Goal: Task Accomplishment & Management: Manage account settings

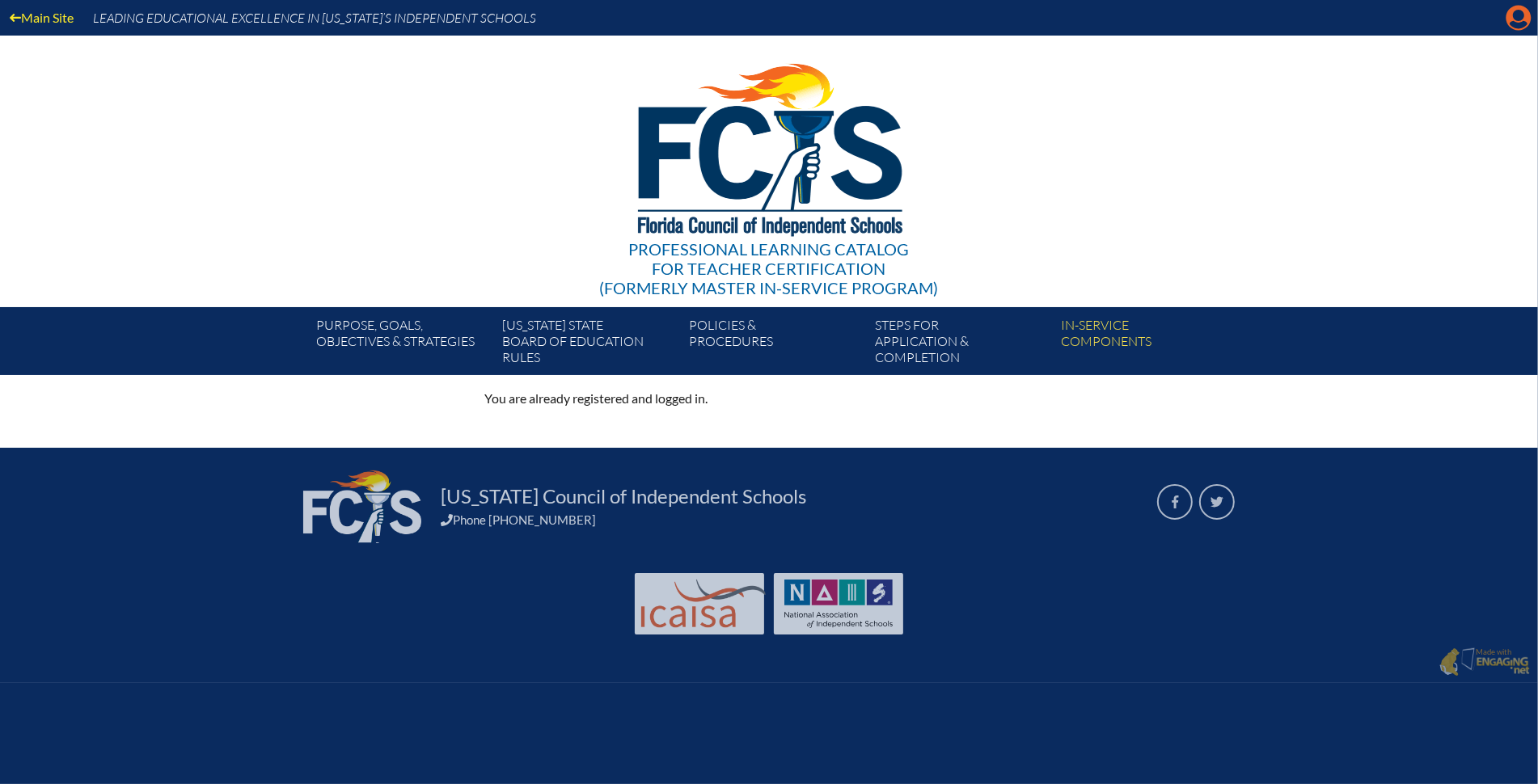
click at [1529, 16] on icon at bounding box center [1519, 18] width 25 height 25
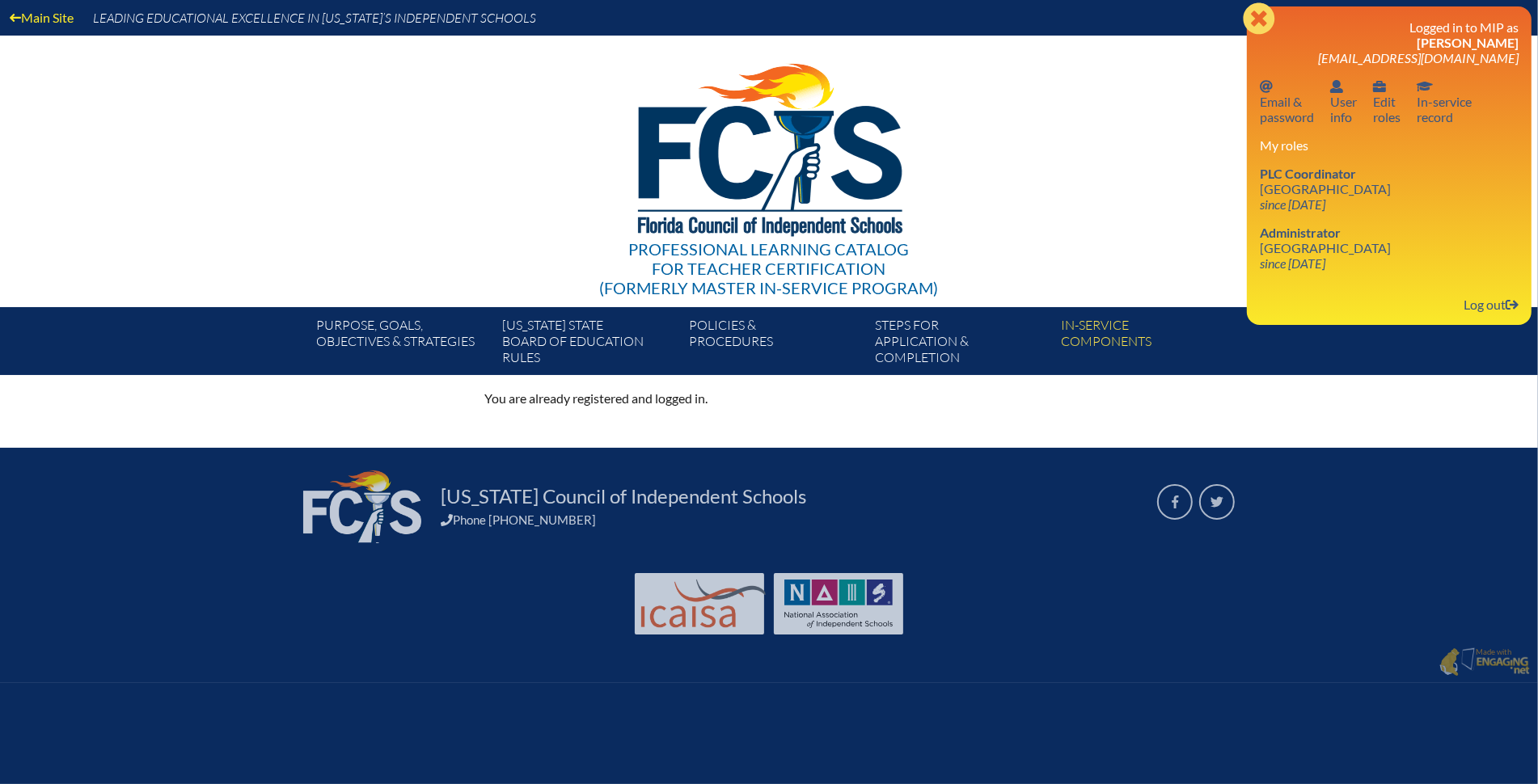
click at [1529, 16] on div "Close Manage account Logged in to MIP as Anna Baralt abaralt@shorecrest.org Ema…" at bounding box center [1389, 165] width 284 height 318
click at [1482, 299] on link "Log out Log out" at bounding box center [1491, 304] width 68 height 22
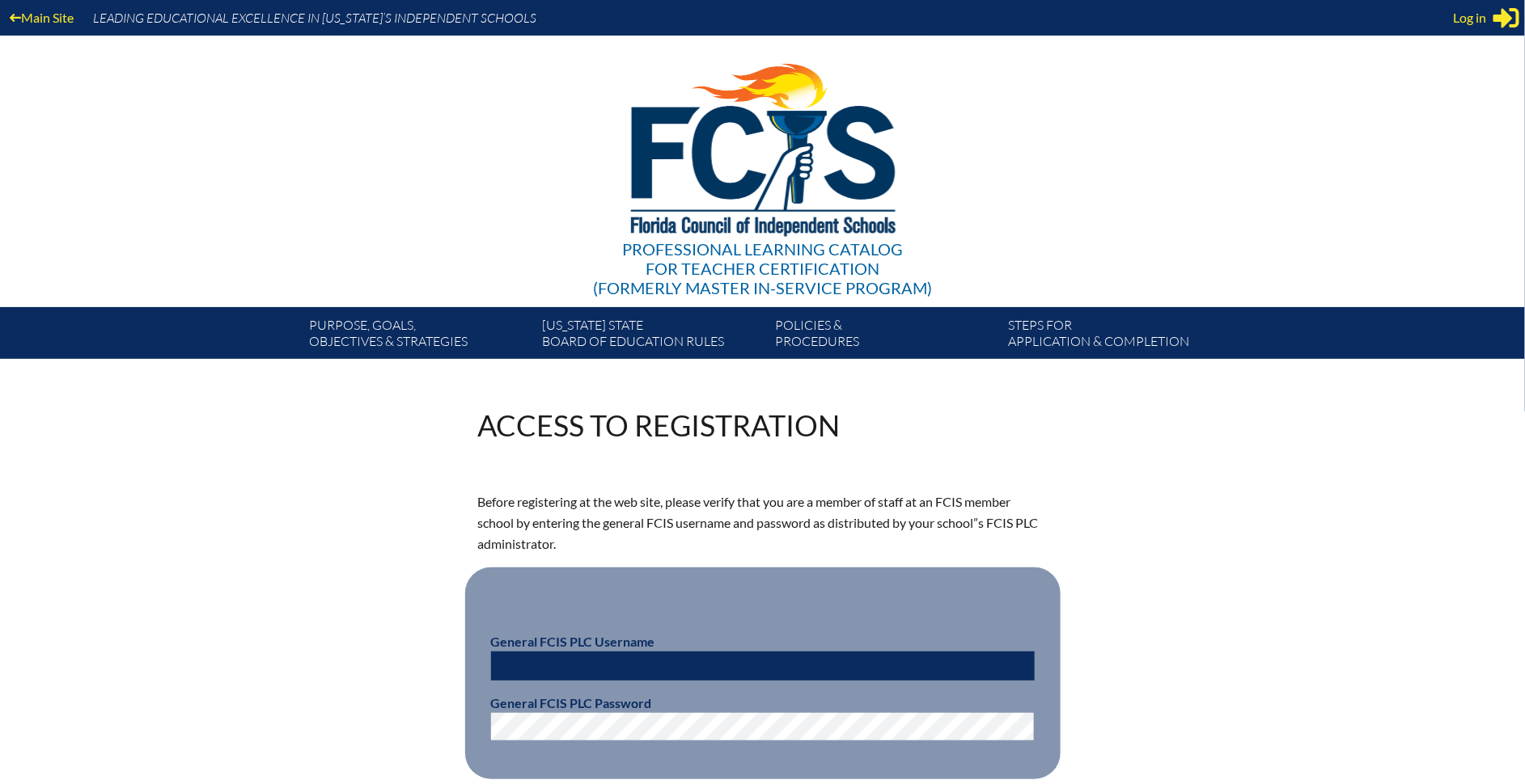
click at [605, 672] on input "text" at bounding box center [762, 665] width 544 height 29
paste input "fcismember"
type input "fcismember"
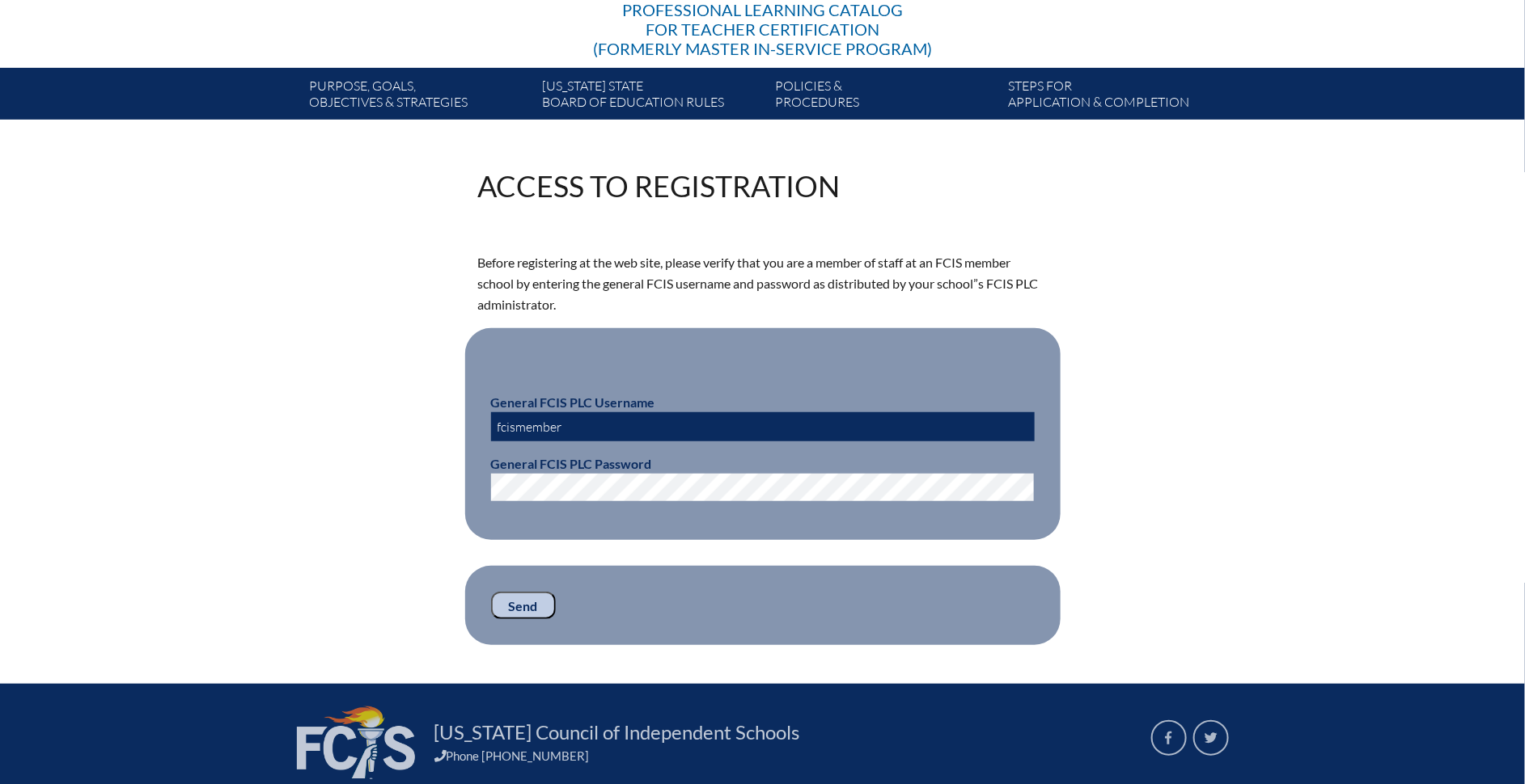
scroll to position [292, 0]
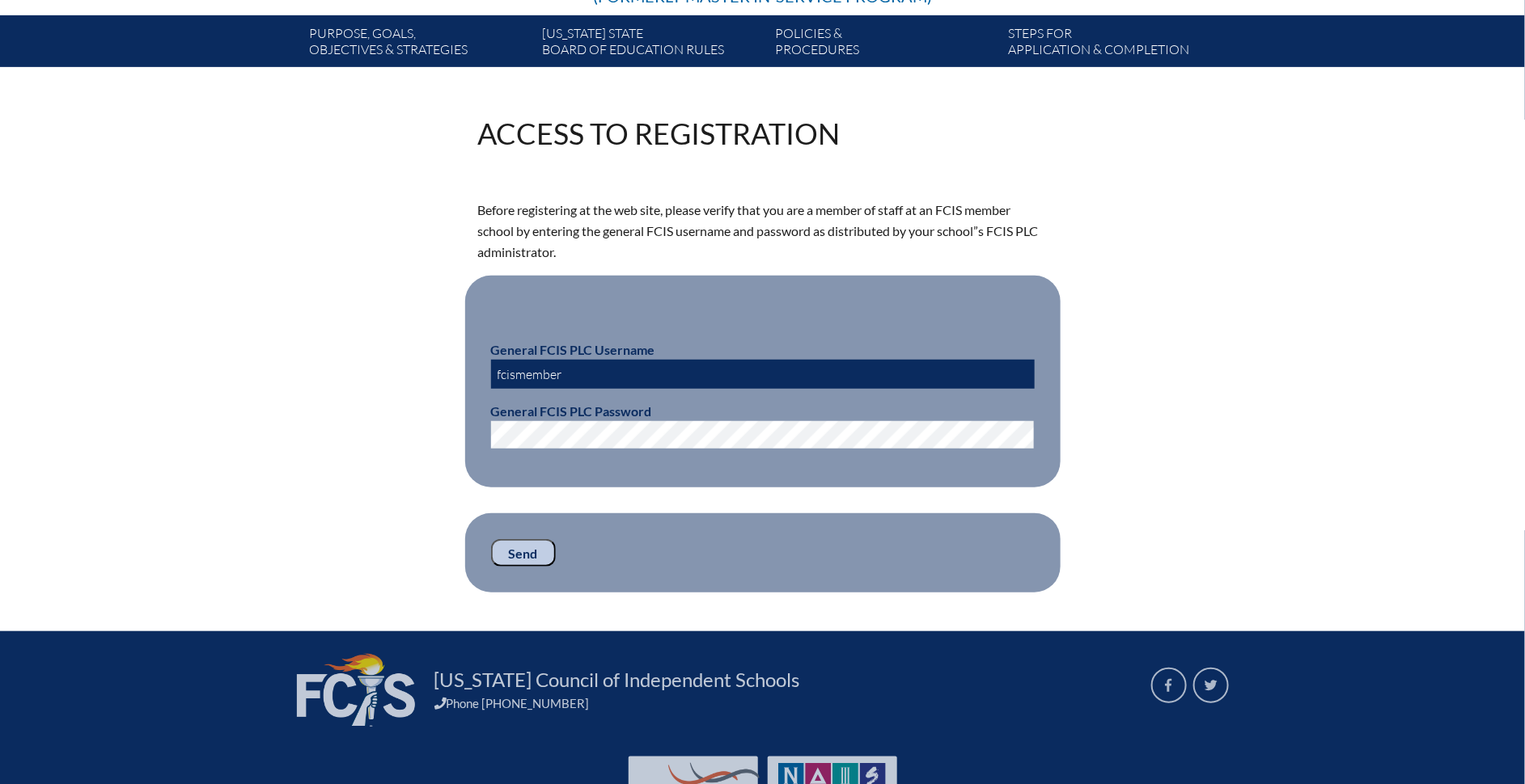
click at [520, 548] on input "Send" at bounding box center [523, 554] width 65 height 28
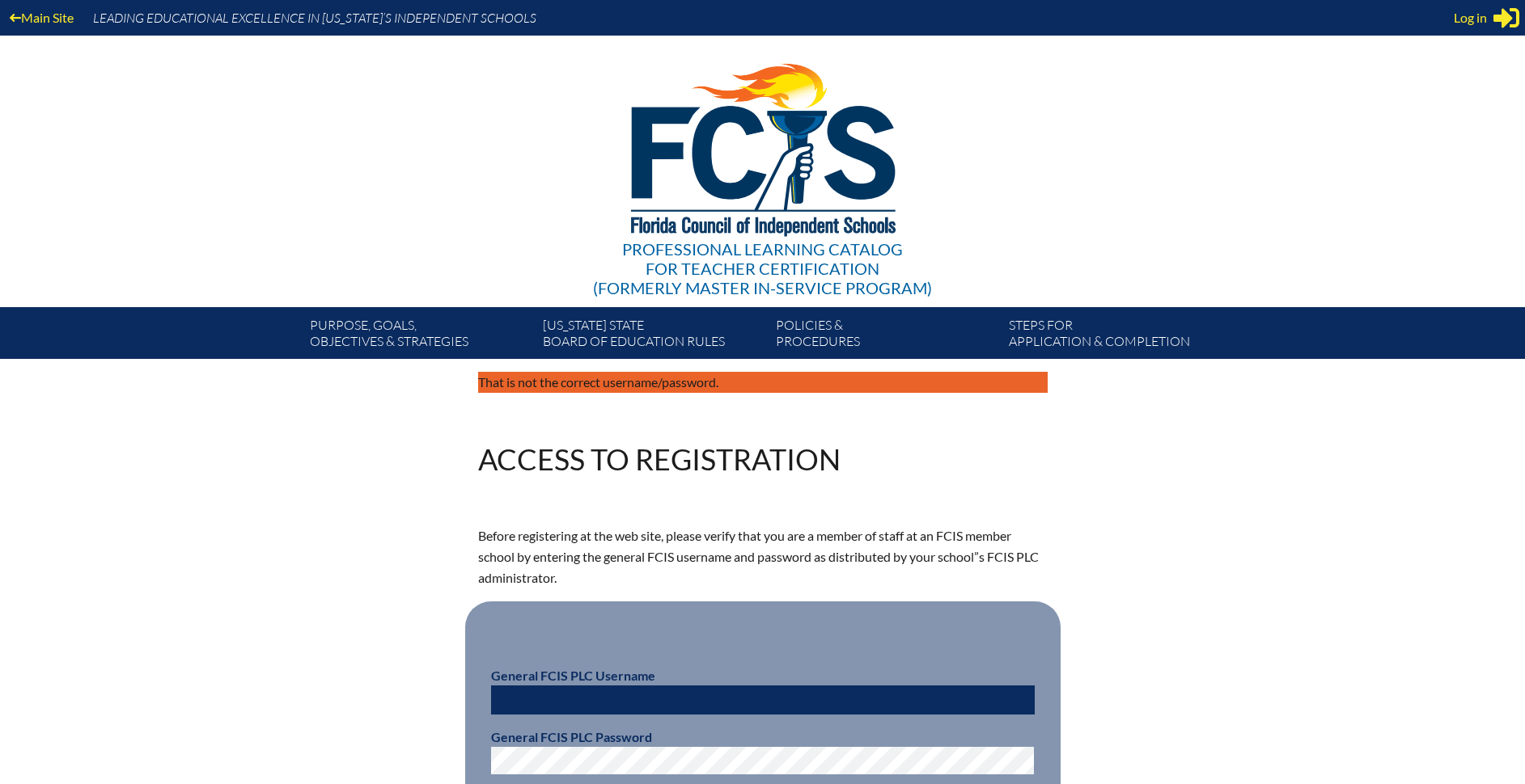
scroll to position [253, 0]
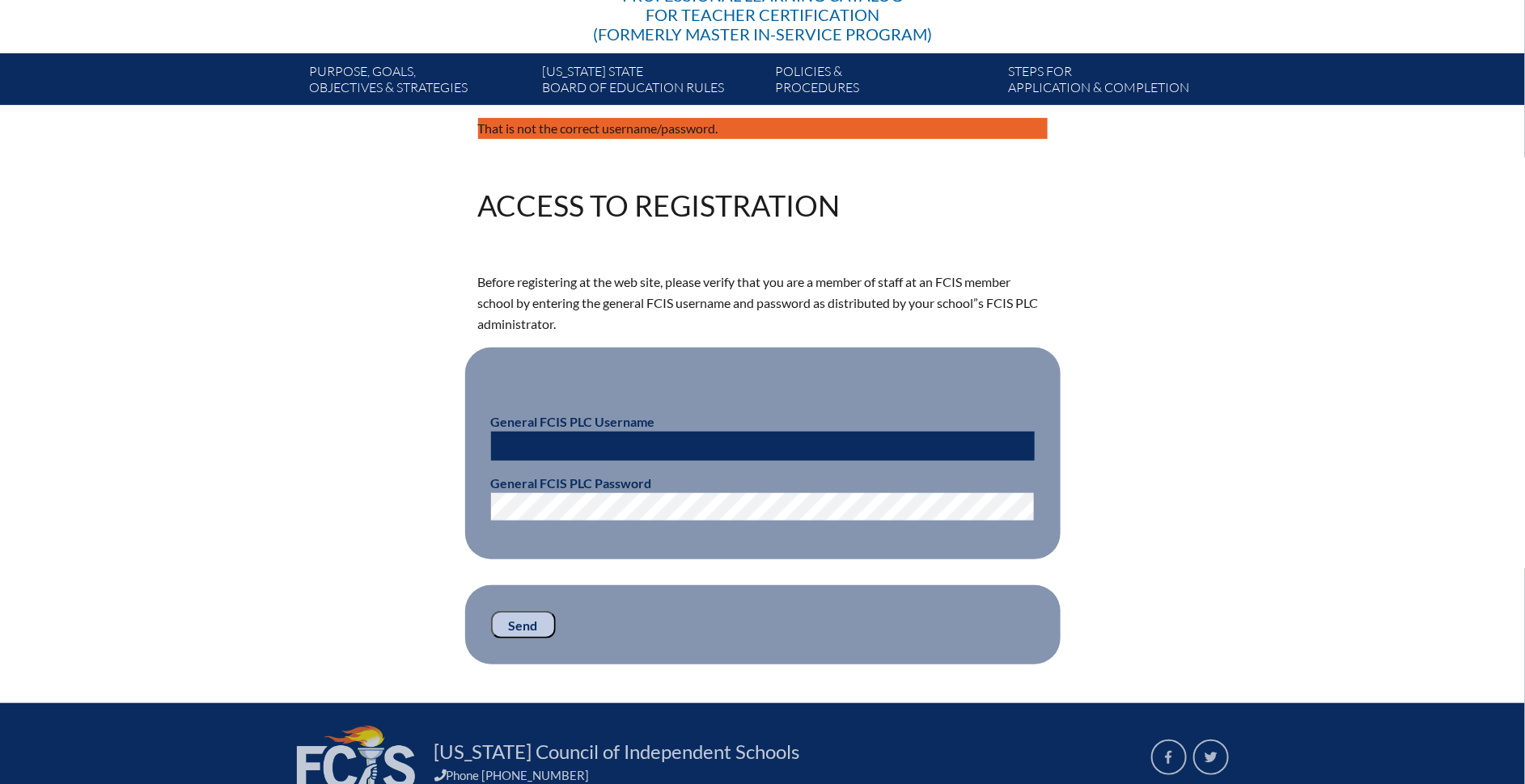
click at [562, 454] on input "text" at bounding box center [762, 446] width 544 height 29
paste input "fcismember"
type input "fcismember"
click at [521, 616] on input "Send" at bounding box center [523, 625] width 65 height 28
click at [521, 623] on input "Send" at bounding box center [523, 625] width 65 height 28
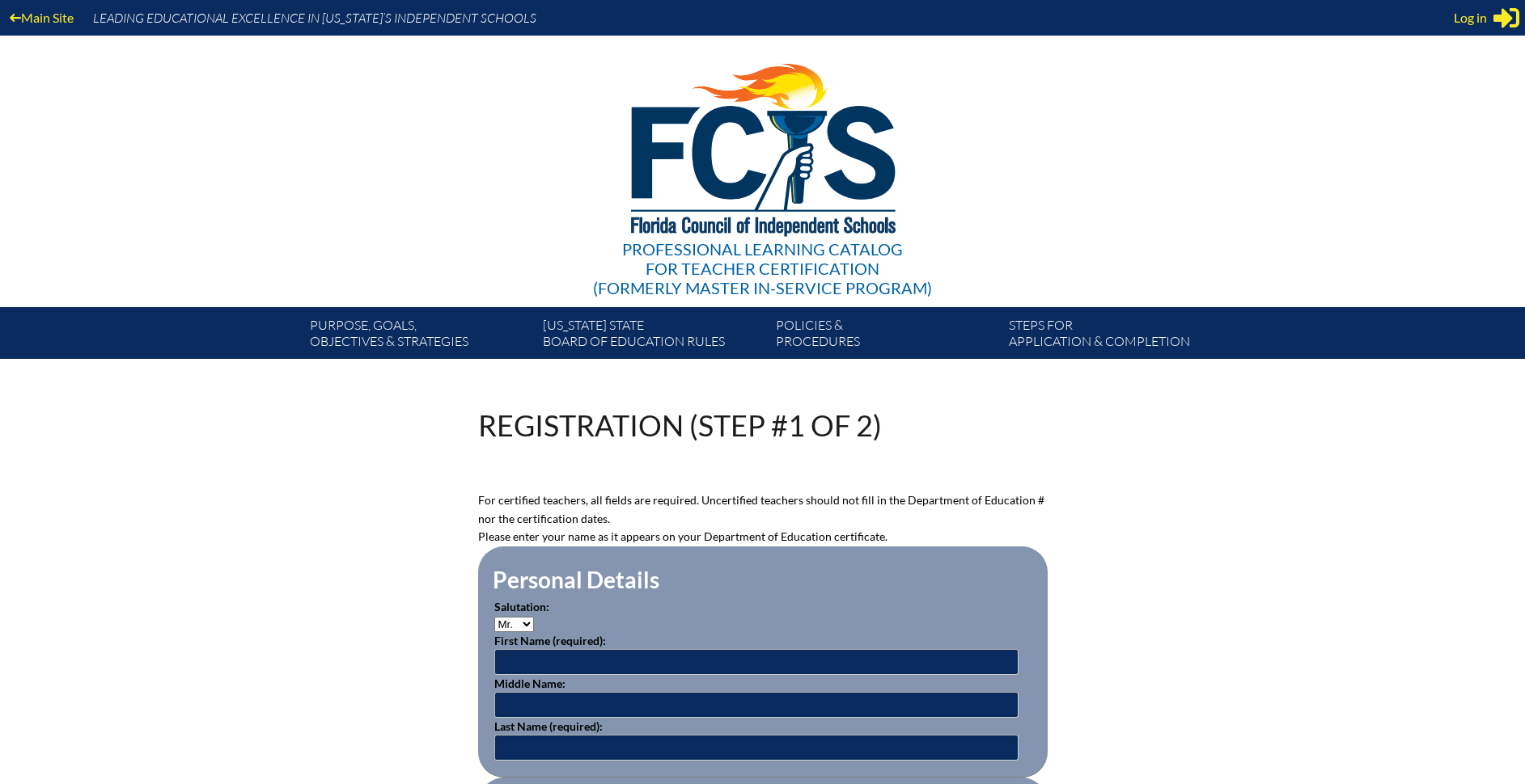
scroll to position [253, 0]
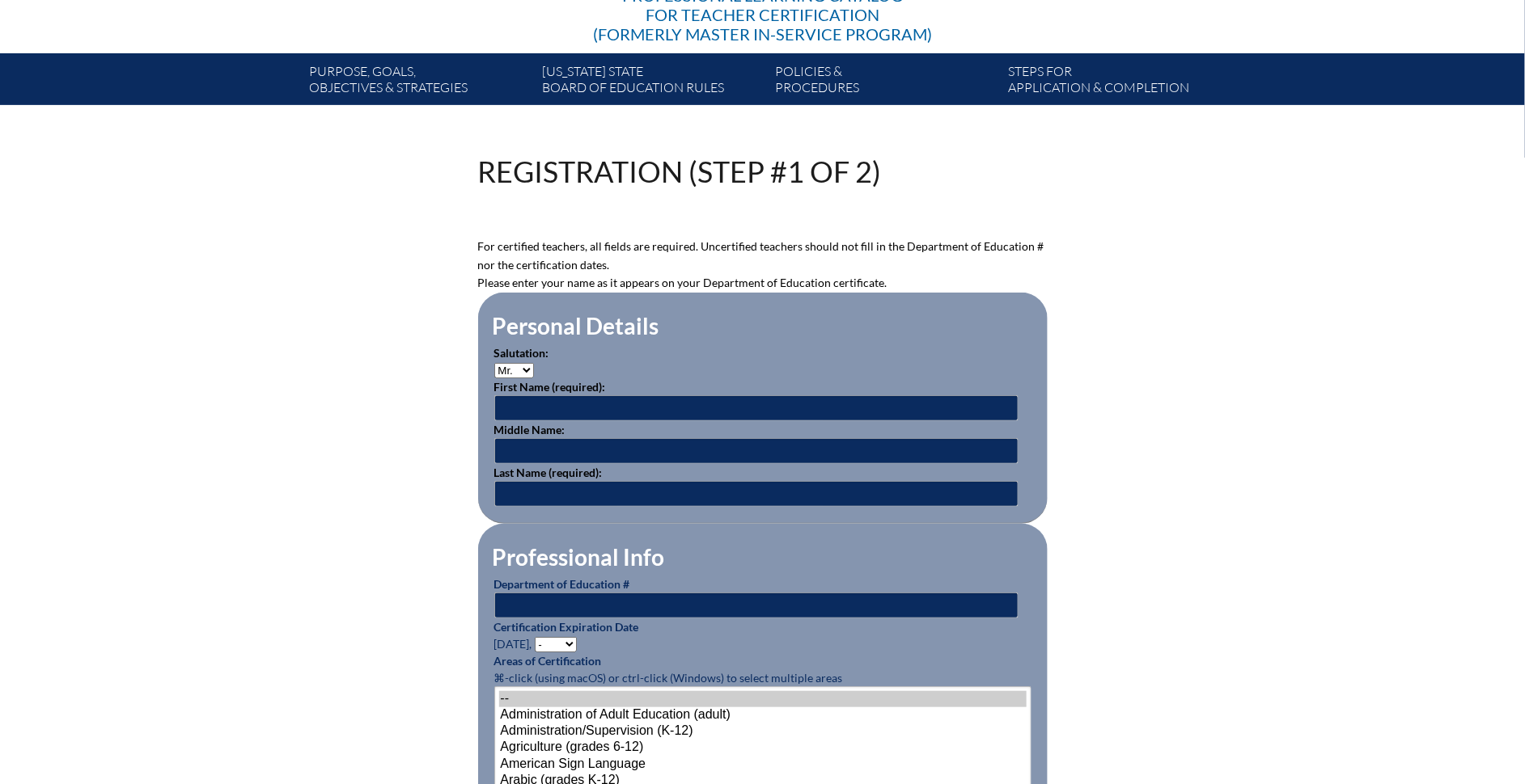
click at [514, 368] on select "Mr. Mrs. Ms. Dr. Rev." at bounding box center [514, 370] width 40 height 15
select select "Mrs."
click at [494, 363] on select "Mr. Mrs. Ms. Dr. Rev." at bounding box center [514, 370] width 40 height 15
click at [572, 410] on input "text" at bounding box center [756, 408] width 524 height 26
type input "[PERSON_NAME]"
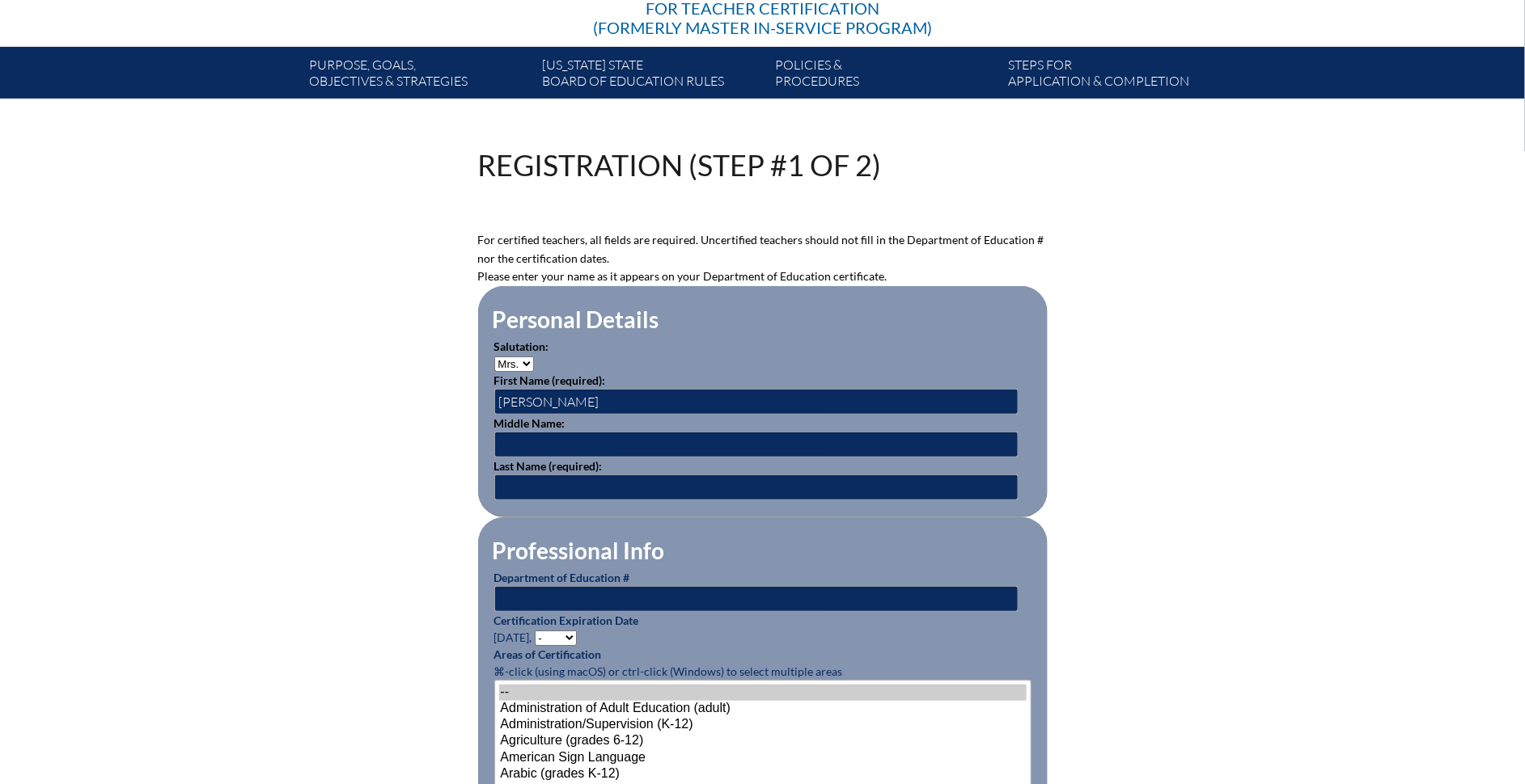
scroll to position [286, 0]
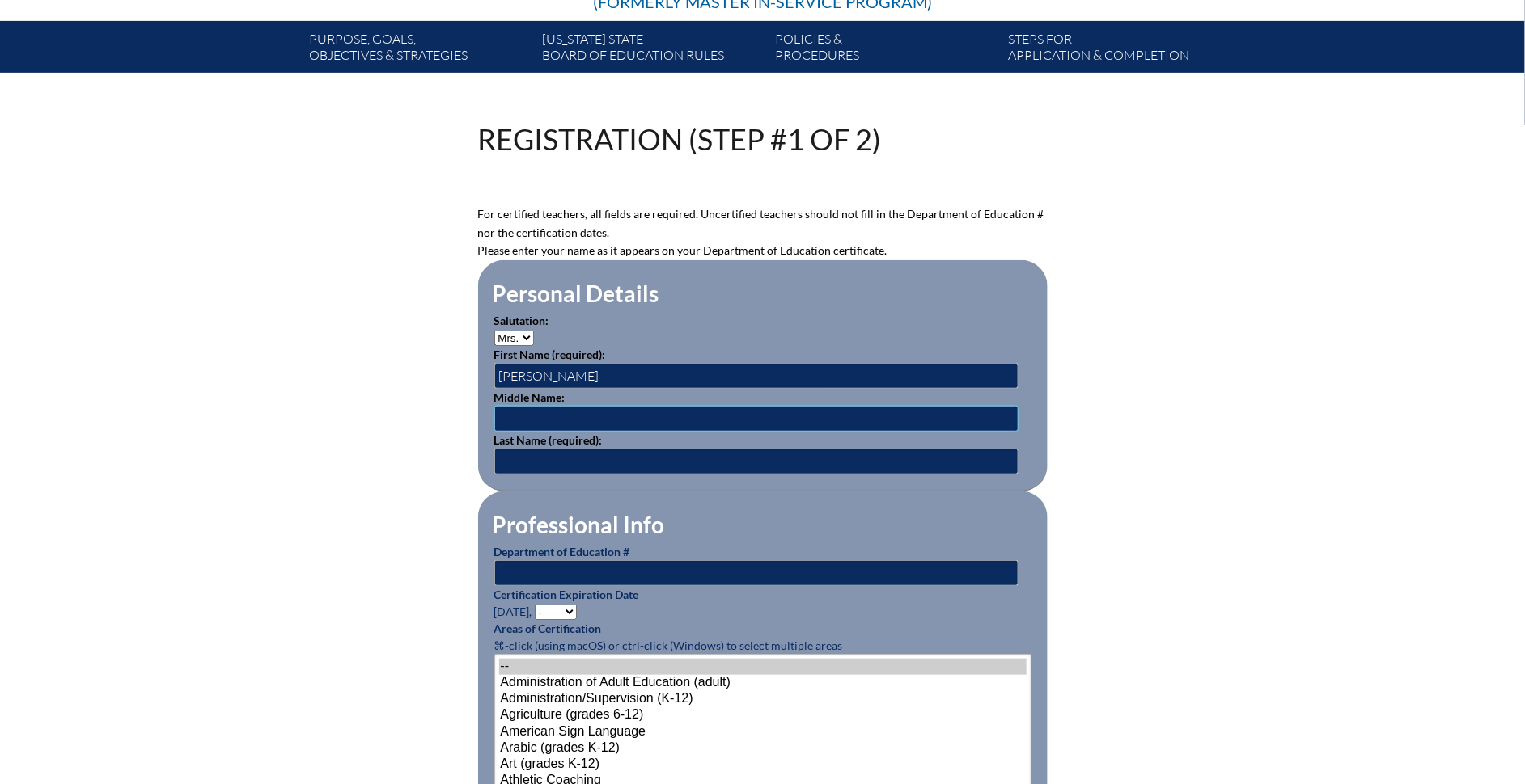
click at [526, 418] on input "text" at bounding box center [756, 419] width 524 height 26
type input "N"
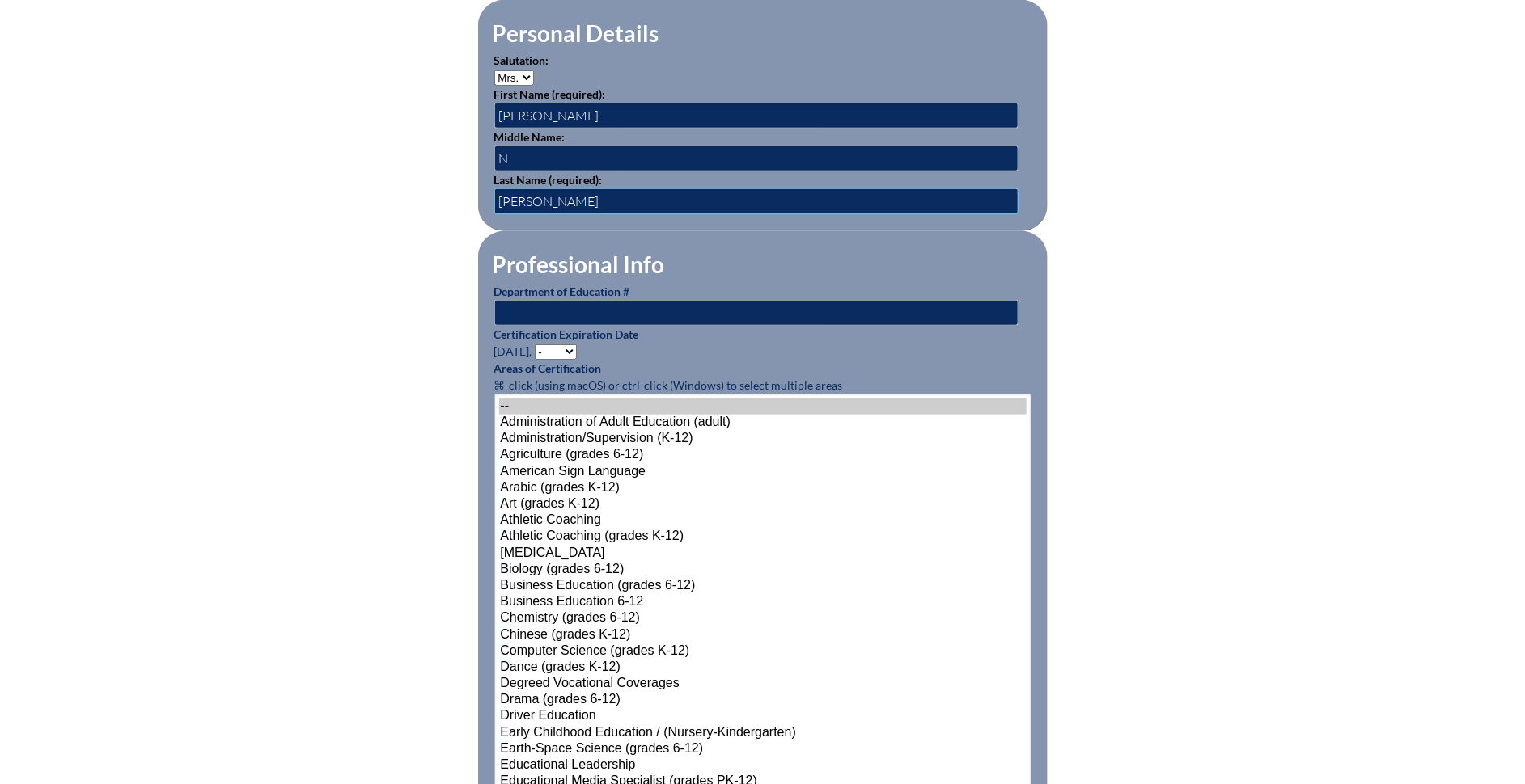
scroll to position [556, 0]
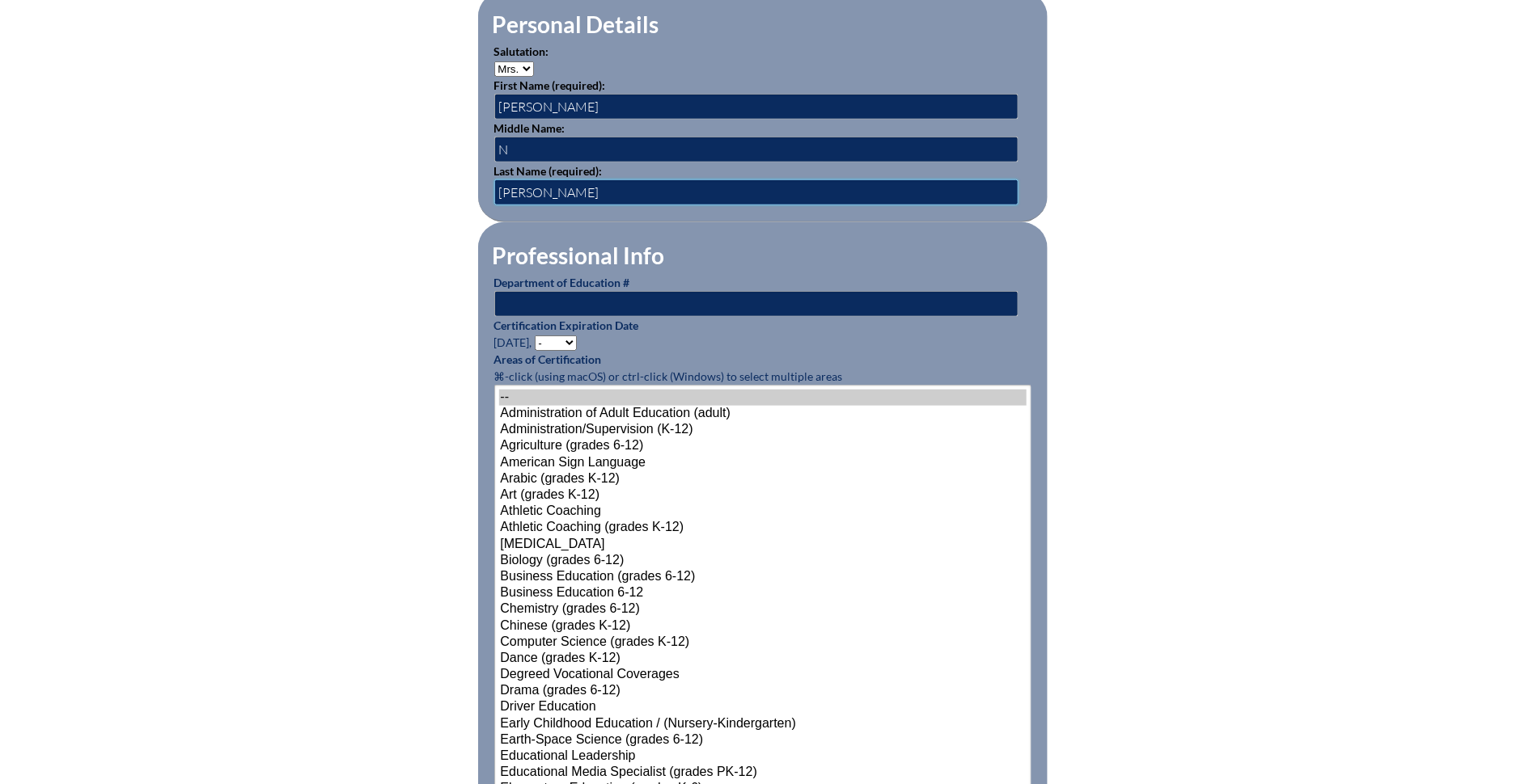
type input "Lurie"
click at [574, 335] on select "- 2031 2030 2029 2028 2027 2026 2025 2024 2023 2022 2021 2020 2019 2018 2017 20…" at bounding box center [556, 342] width 42 height 15
select select "2028"
click at [537, 335] on select "- 2031 2030 2029 2028 2027 2026 2025 2024 2023 2022 2021 2020 2019 2018 2017 20…" at bounding box center [556, 342] width 42 height 15
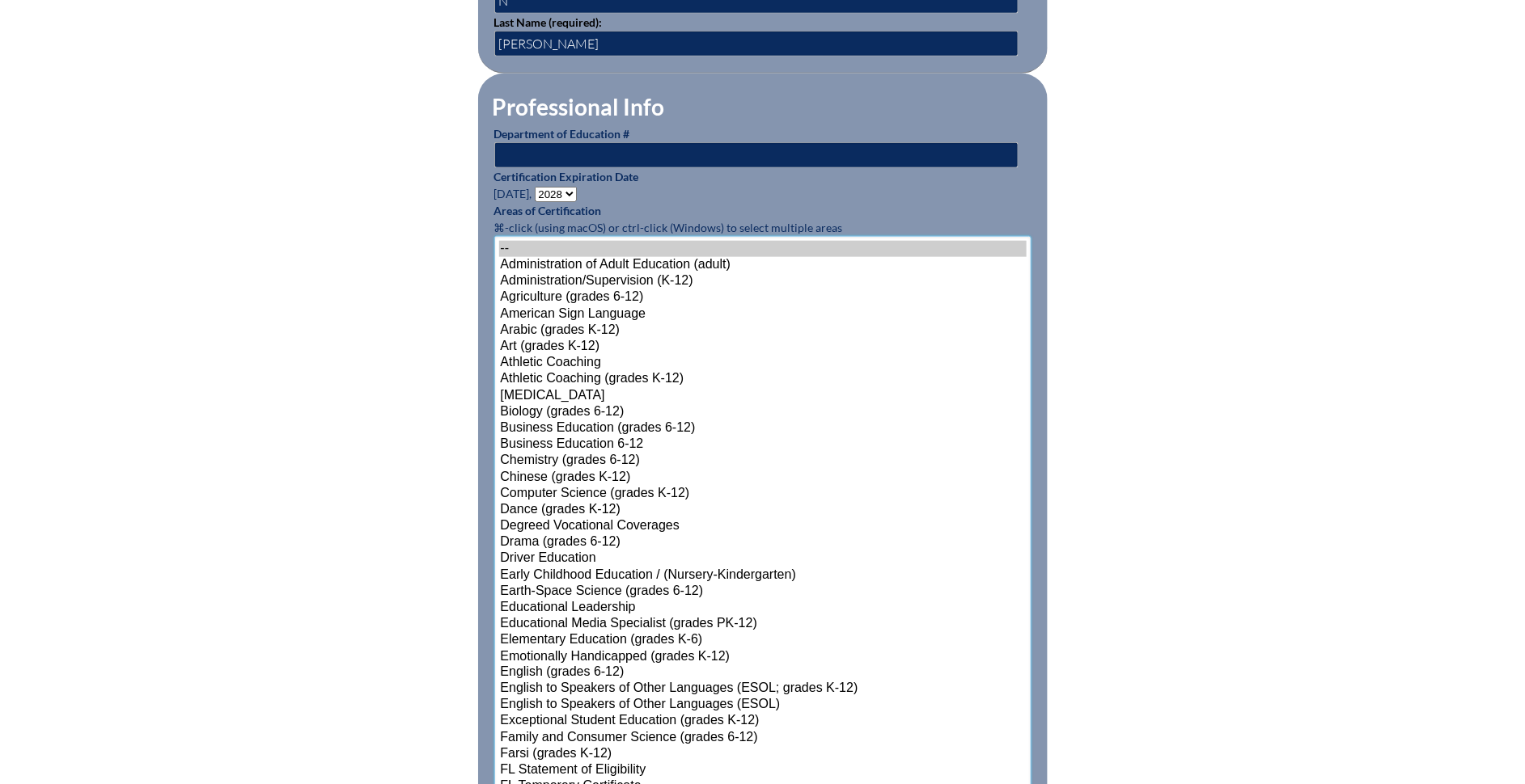
scroll to position [936, 0]
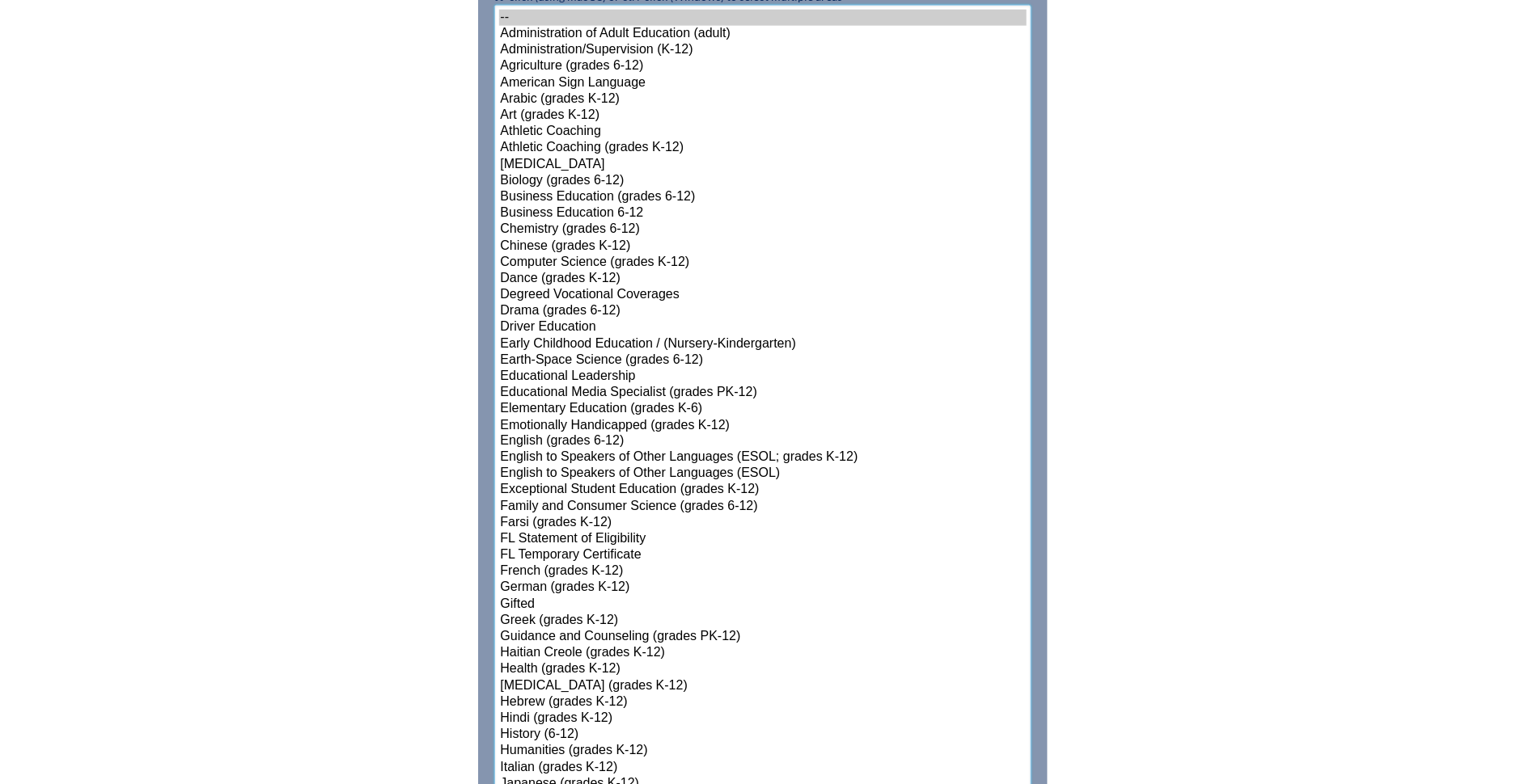
click at [569, 671] on select"]"] "-- Administration of Adult Education (adult) Administration/Supervision (K-12) …" at bounding box center [762, 687] width 537 height 1365
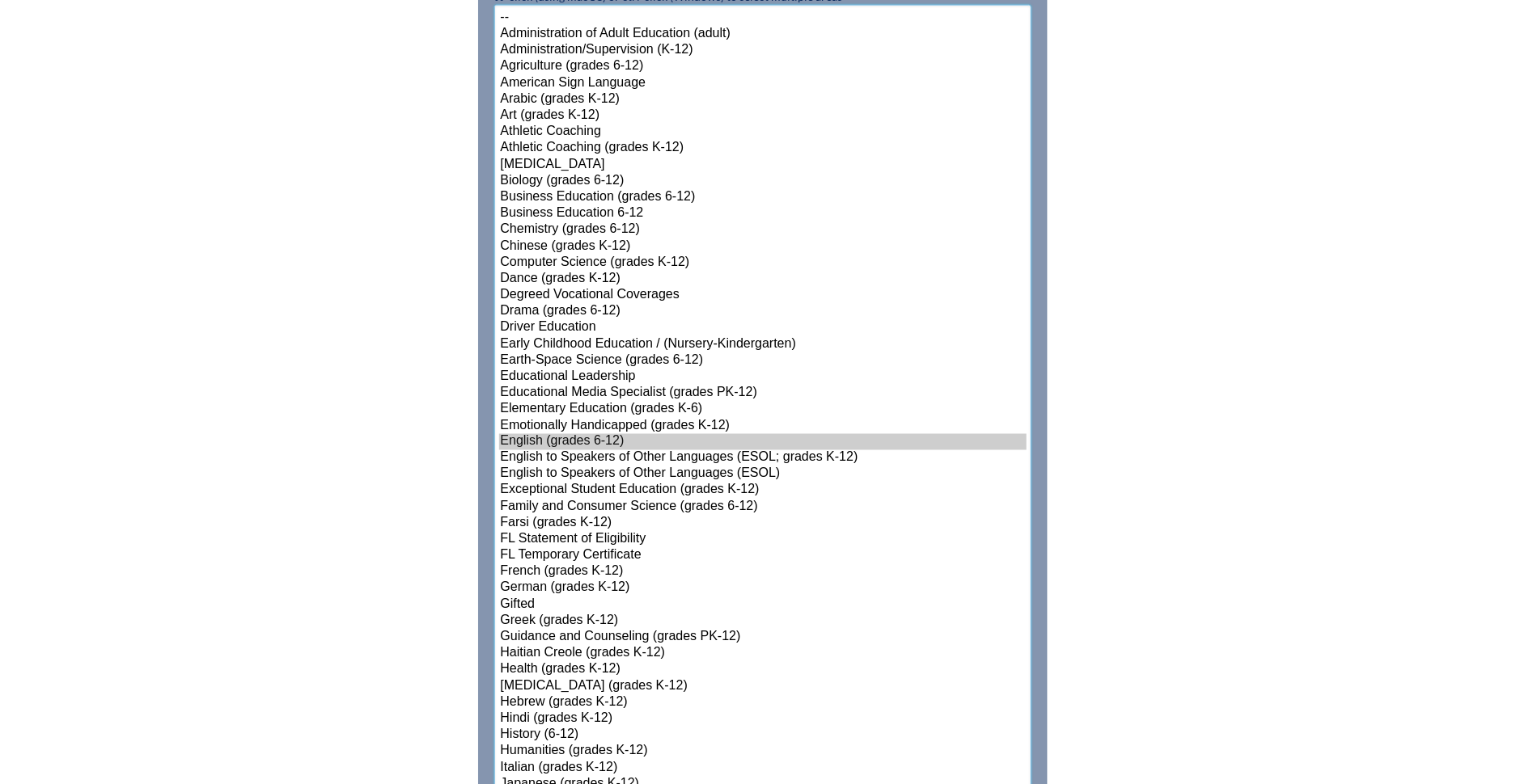
click at [588, 361] on option "Earth-Space Science (grades 6-12)" at bounding box center [762, 360] width 527 height 16
click at [595, 356] on option "Earth-Space Science (grades 6-12)" at bounding box center [762, 360] width 527 height 16
click at [595, 369] on option "Educational Leadership" at bounding box center [762, 377] width 527 height 16
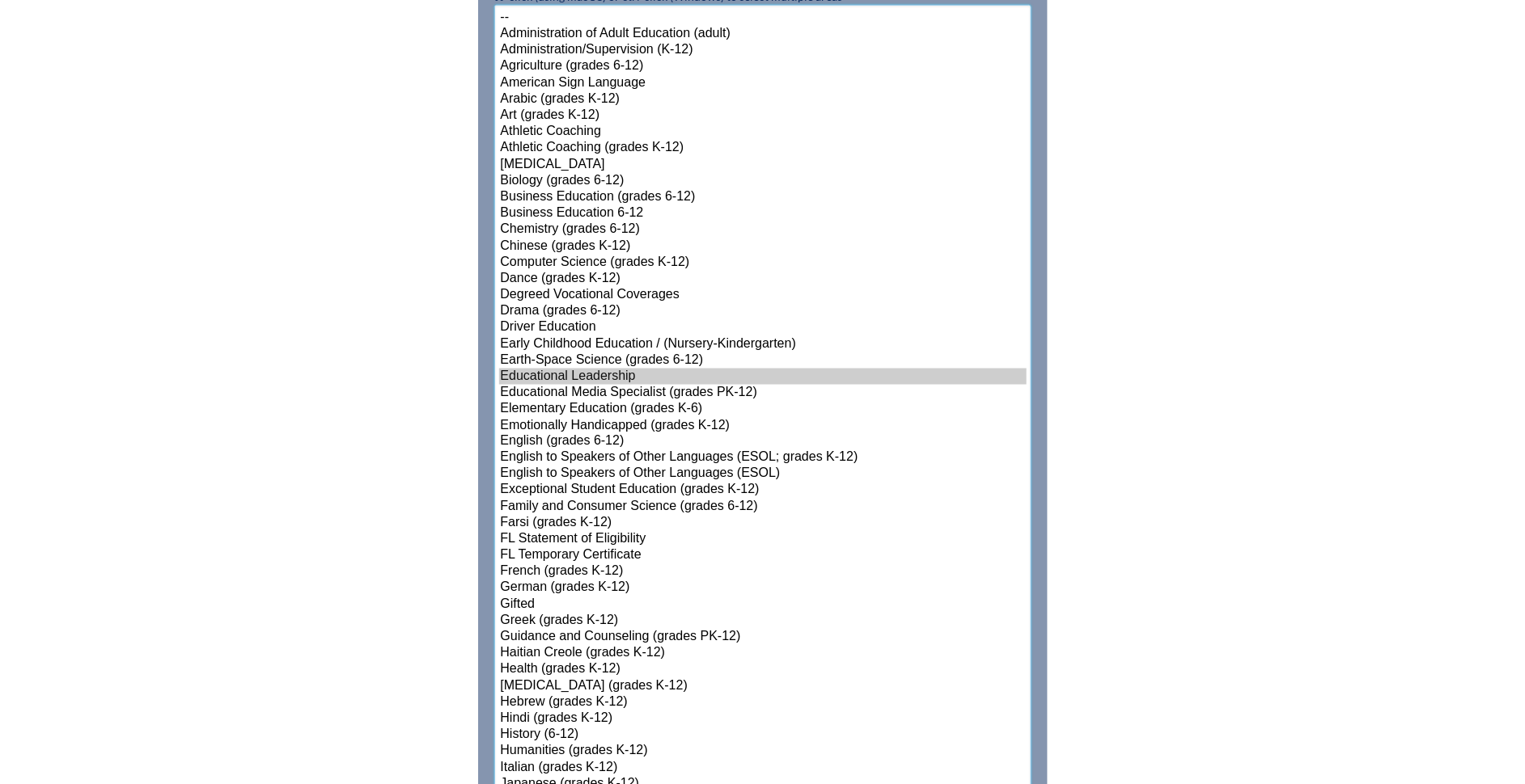
click at [587, 407] on option "Elementary Education (grades K-6)" at bounding box center [762, 409] width 527 height 16
click at [604, 468] on option "English to Speakers of Other Languages (ESOL)" at bounding box center [762, 475] width 527 height 16
click at [609, 487] on option "Exceptional Student Education (grades K-12)" at bounding box center [762, 491] width 527 height 16
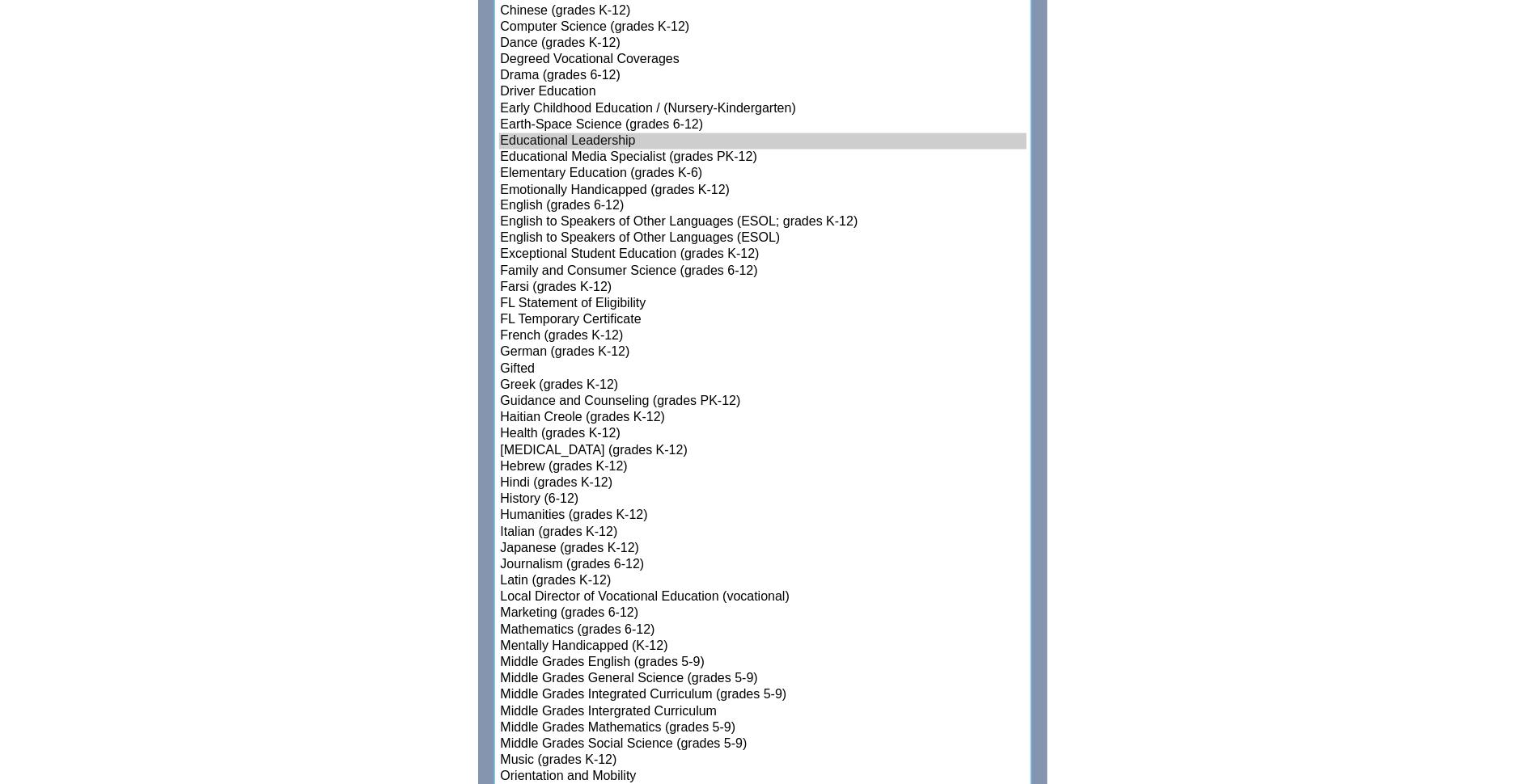
scroll to position [1183, 0]
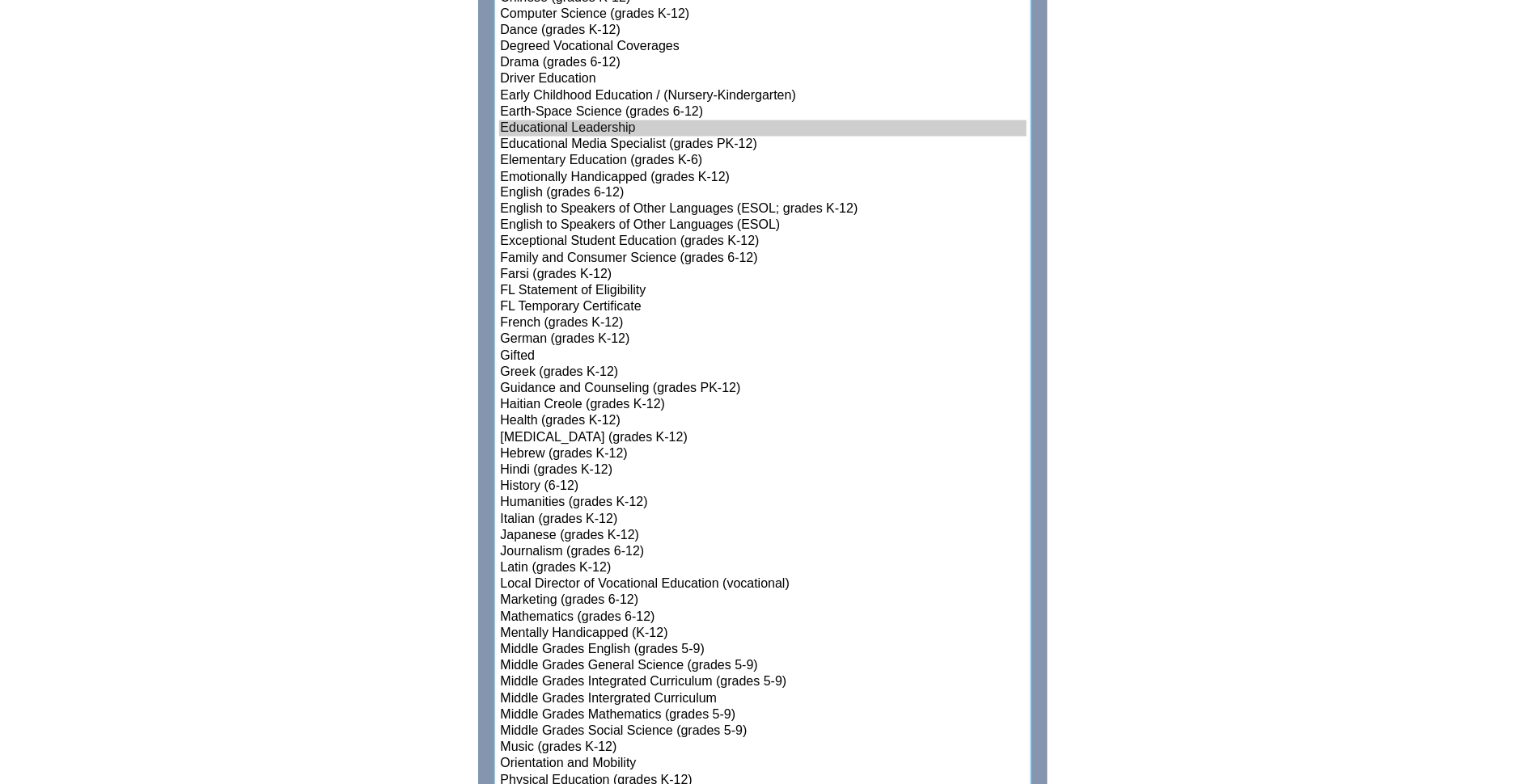
click at [623, 676] on option "Middle Grades Integrated Curriculum (grades 5-9)" at bounding box center [762, 683] width 527 height 16
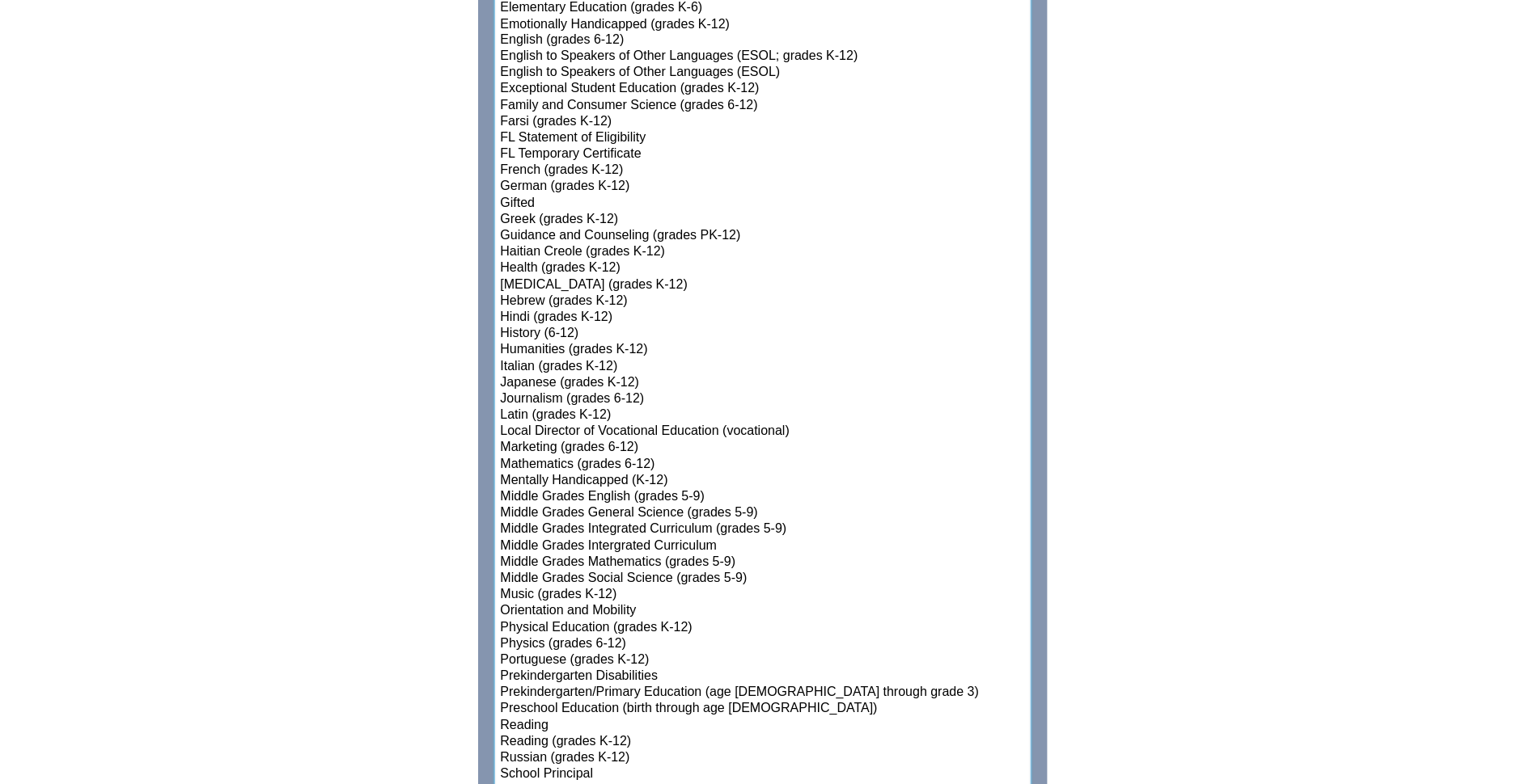
scroll to position [1803, 0]
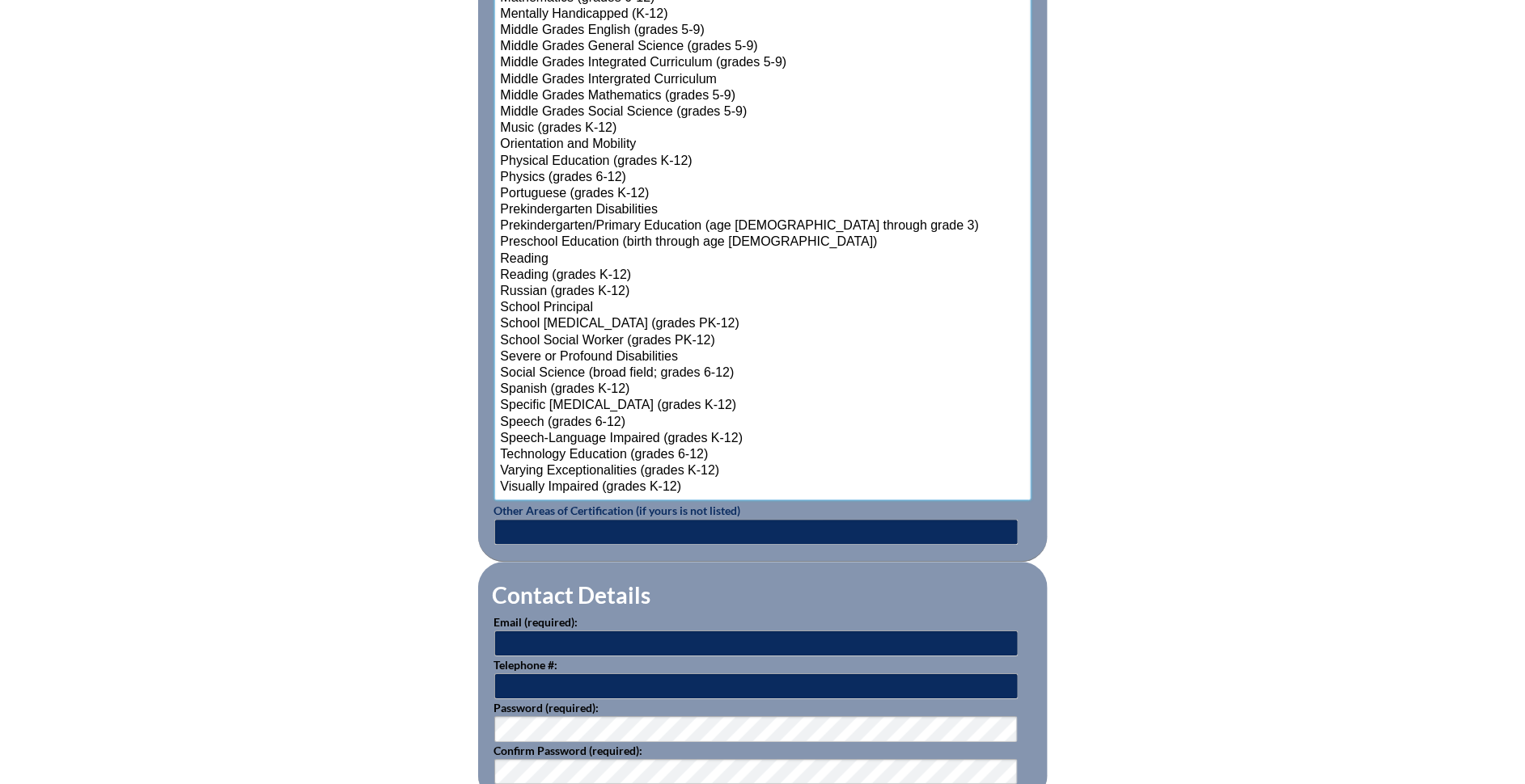
click at [535, 251] on option "Reading" at bounding box center [762, 259] width 527 height 16
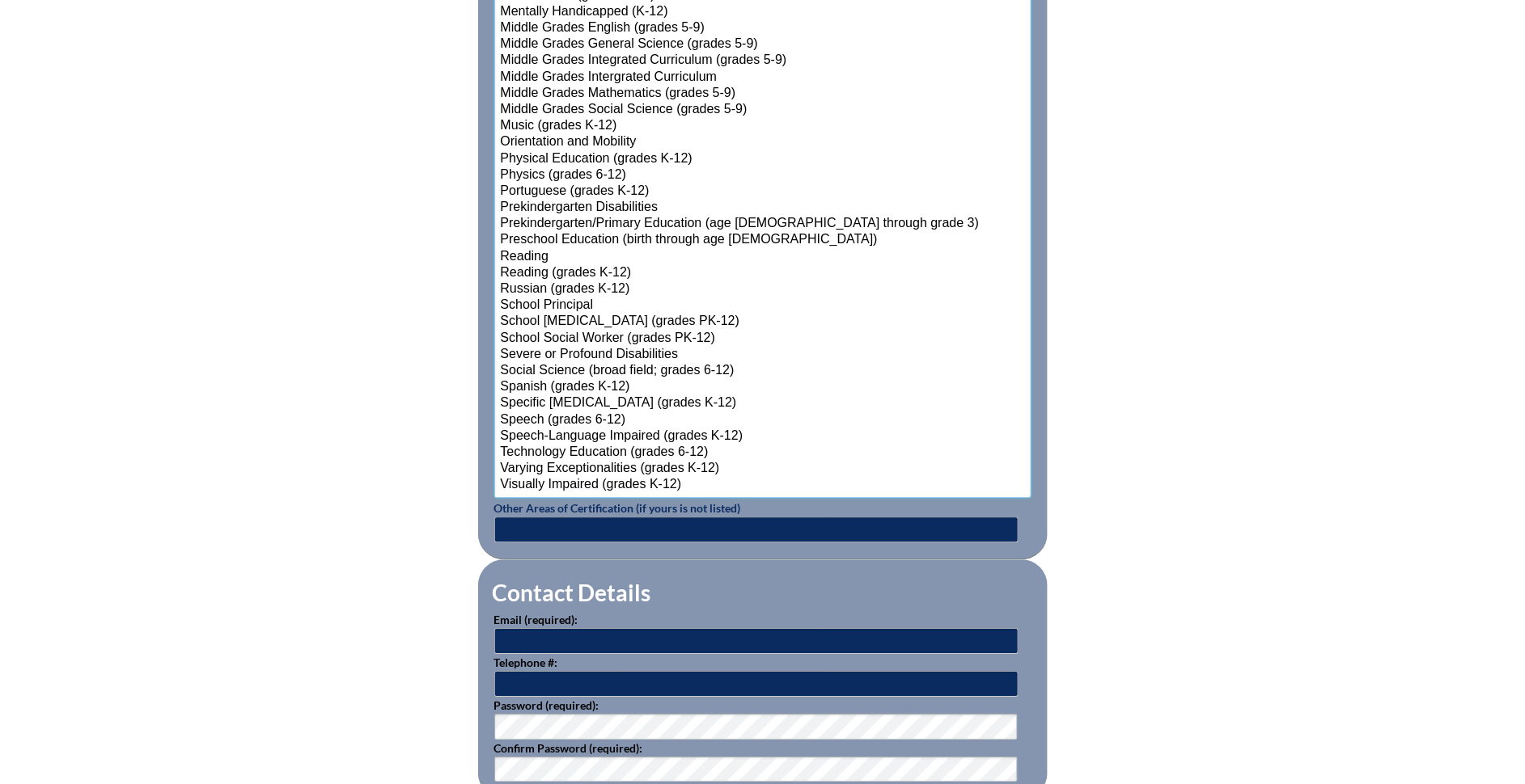
scroll to position [1806, 0]
click at [664, 53] on option "Middle Grades Integrated Curriculum (grades 5-9)" at bounding box center [762, 60] width 527 height 16
select select"]"] "15183"
click at [668, 69] on option "Middle Grades Intergrated Curriculum" at bounding box center [762, 77] width 527 height 16
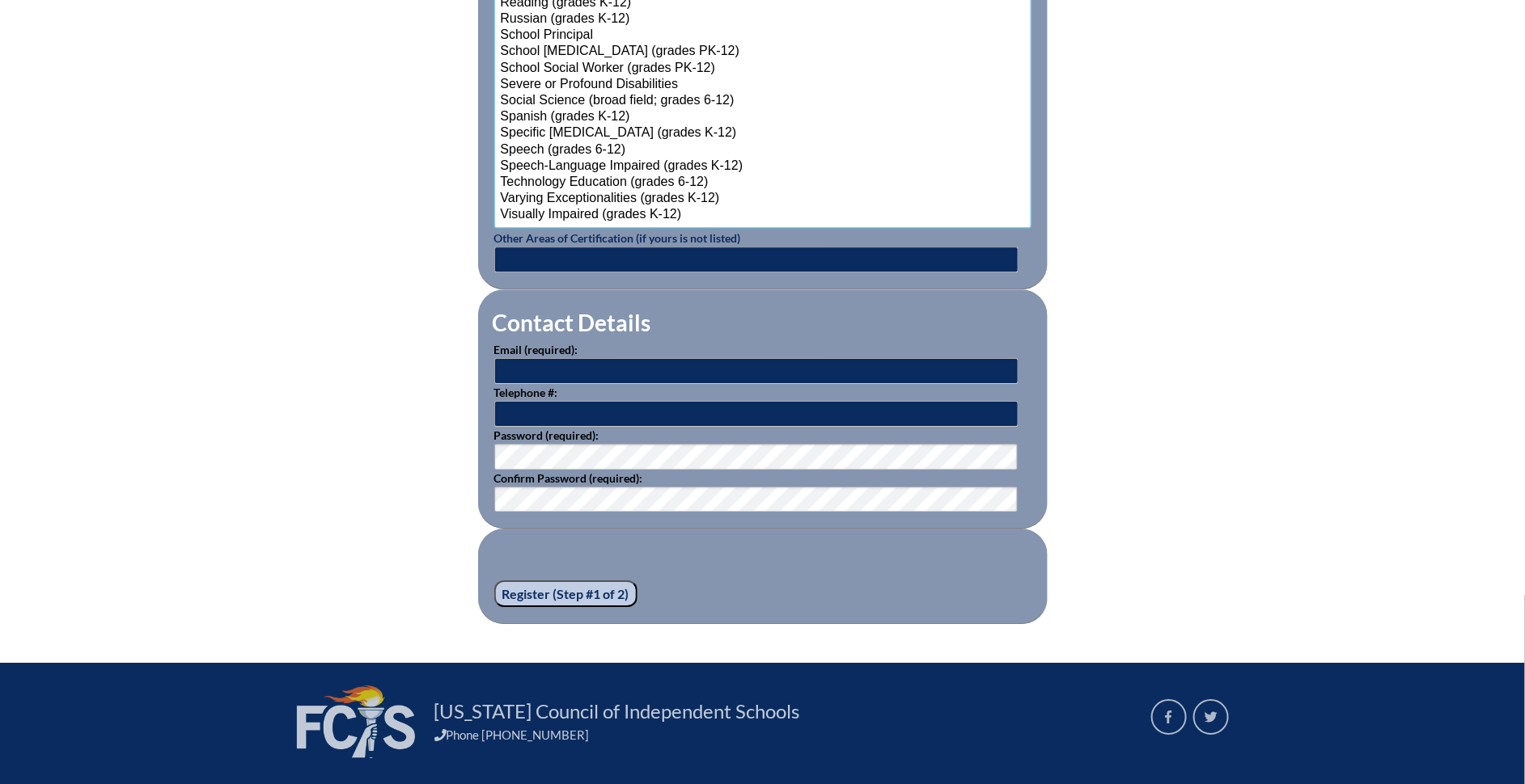
scroll to position [2180, 0]
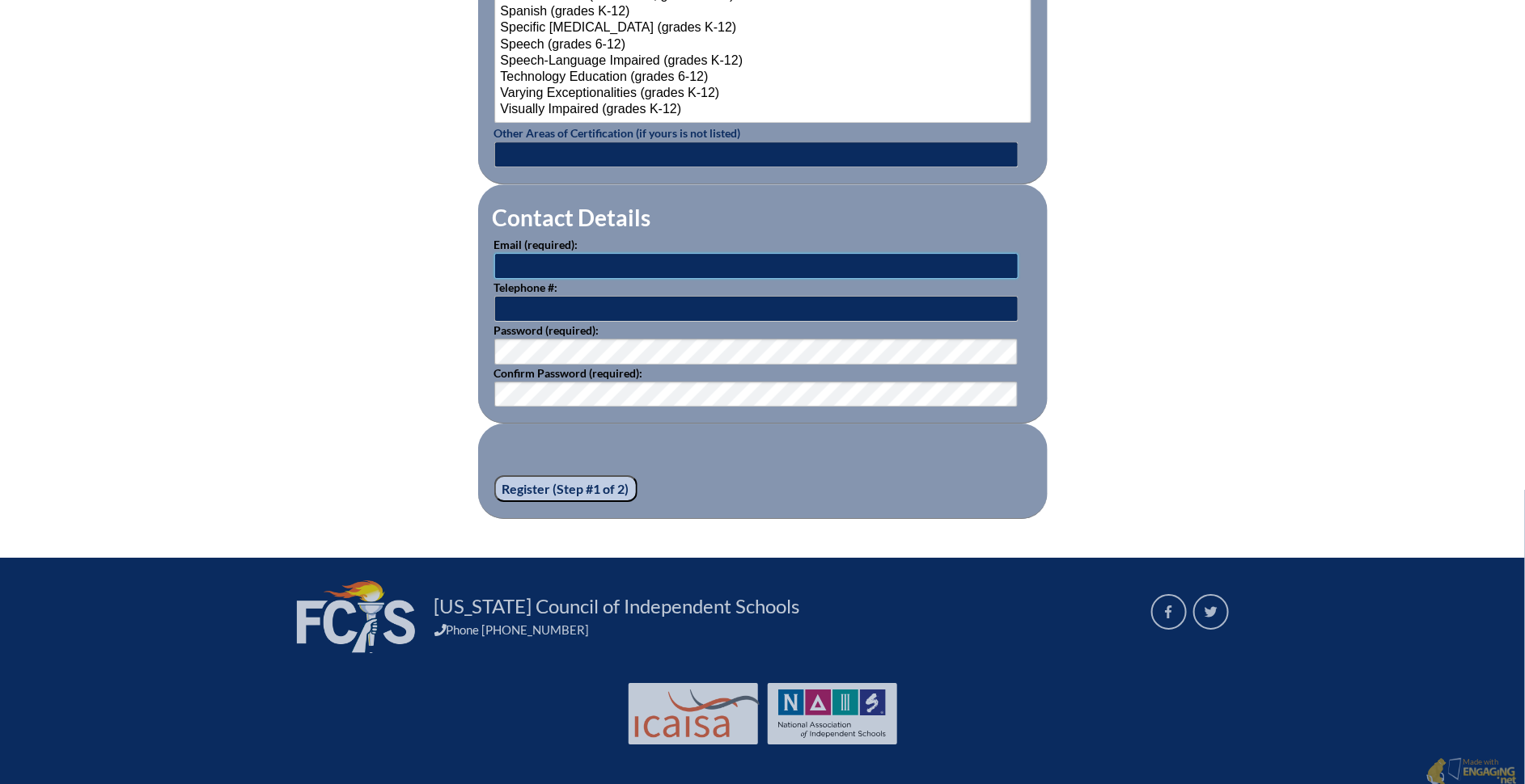
click at [587, 264] on input "text" at bounding box center [756, 266] width 524 height 26
type input "[EMAIL_ADDRESS][DOMAIN_NAME]"
type input "727-522-2111"
click at [535, 484] on input "Register (Step #1 of 2)" at bounding box center [565, 490] width 143 height 28
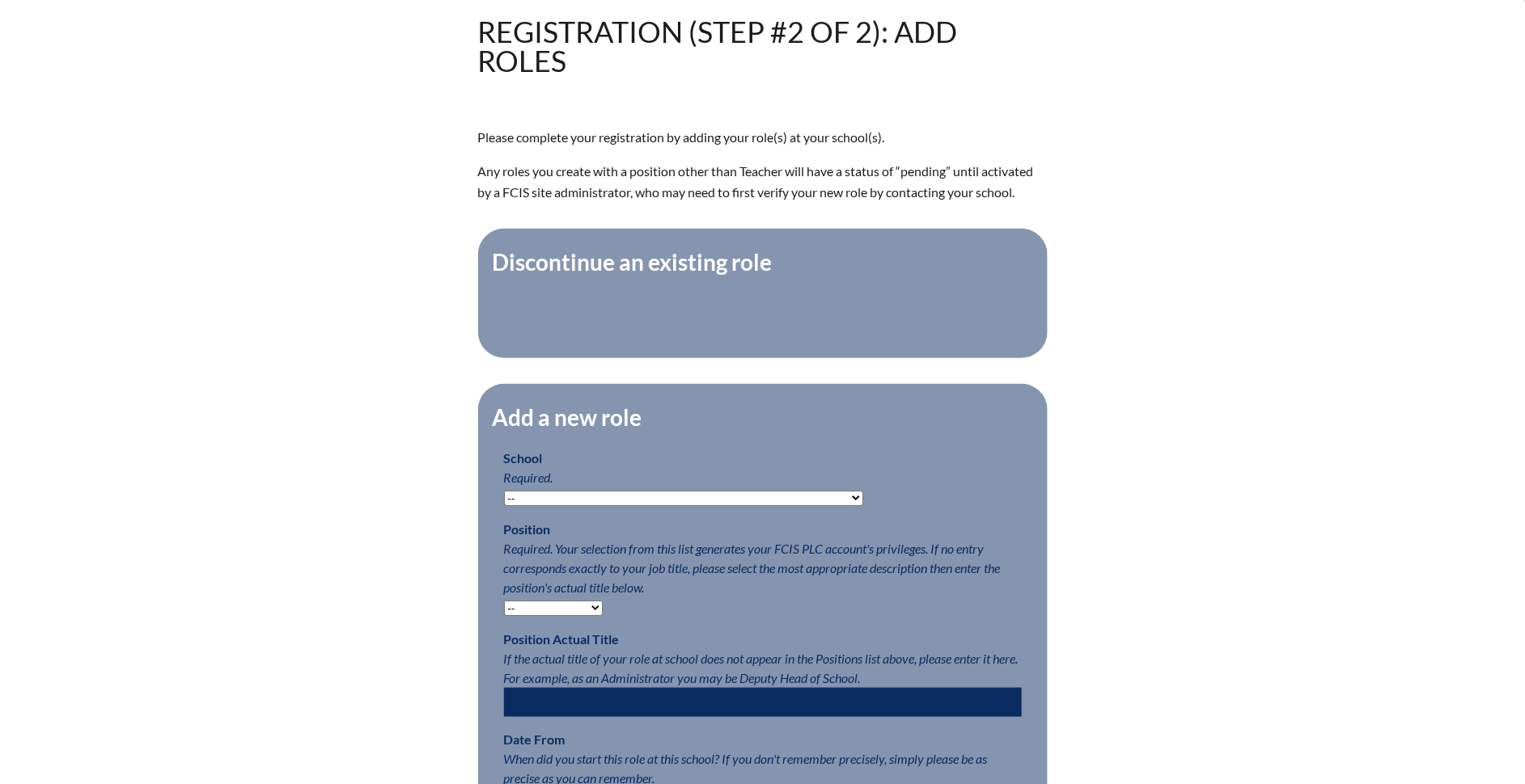
scroll to position [450, 0]
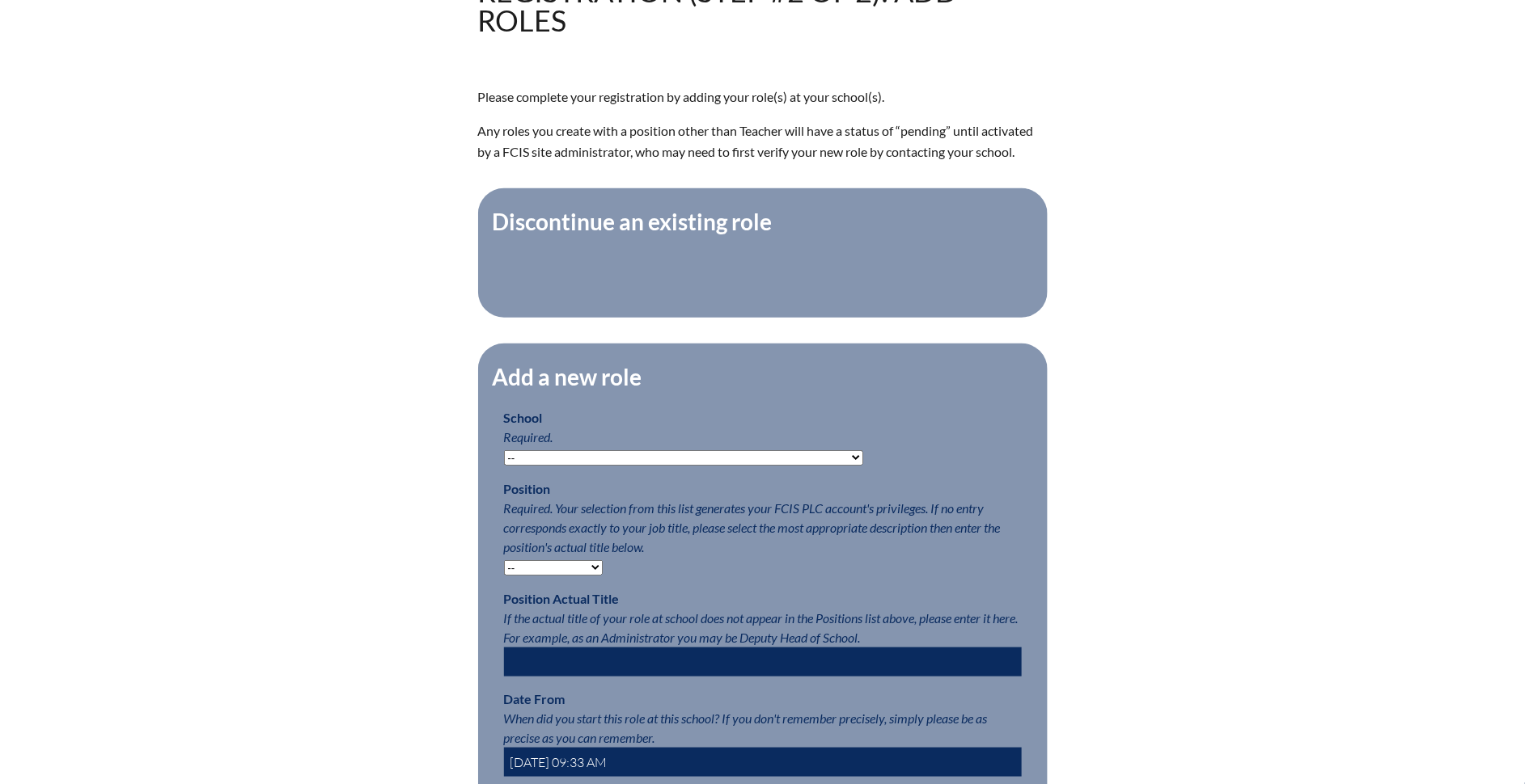
click at [544, 465] on select "-- Autism Inspired Academy Academy at Ocean Reef Academy at the Lakes Academy P…" at bounding box center [684, 457] width 359 height 15
select select "20338"
click at [504, 459] on select "-- Autism Inspired Academy Academy at Ocean Reef Academy at the Lakes Academy P…" at bounding box center [684, 457] width 359 height 15
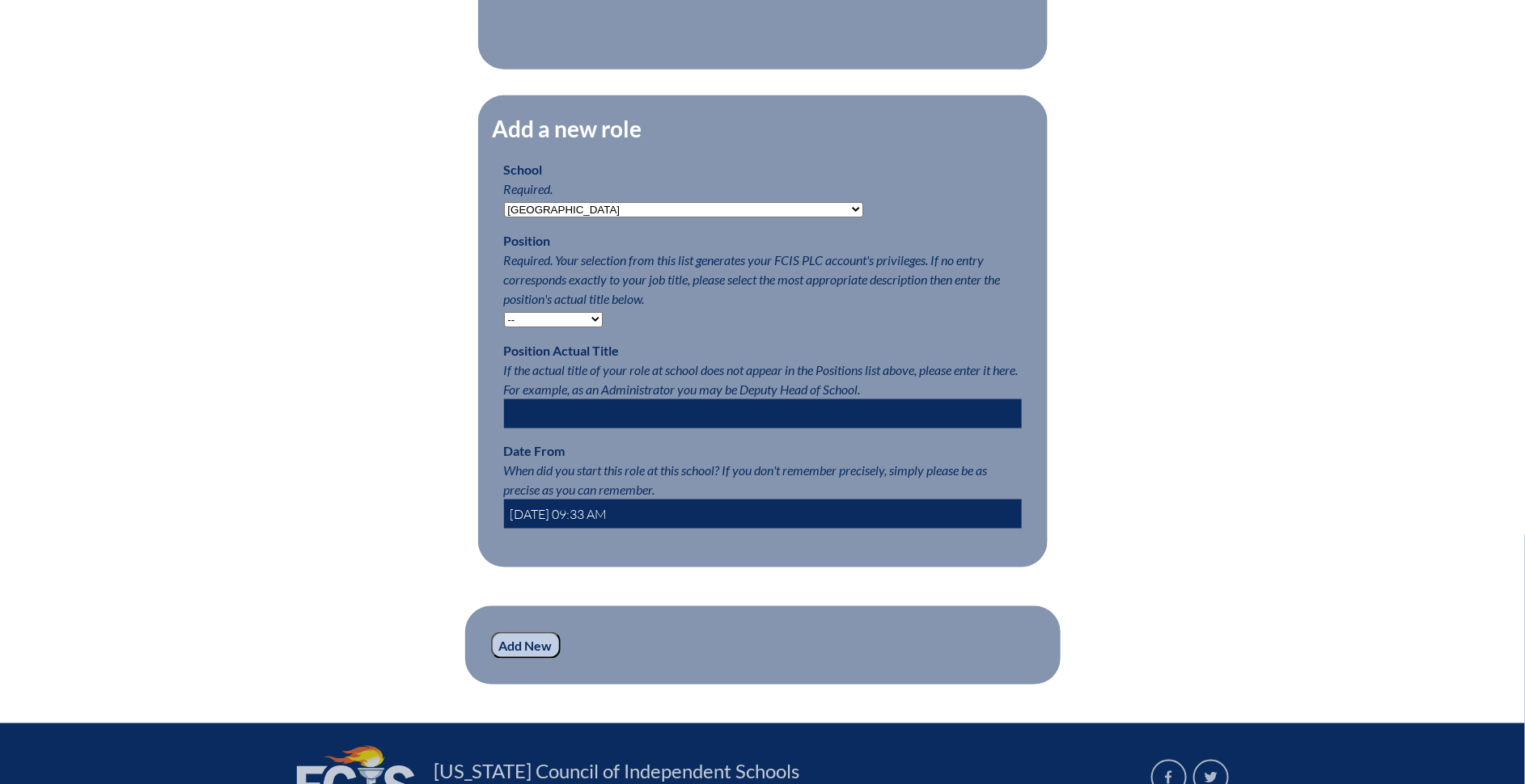
scroll to position [757, 0]
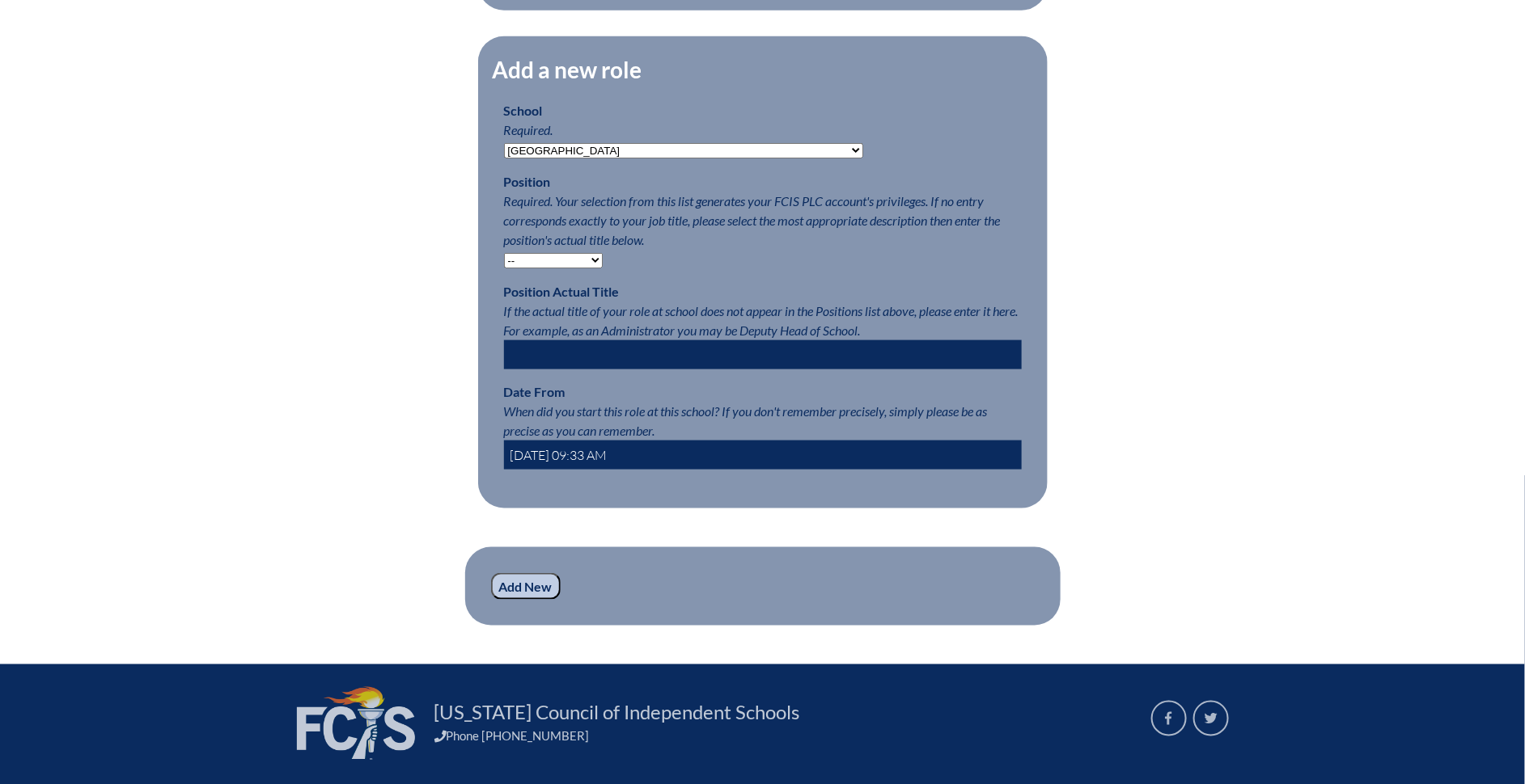
click at [581, 262] on select "-- Teacher PLC Coordinator Head of School Administrator" at bounding box center [553, 260] width 99 height 15
select select "15563"
click at [504, 262] on select "-- Teacher PLC Coordinator Head of School Administrator" at bounding box center [553, 260] width 99 height 15
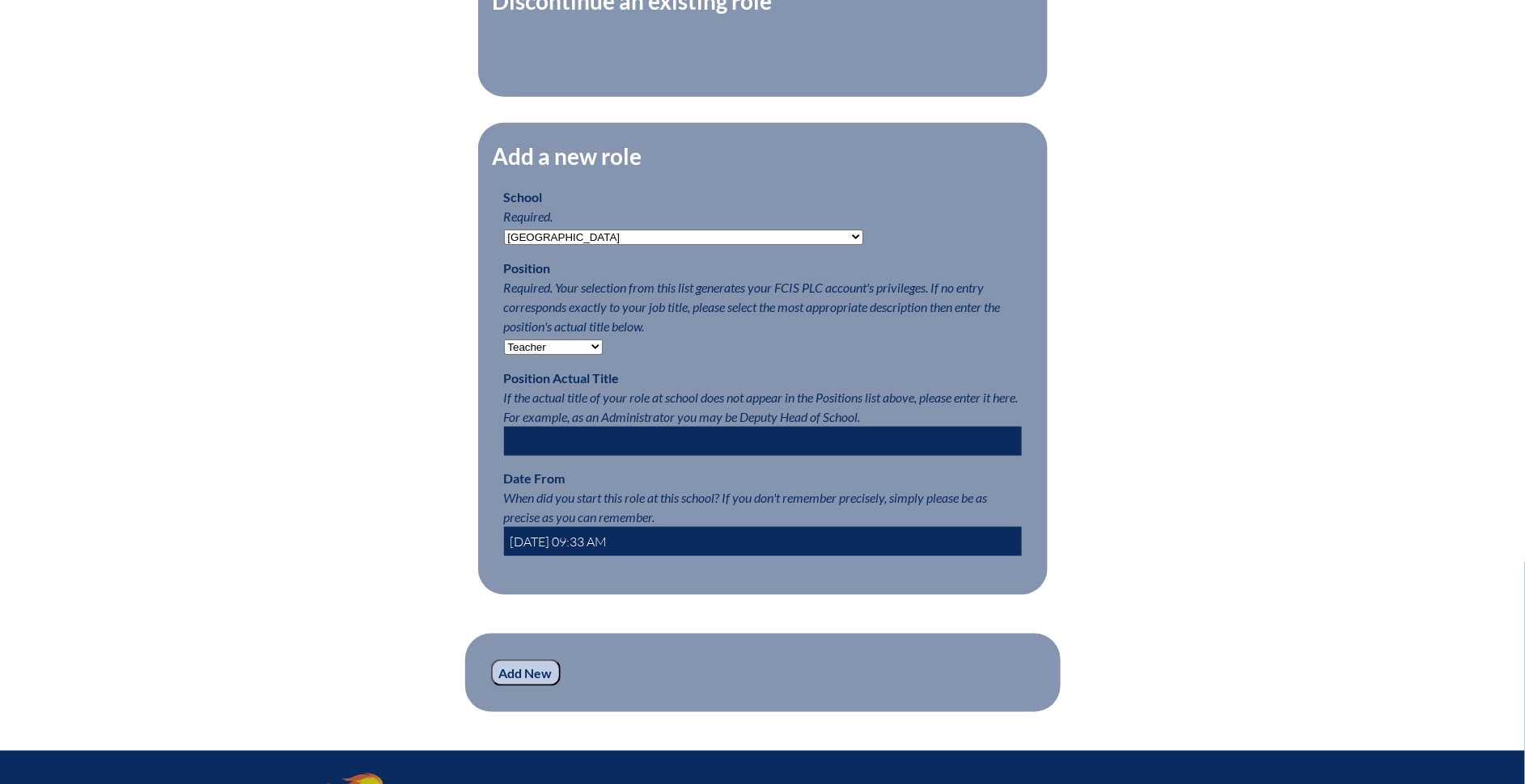
scroll to position [652, 0]
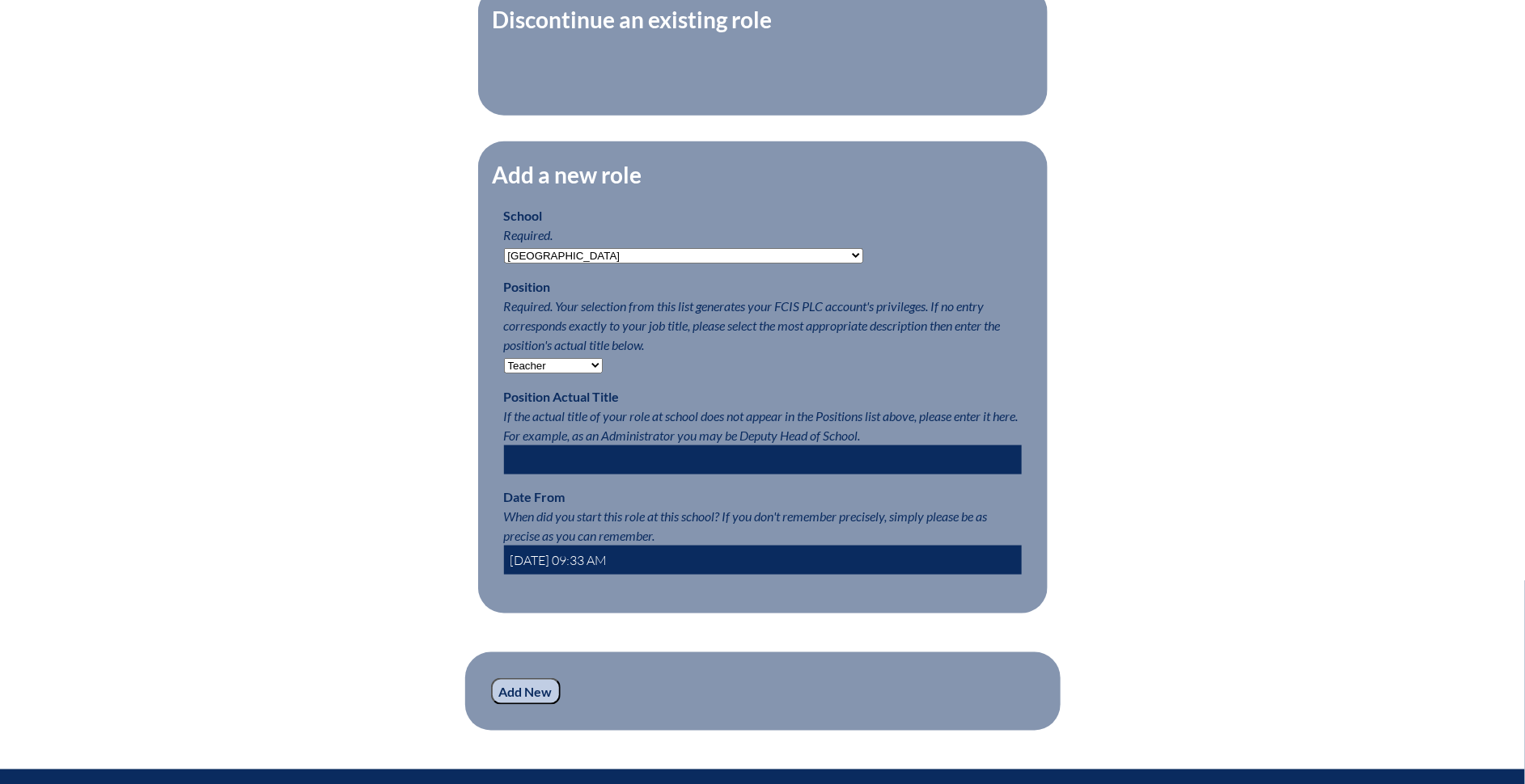
click at [603, 459] on input "text" at bounding box center [762, 460] width 518 height 29
type input "MS English Teacher"
click at [537, 567] on input "2025-08-21 09:33 AM" at bounding box center [762, 560] width 518 height 29
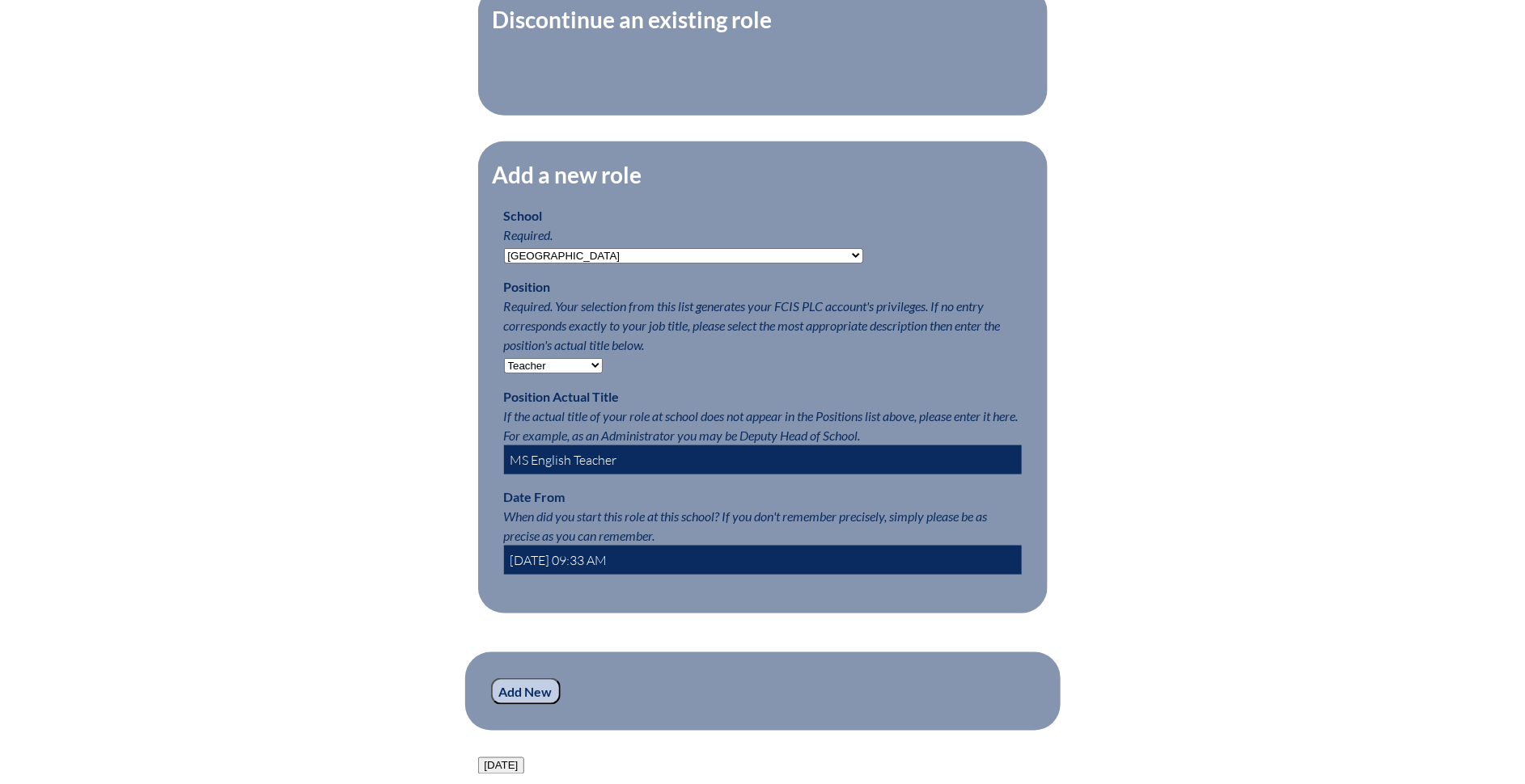
type input "2023-08-21 09:33 AM"
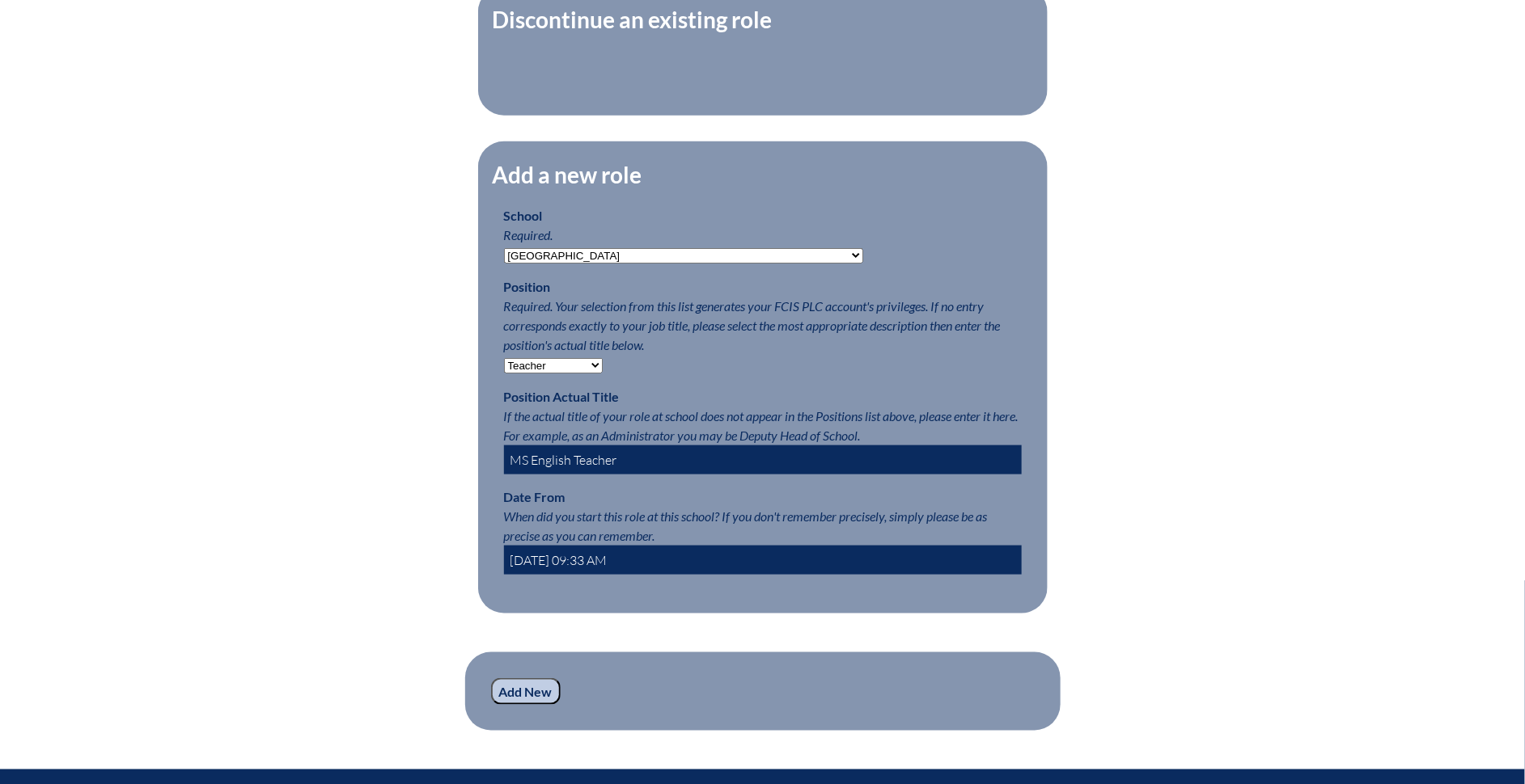
click at [535, 705] on input "Add New" at bounding box center [526, 692] width 70 height 28
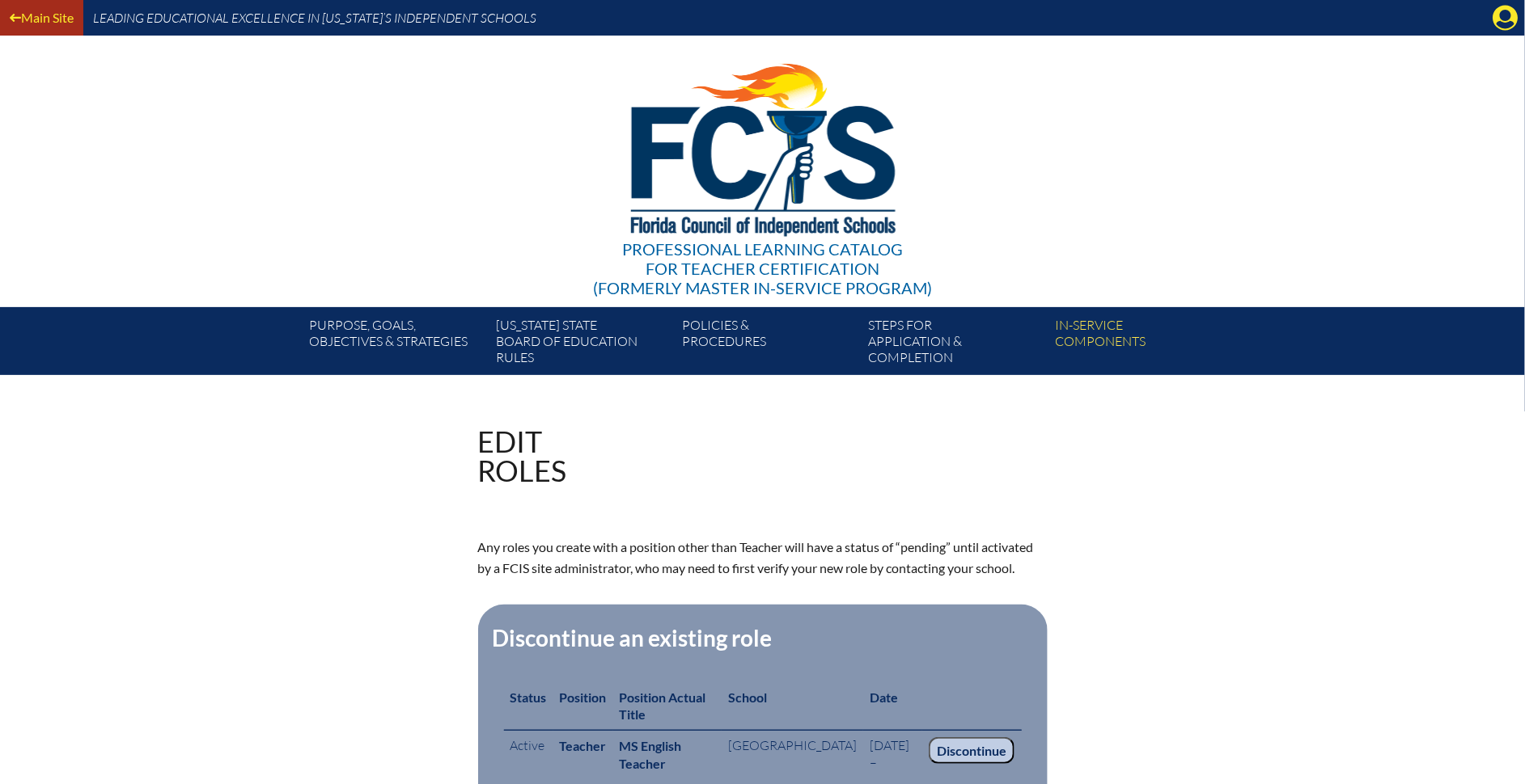
click at [58, 20] on link "Main Site" at bounding box center [41, 17] width 77 height 22
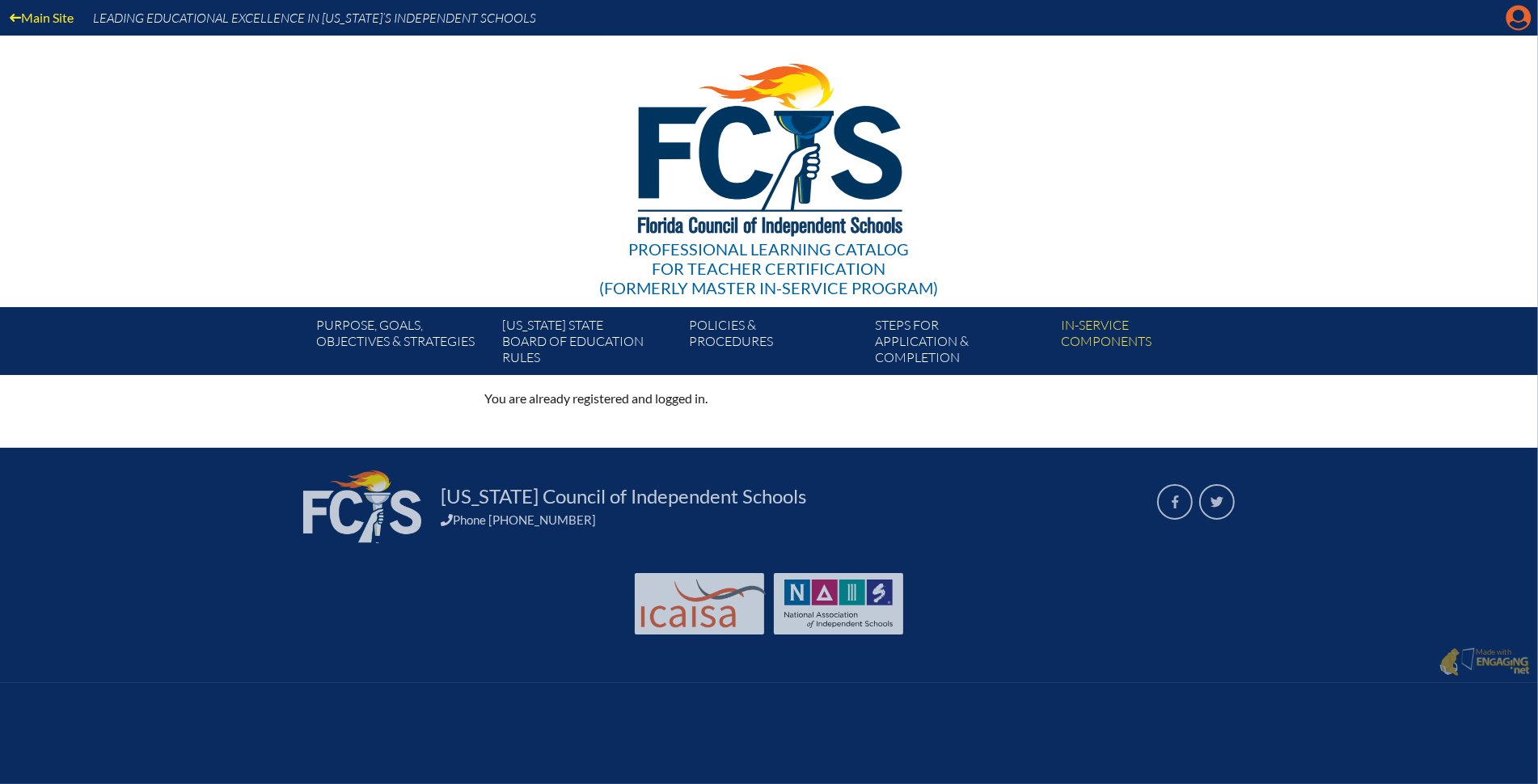
click at [1530, 19] on icon at bounding box center [1519, 18] width 25 height 25
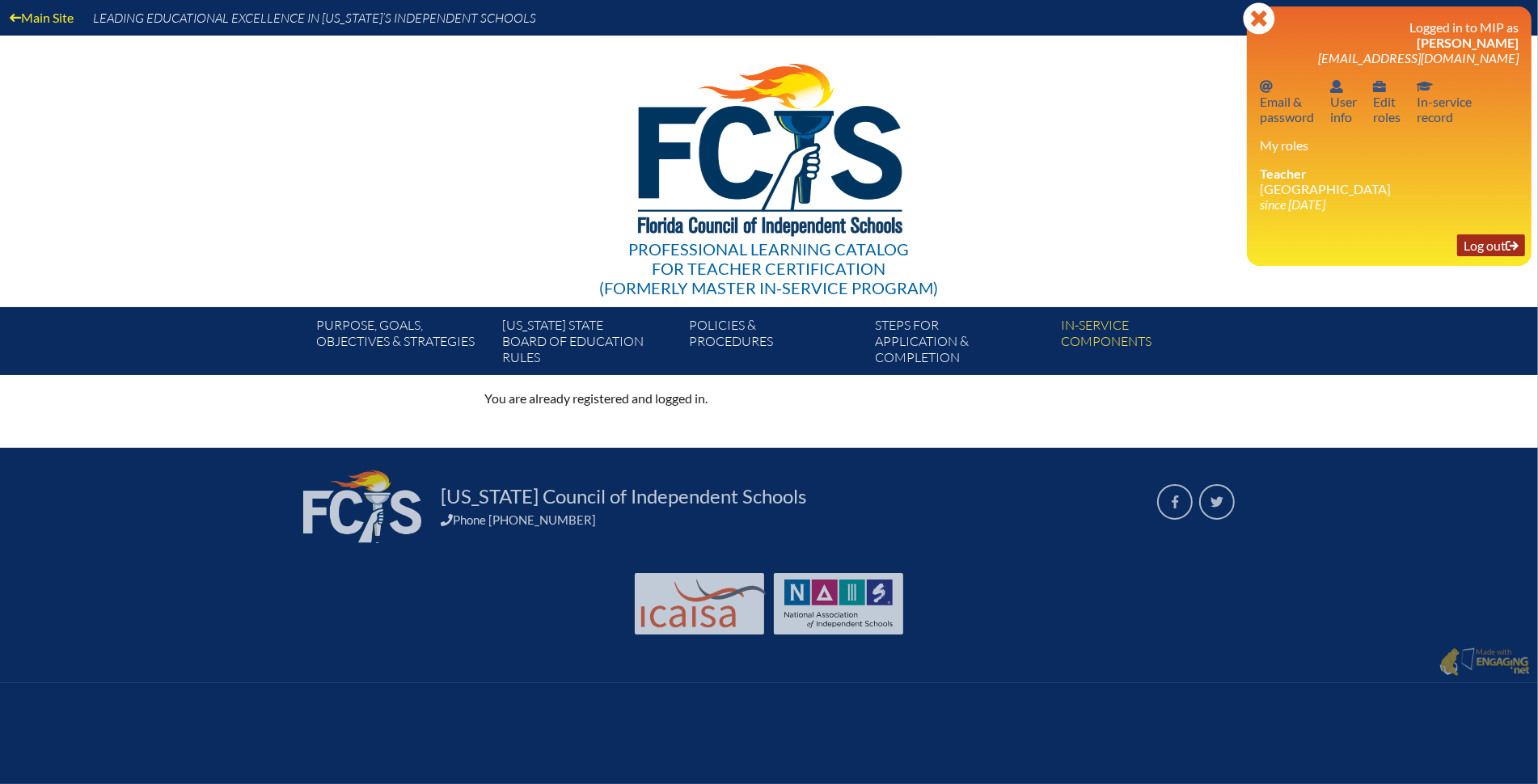
click at [1497, 243] on link "Log out Log out" at bounding box center [1491, 245] width 68 height 22
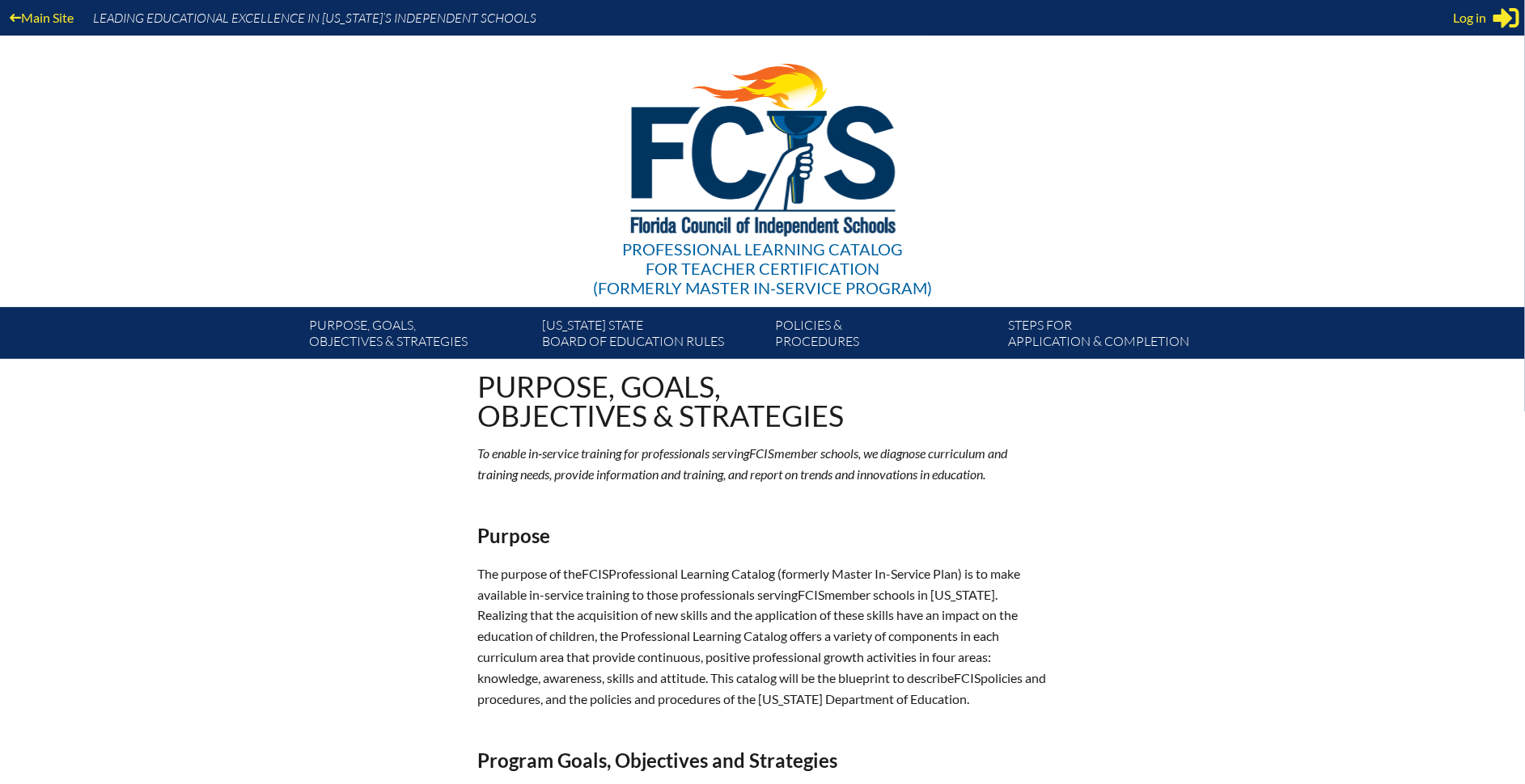
click at [1475, 15] on span "Log in" at bounding box center [1469, 17] width 33 height 19
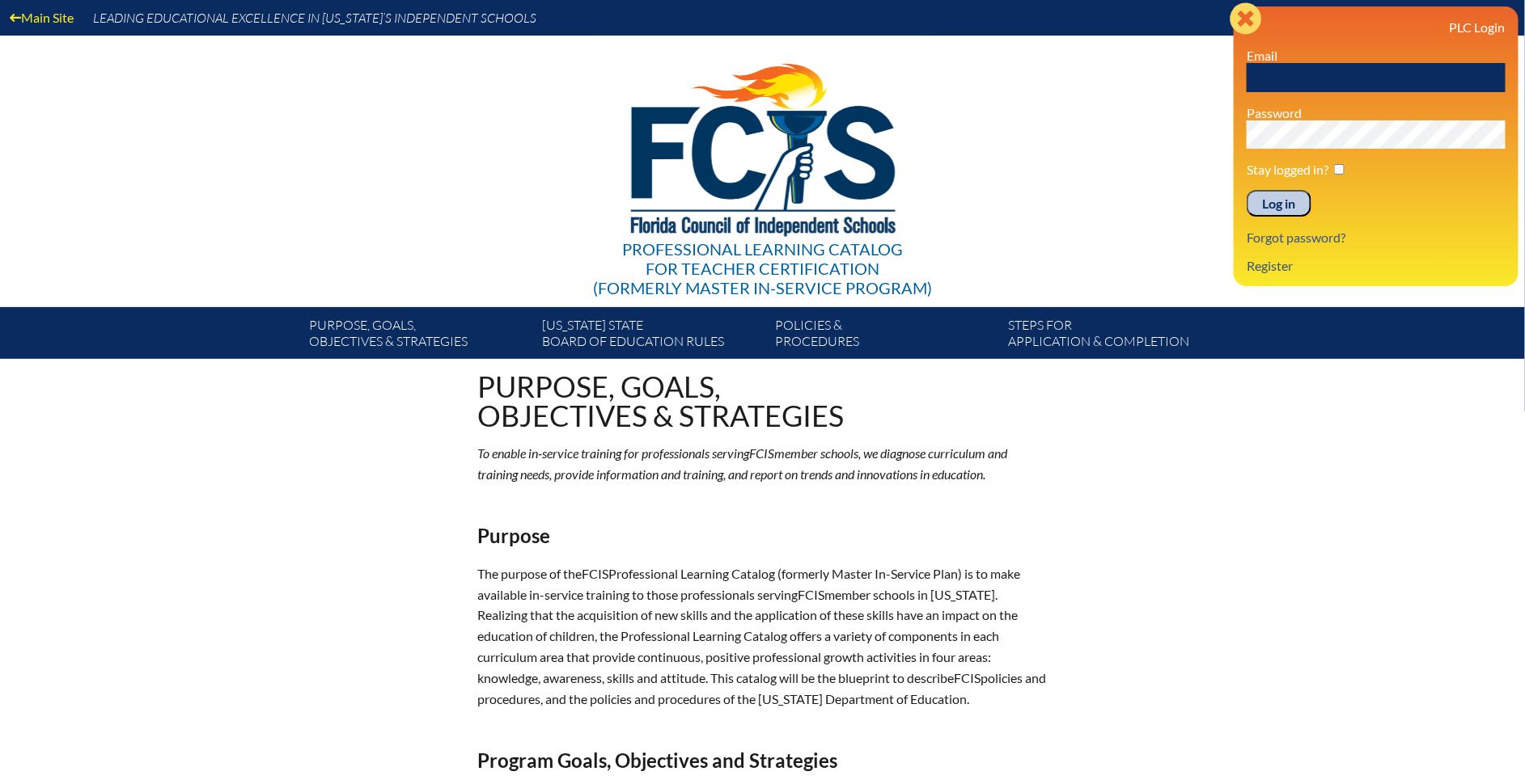
drag, startPoint x: 1244, startPoint y: 12, endPoint x: 1235, endPoint y: 17, distance: 10.3
click at [1244, 15] on icon "Close" at bounding box center [1246, 18] width 32 height 32
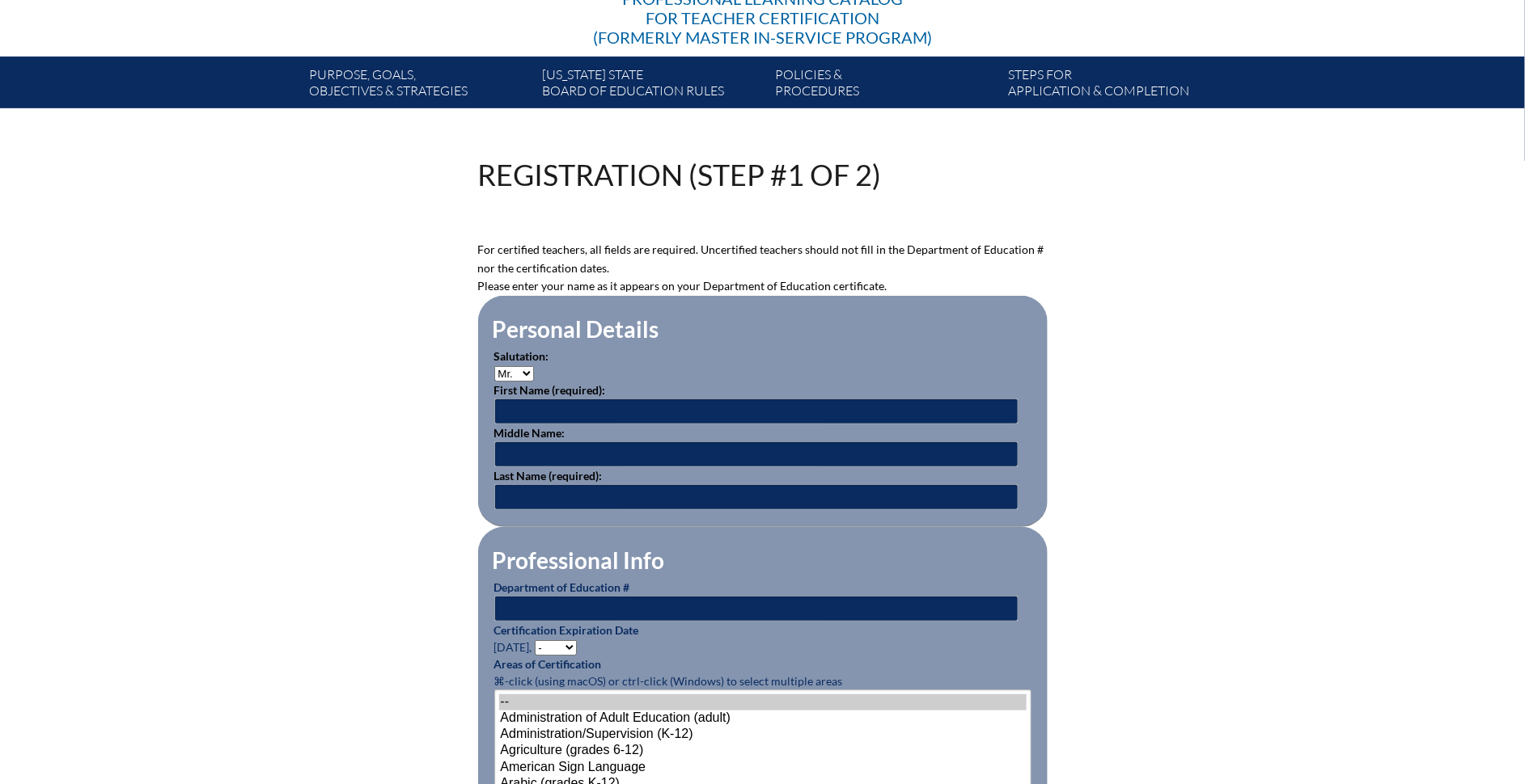
scroll to position [281, 0]
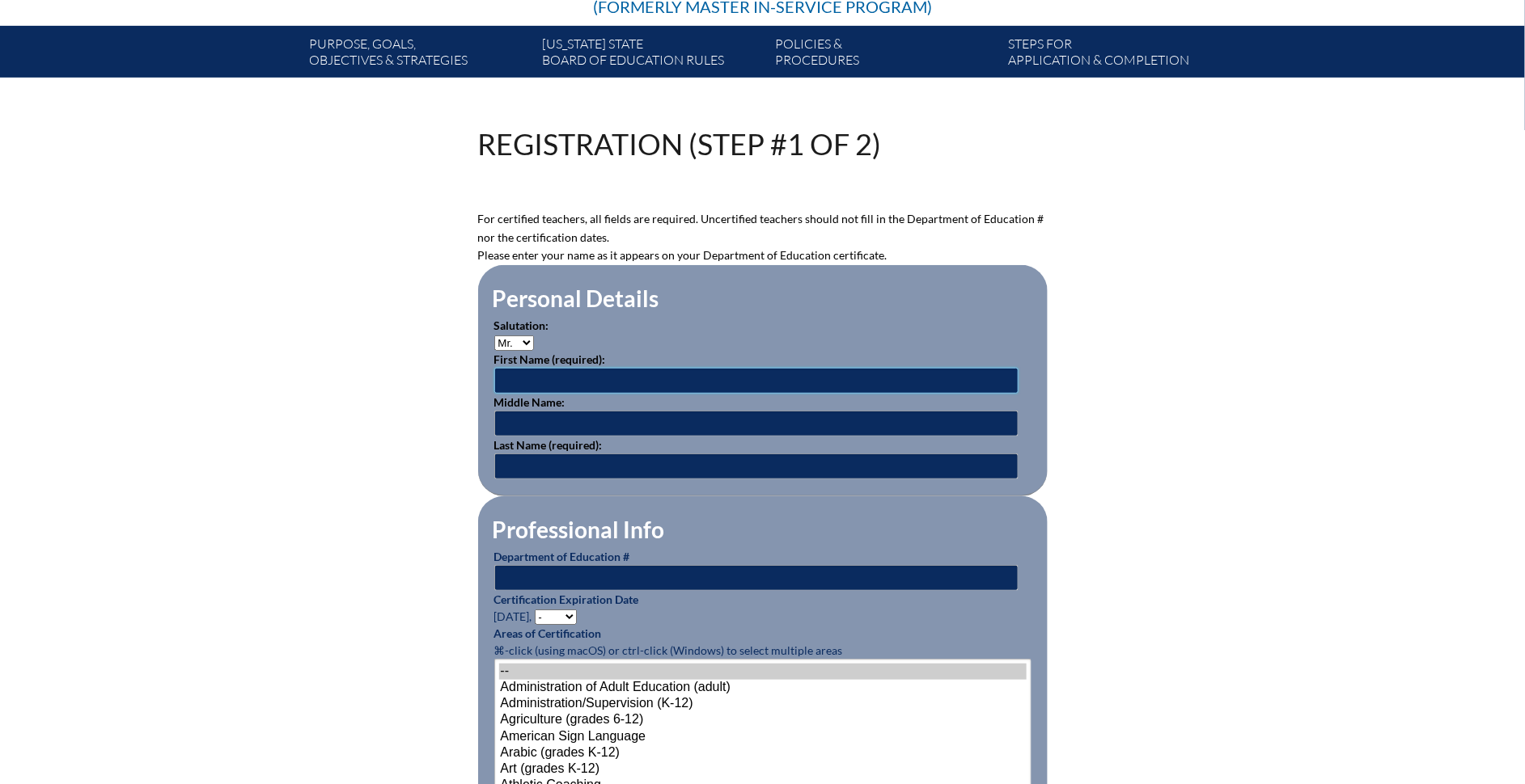
click at [558, 380] on input "text" at bounding box center [756, 381] width 524 height 26
type input "Kristen"
type input "Koburger"
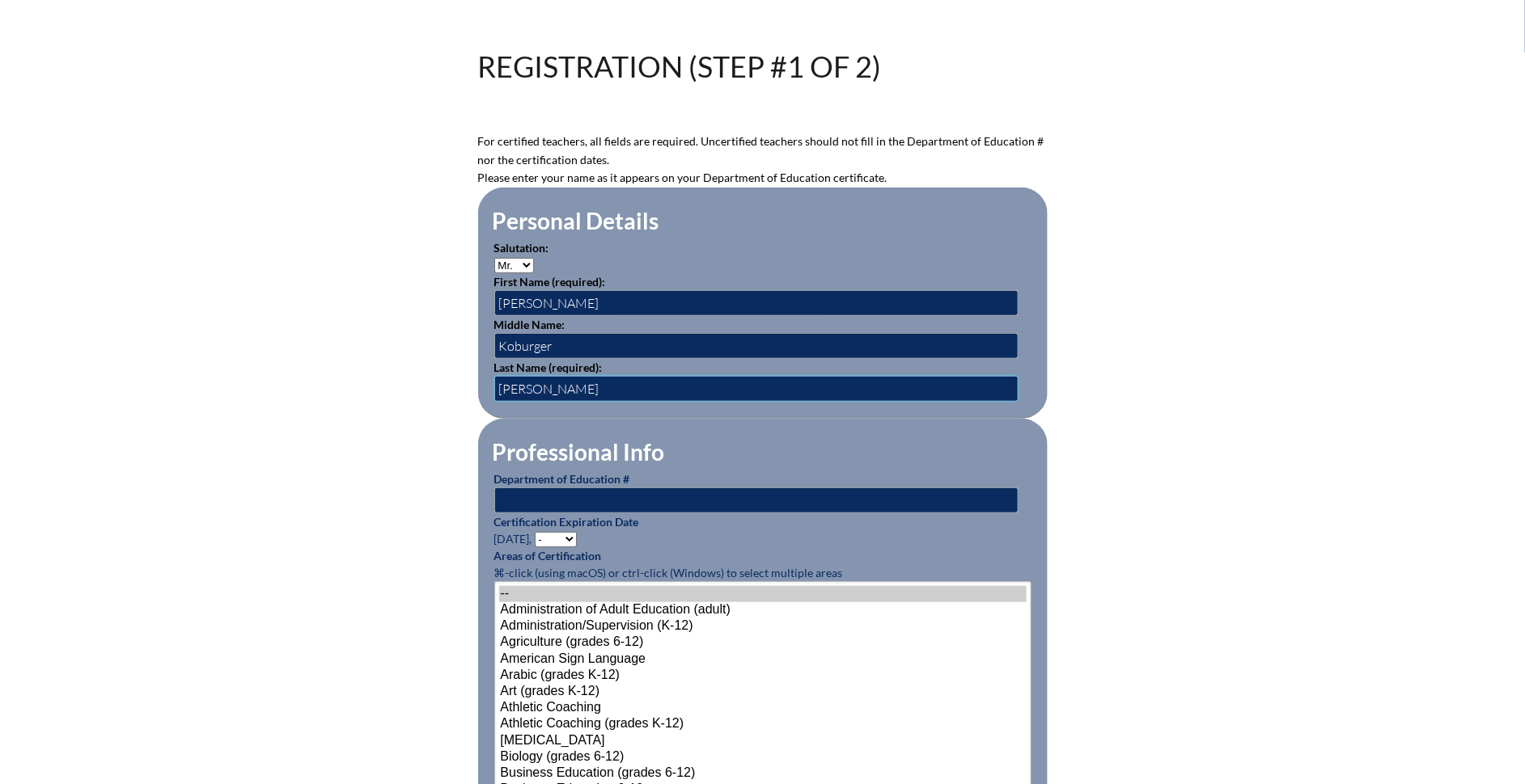
scroll to position [362, 0]
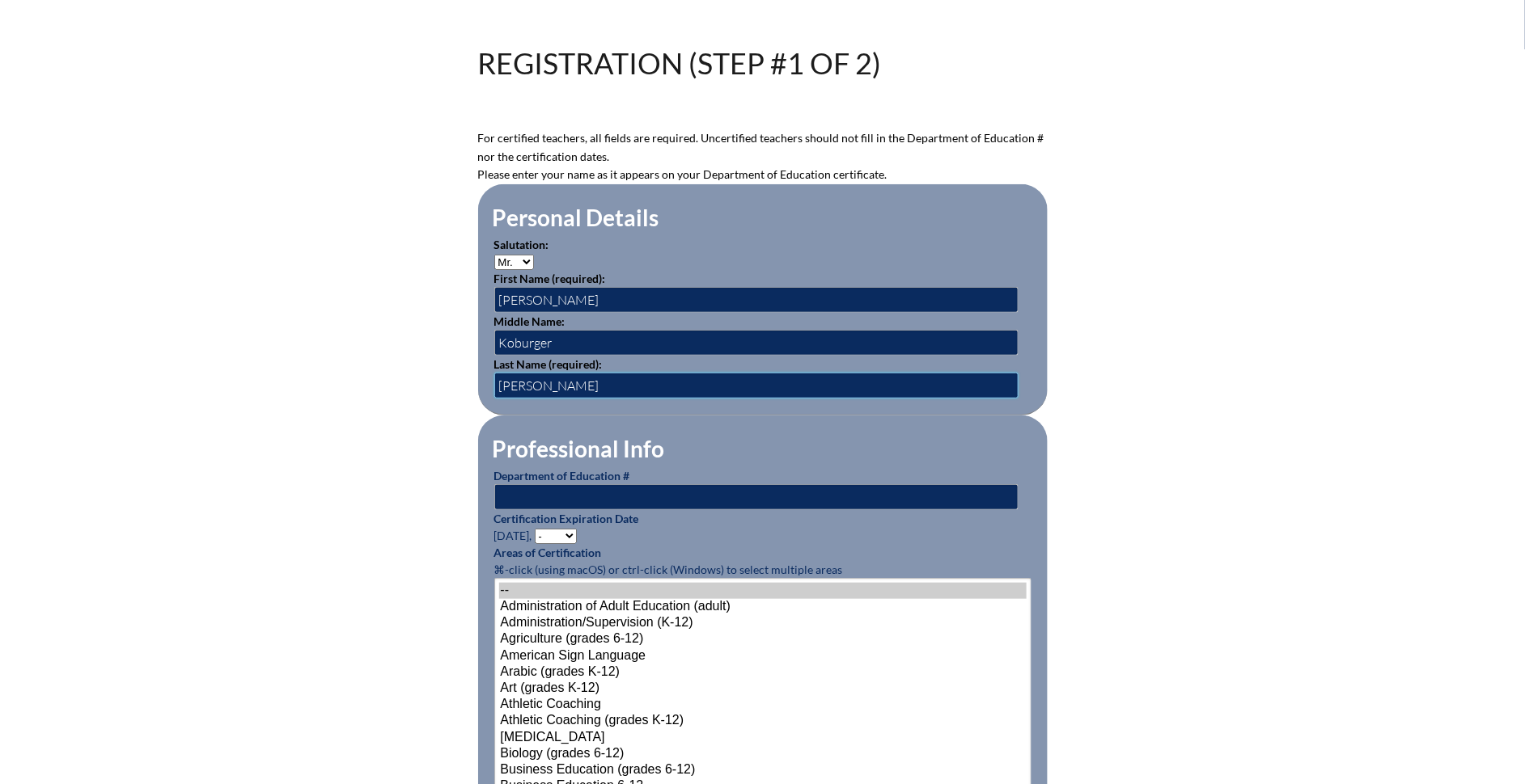
type input "Fehr"
click at [595, 490] on input "text" at bounding box center [756, 497] width 524 height 26
type input "1204365"
click at [551, 529] on select "- 2031 2030 2029 2028 2027 2026 2025 2024 2023 2022 2021 2020 2019 2018 2017 20…" at bounding box center [556, 536] width 42 height 15
select select "2027"
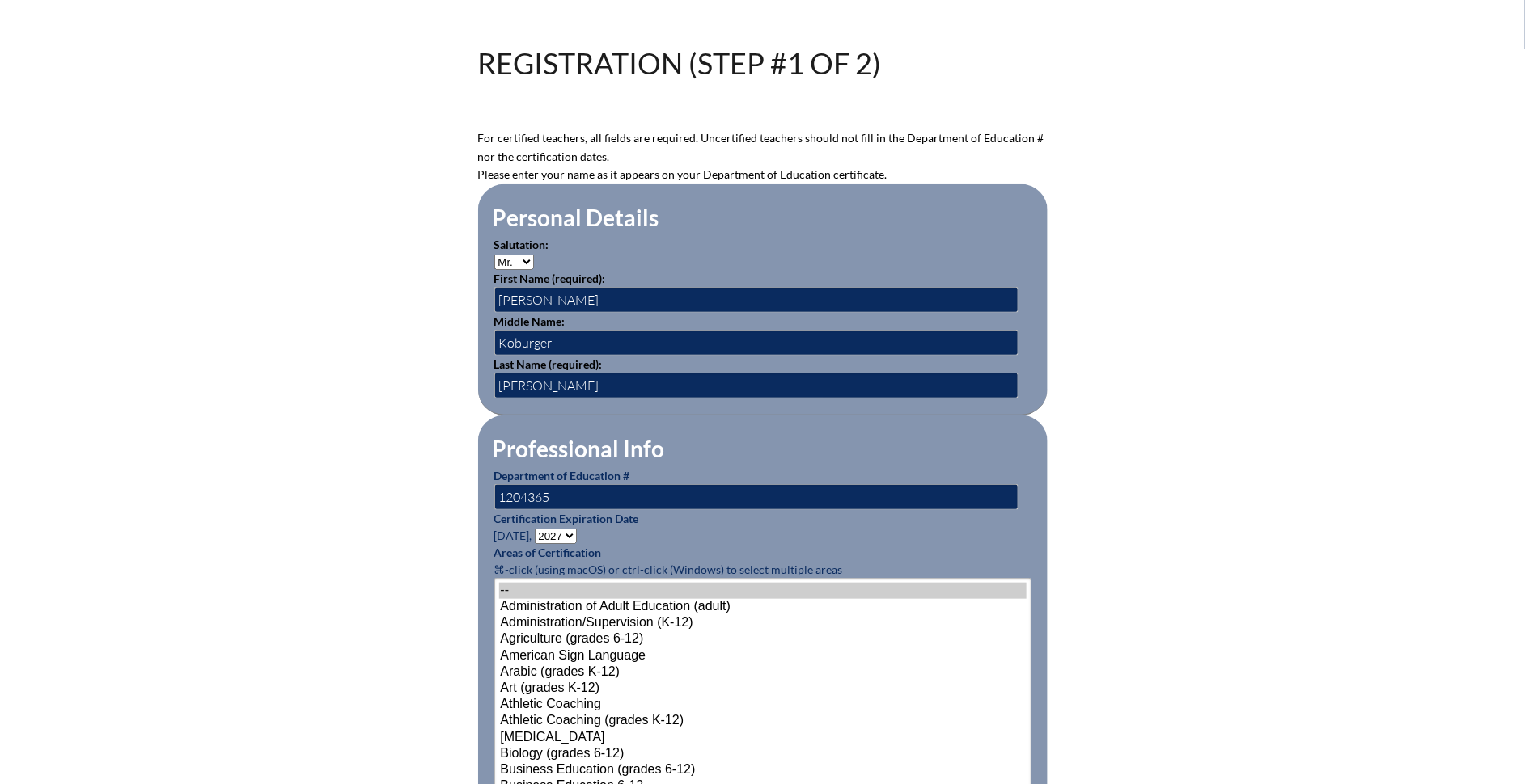
click at [537, 529] on select "- 2031 2030 2029 2028 2027 2026 2025 2024 2023 2022 2021 2020 2019 2018 2017 20…" at bounding box center [556, 536] width 42 height 15
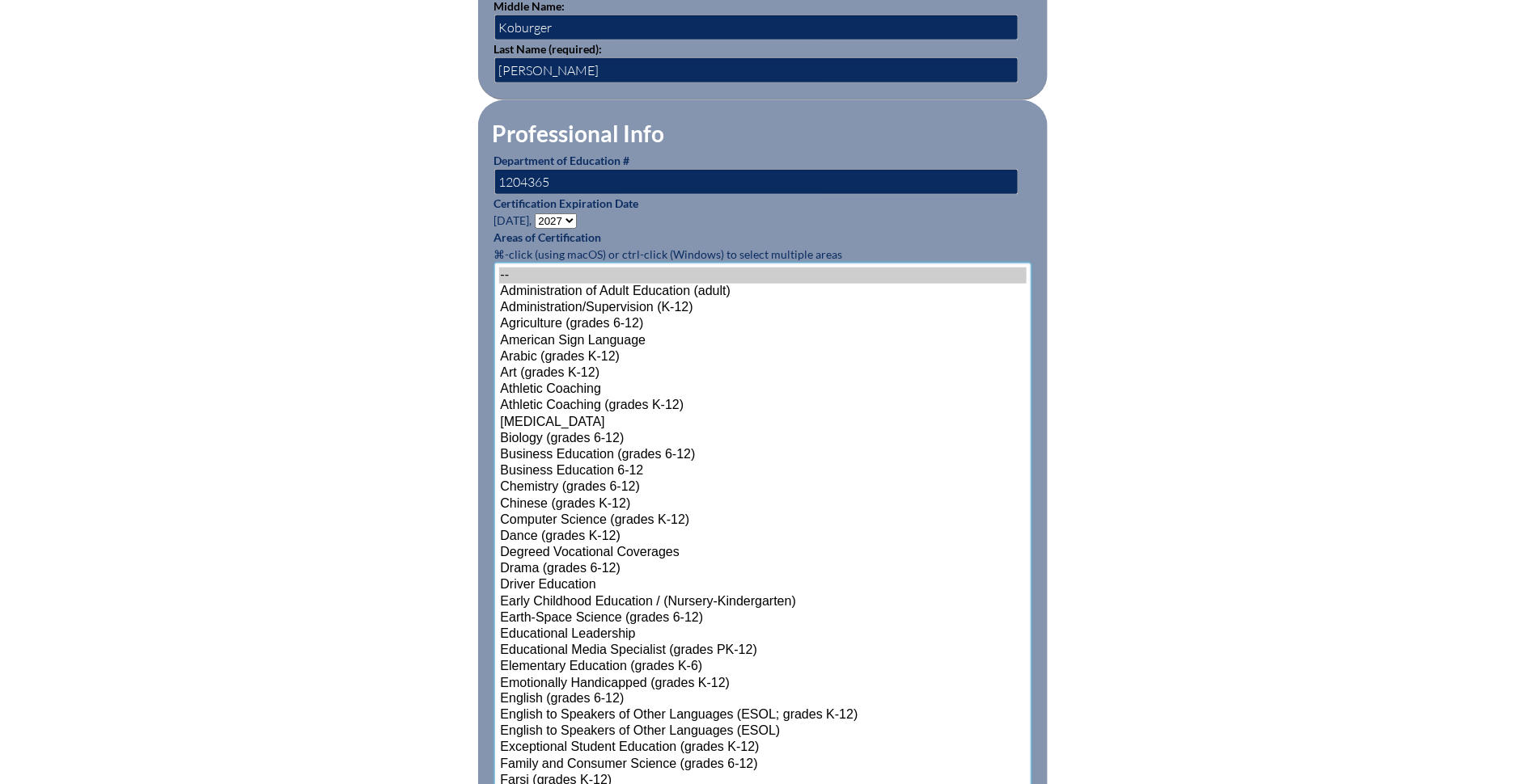
scroll to position [936, 0]
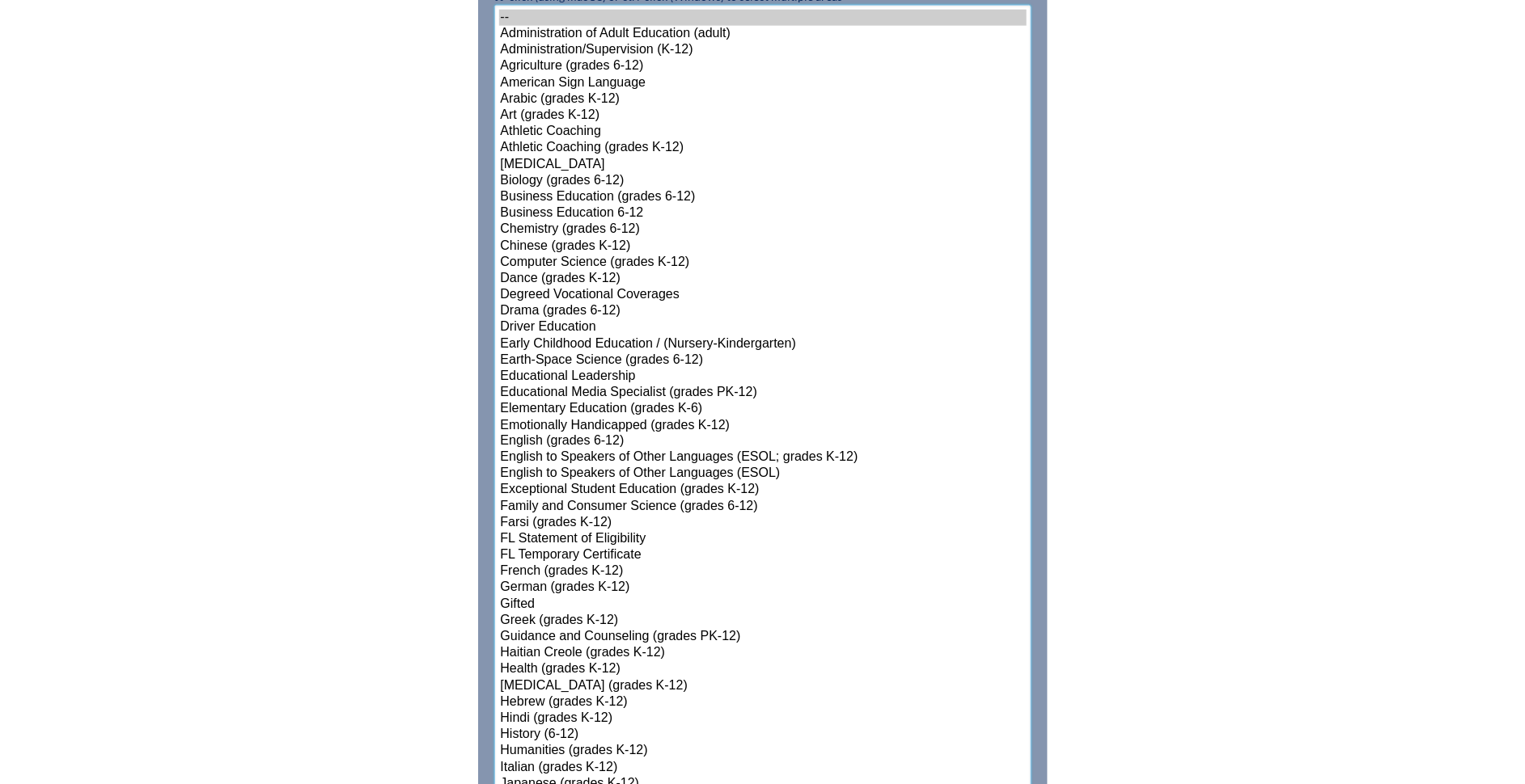
click at [546, 654] on select"]"] "-- Administration of Adult Education (adult) Administration/Supervision (K-12) …" at bounding box center [762, 687] width 537 height 1365
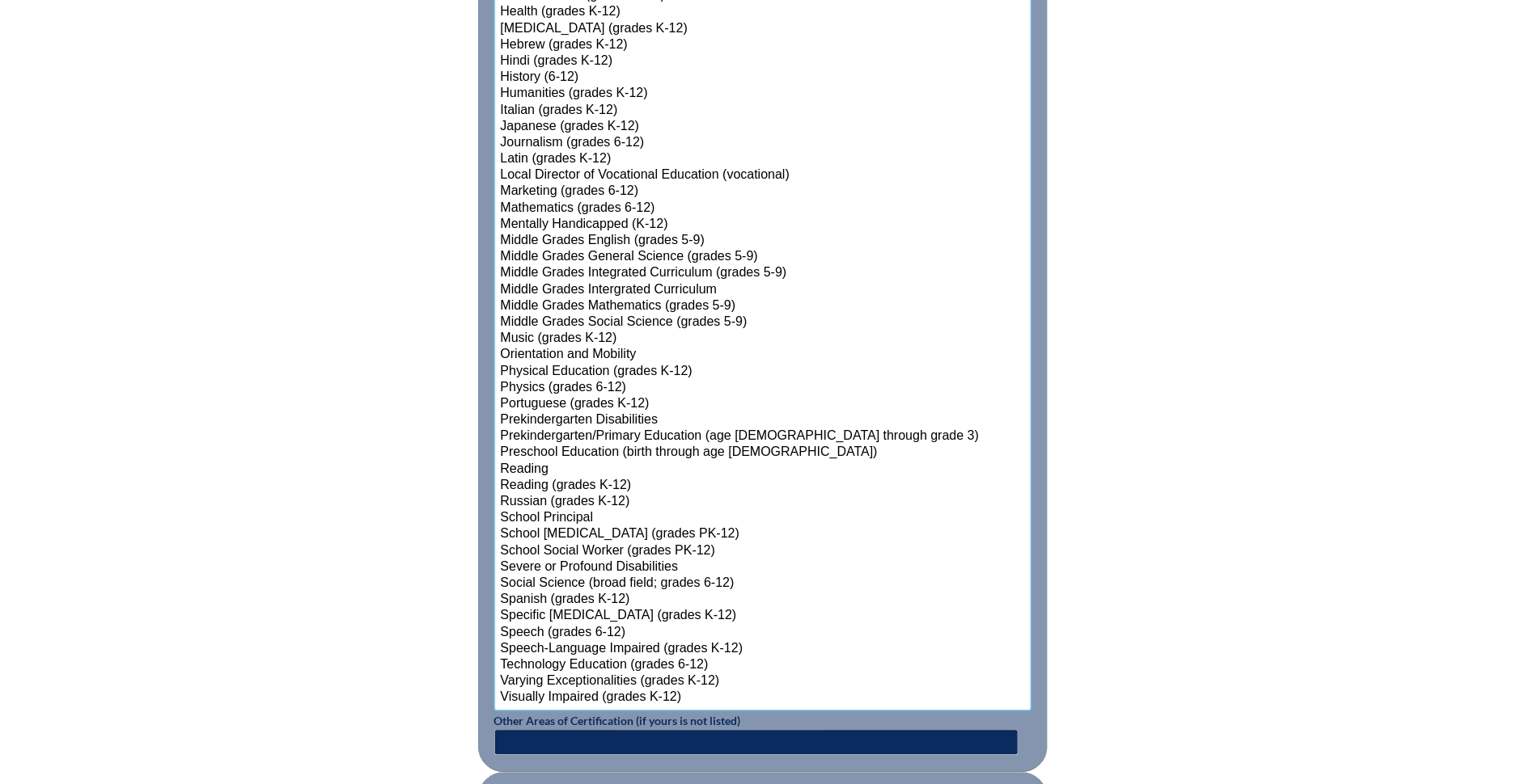
scroll to position [1794, 0]
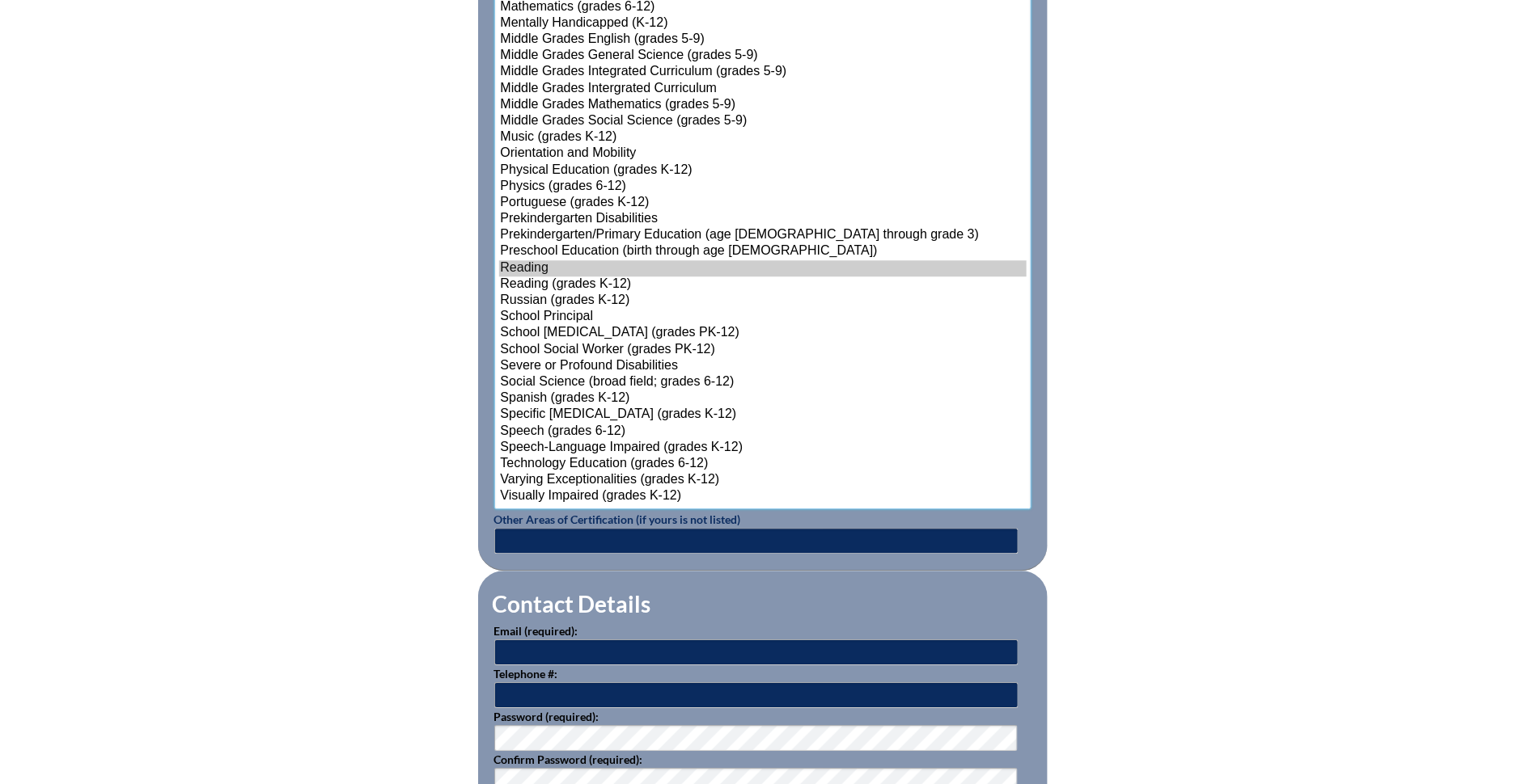
click at [535, 265] on option "Reading" at bounding box center [762, 268] width 527 height 16
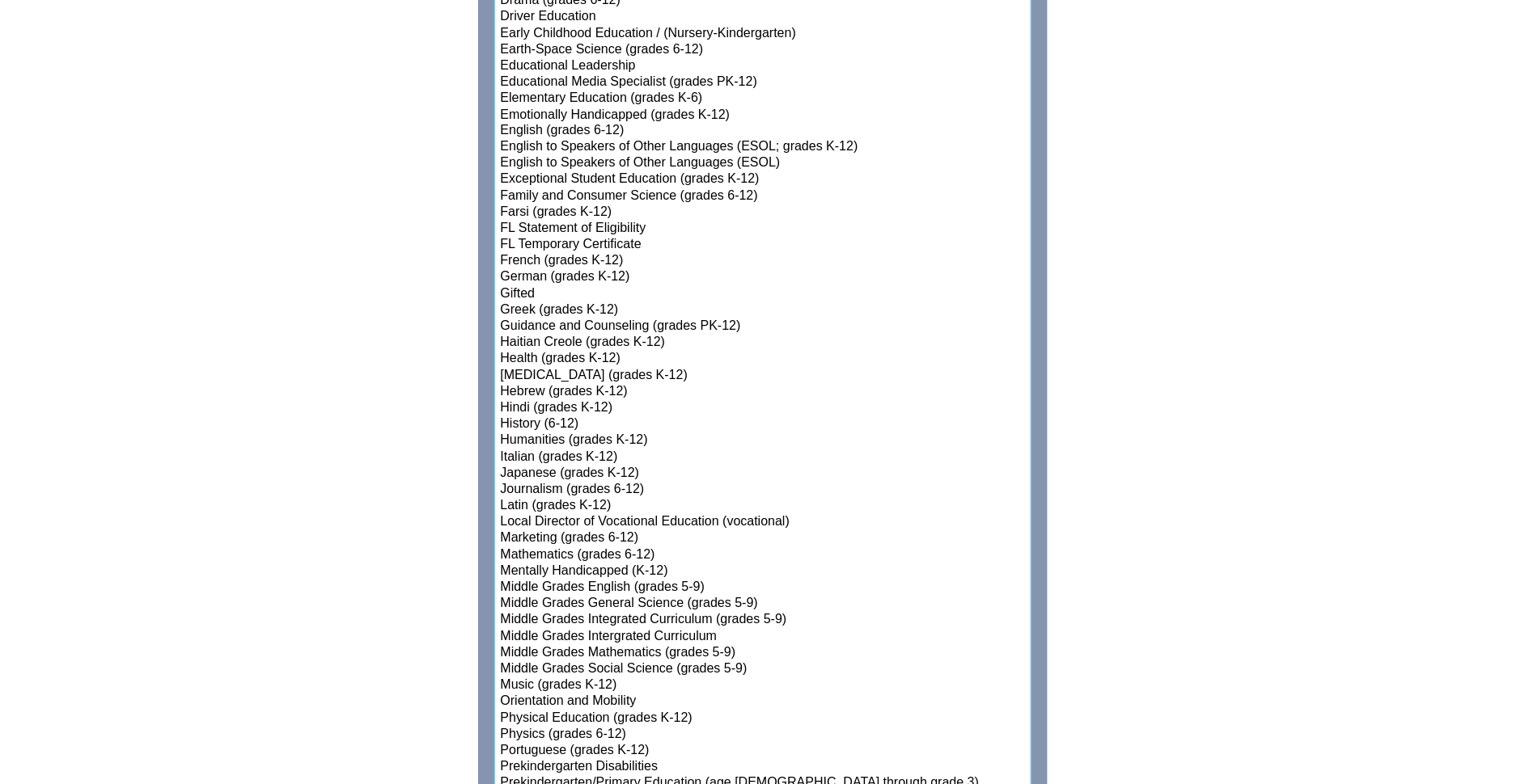
scroll to position [1226, 0]
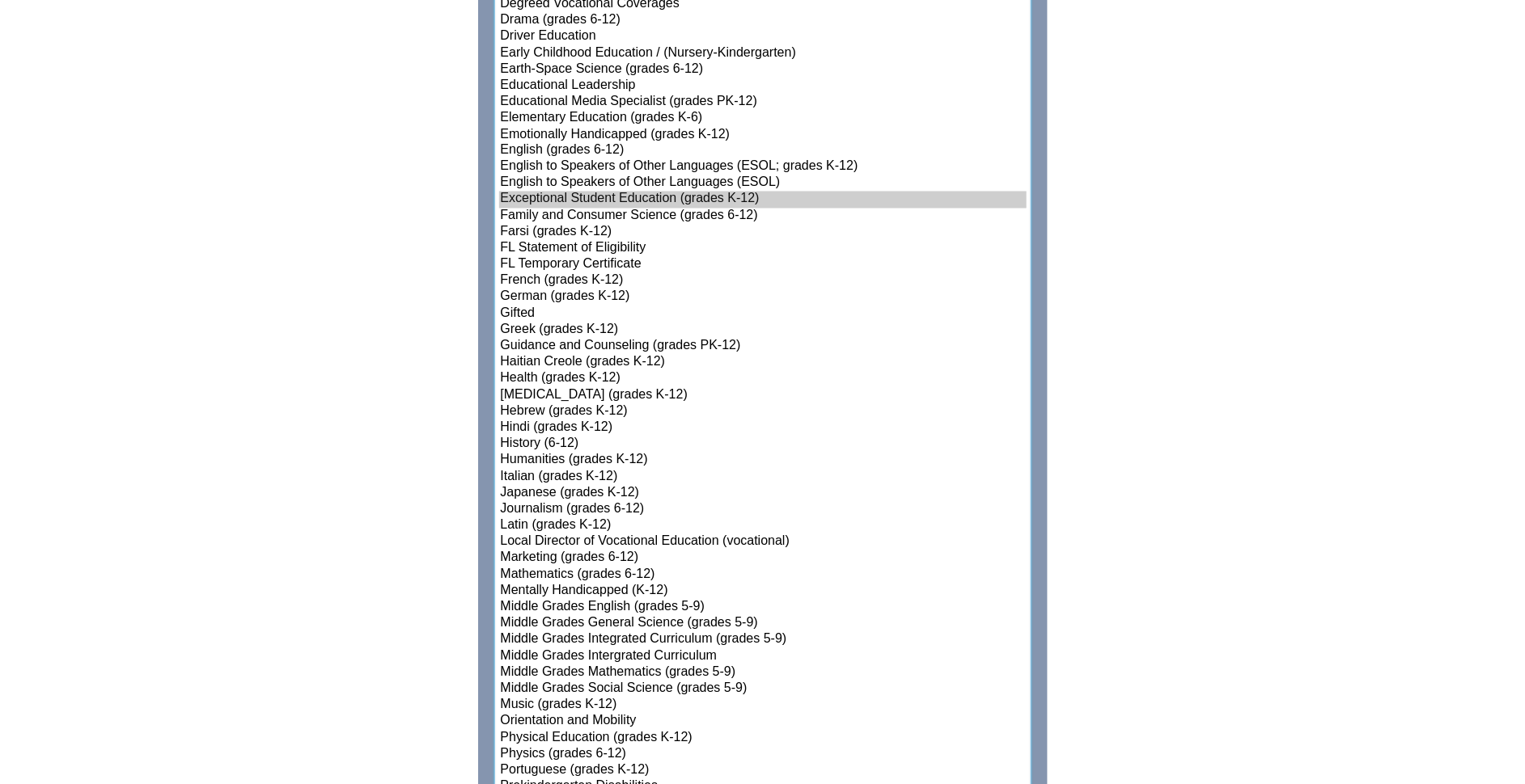
click at [634, 192] on option "Exceptional Student Education (grades K-12)" at bounding box center [762, 199] width 527 height 16
click at [627, 192] on option "Exceptional Student Education (grades K-12)" at bounding box center [762, 199] width 527 height 16
click at [605, 195] on option "Exceptional Student Education (grades K-12)" at bounding box center [762, 199] width 527 height 16
click at [608, 180] on option "English to Speakers of Other Languages (ESOL)" at bounding box center [762, 184] width 527 height 16
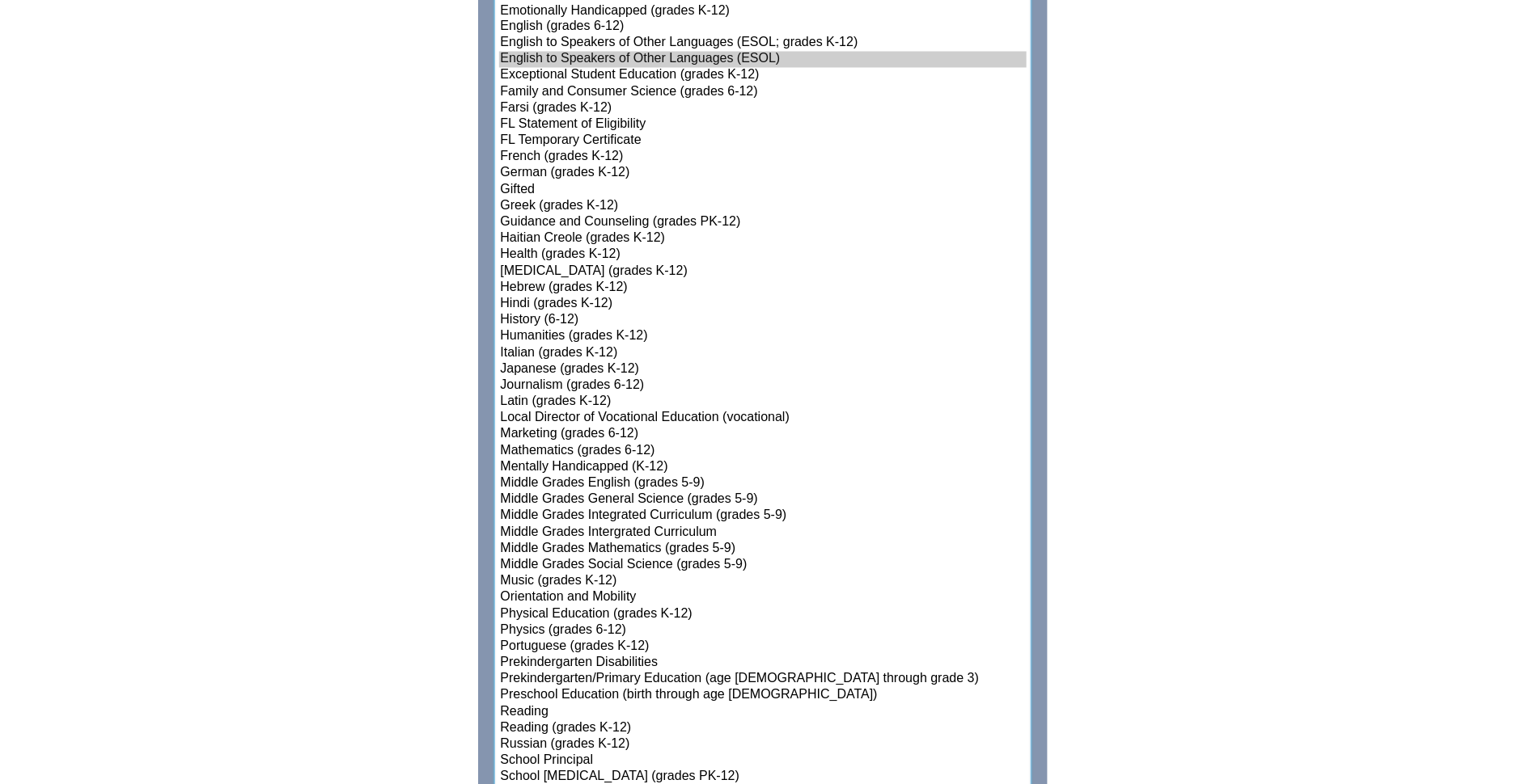
scroll to position [1371, 0]
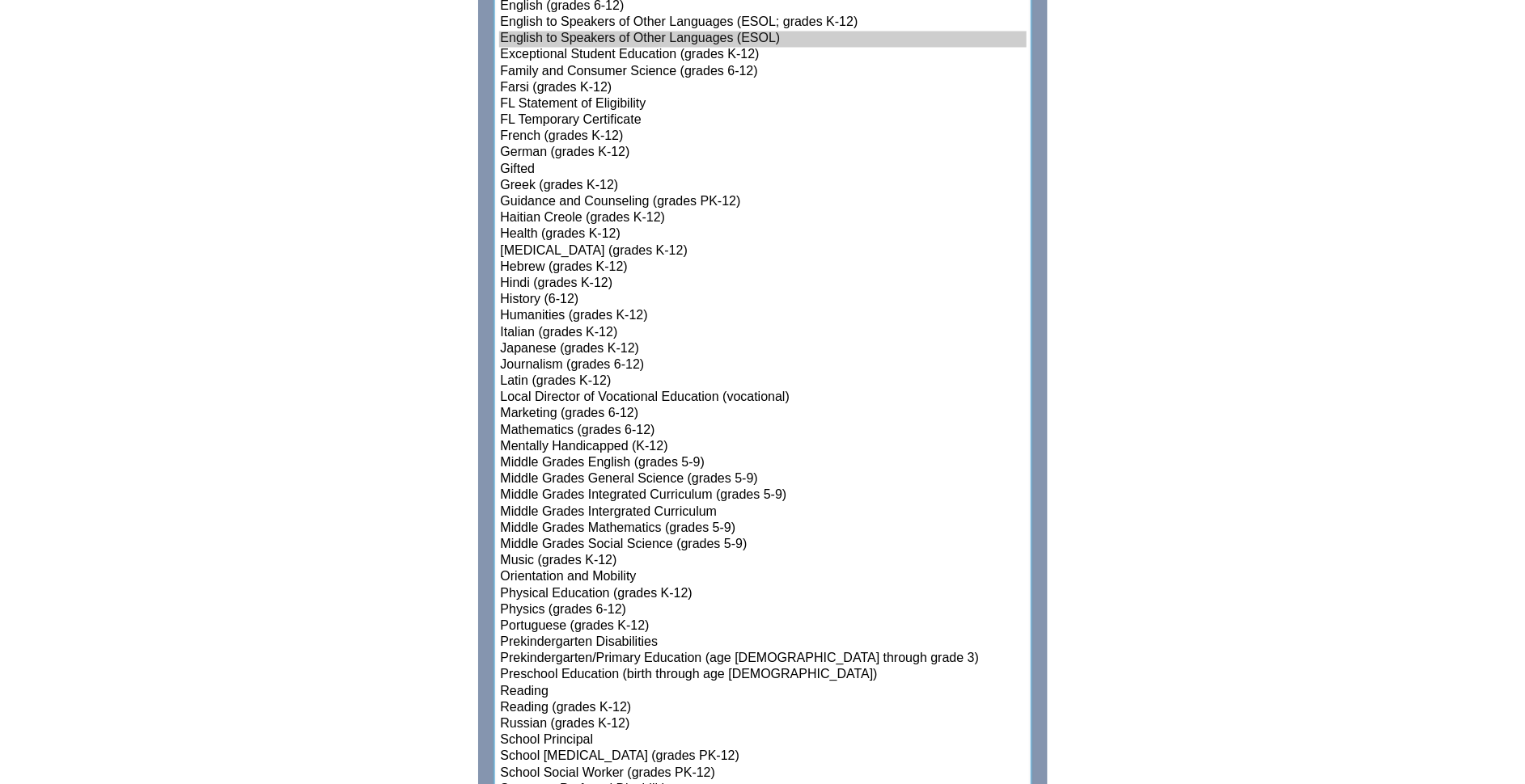
click at [535, 685] on option "Reading" at bounding box center [762, 692] width 527 height 16
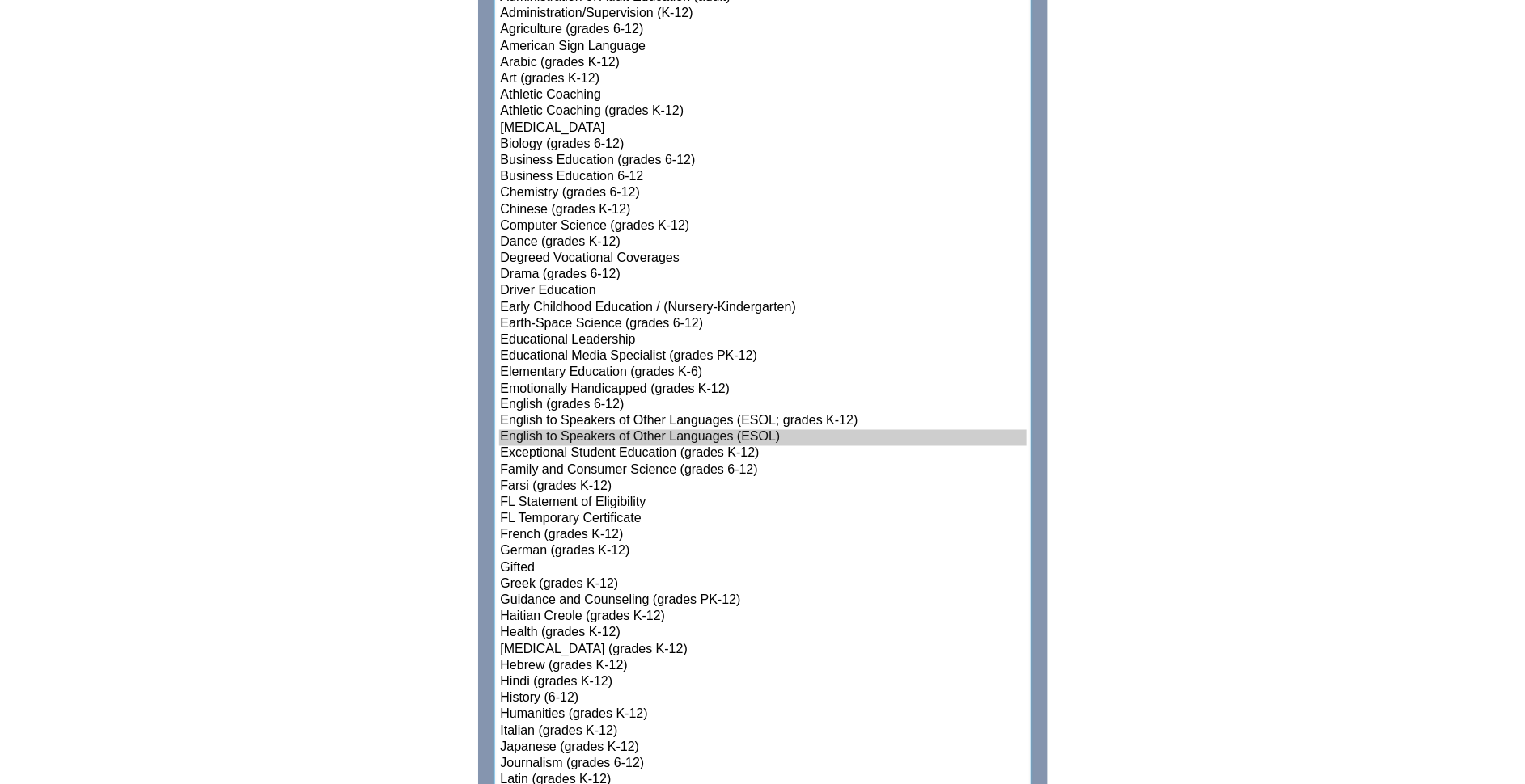
scroll to position [970, 0]
select select"]"] "15131"
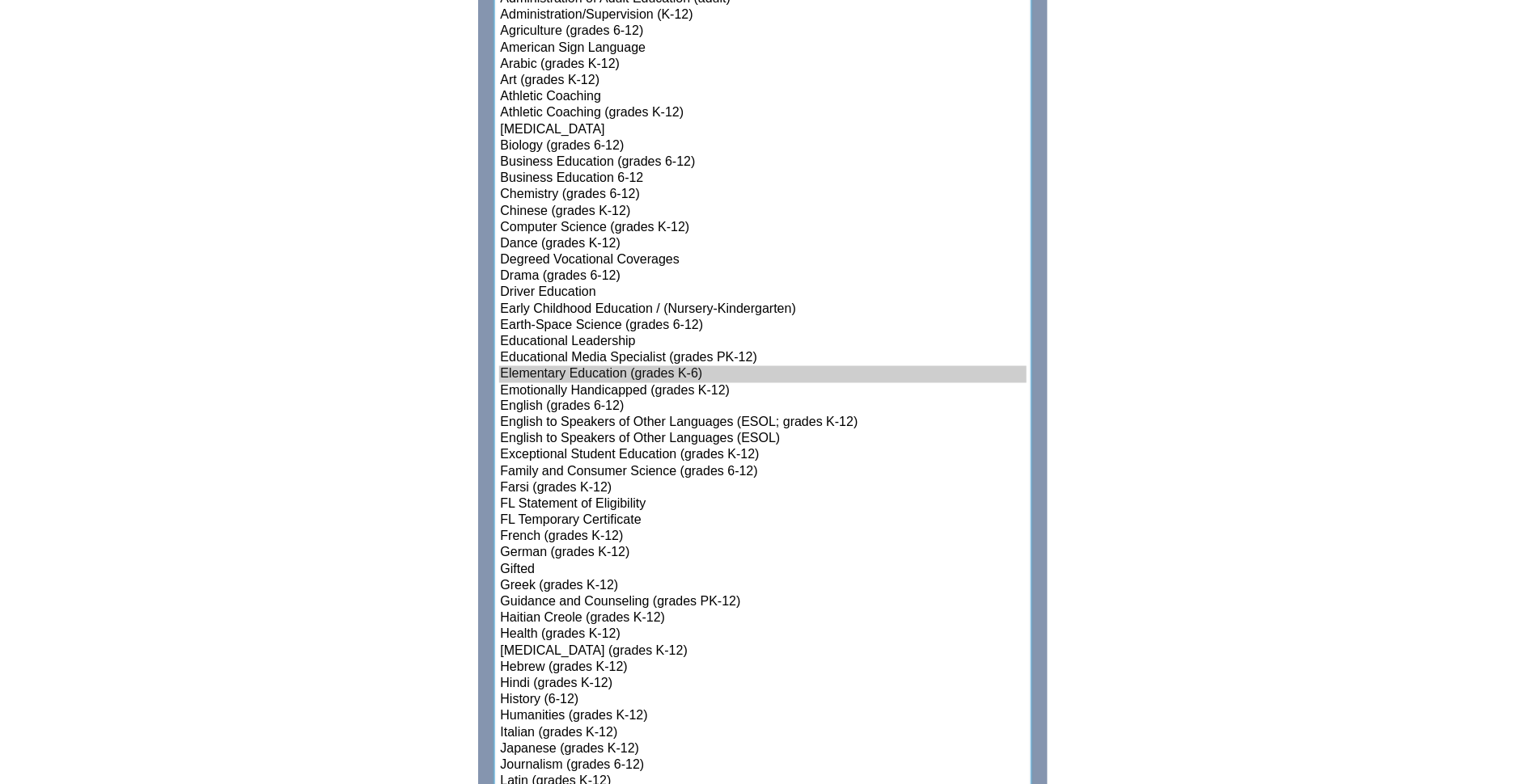
click at [561, 367] on option "Elementary Education (grades K-6)" at bounding box center [762, 374] width 527 height 16
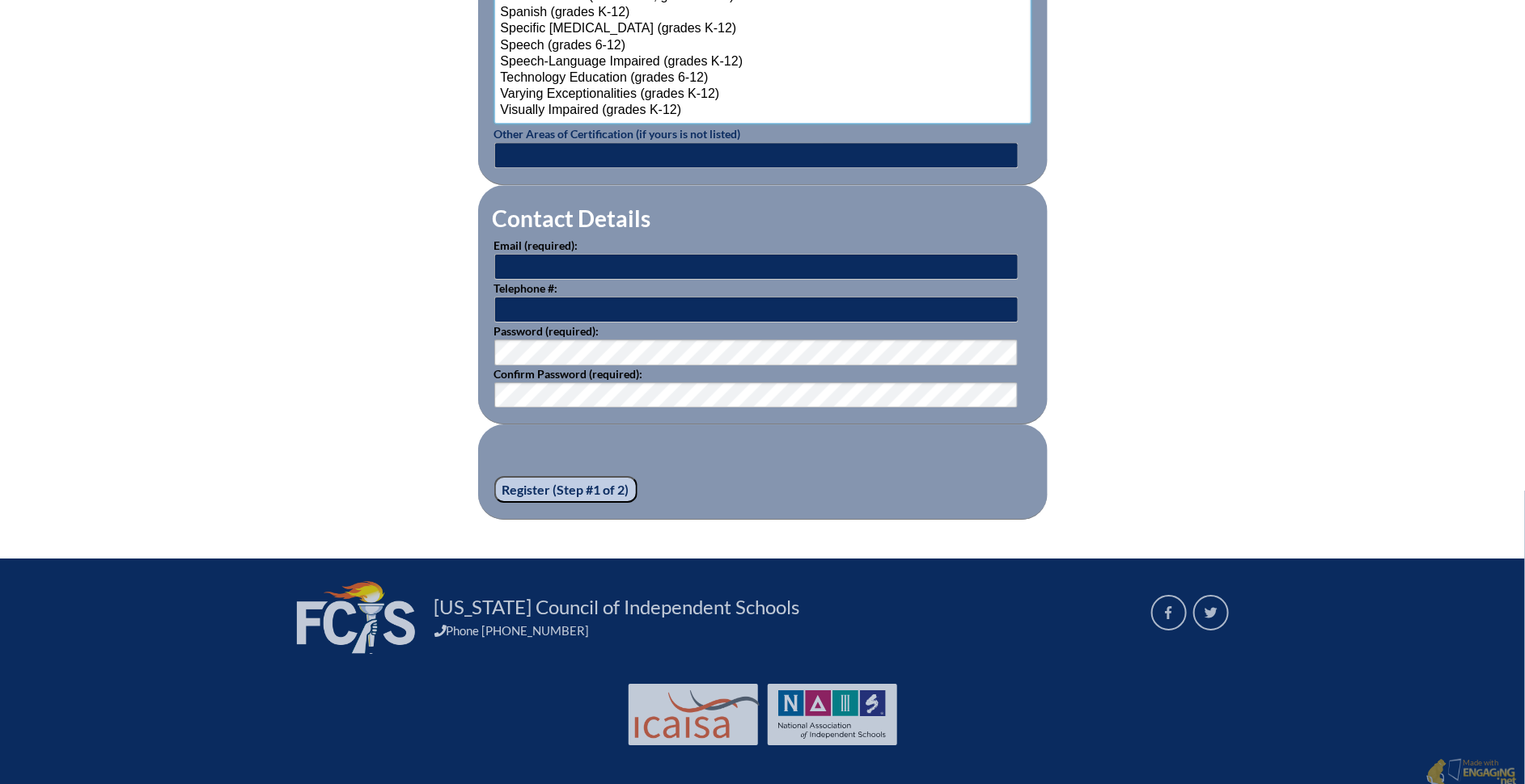
scroll to position [2180, 0]
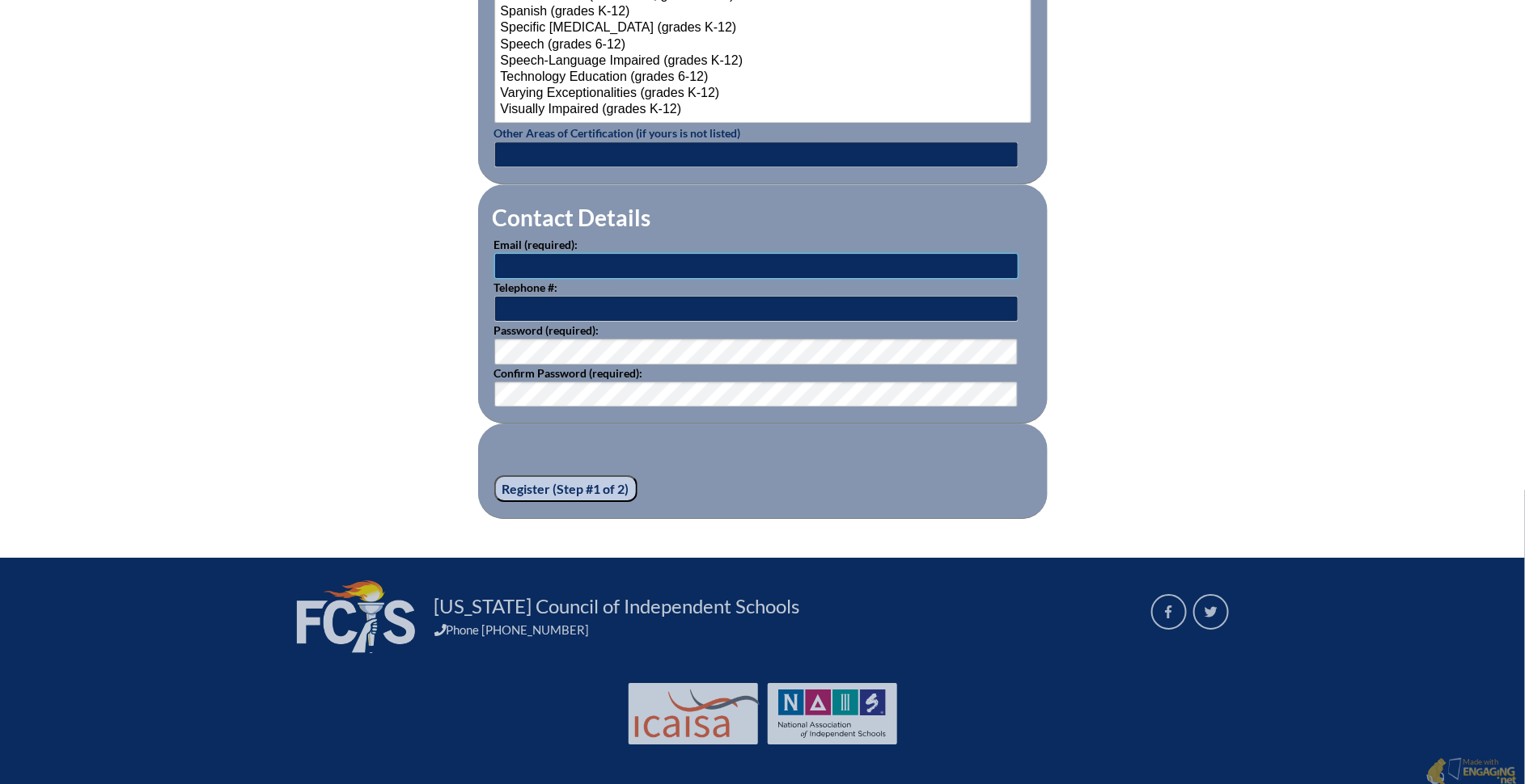
click at [544, 258] on input "text" at bounding box center [756, 266] width 524 height 26
type input "kfehr@shorecrest.org"
click at [553, 299] on input "text" at bounding box center [756, 309] width 524 height 26
type input "7275222111"
click at [570, 424] on fieldset "Register (Step #1 of 2)" at bounding box center [762, 472] width 570 height 96
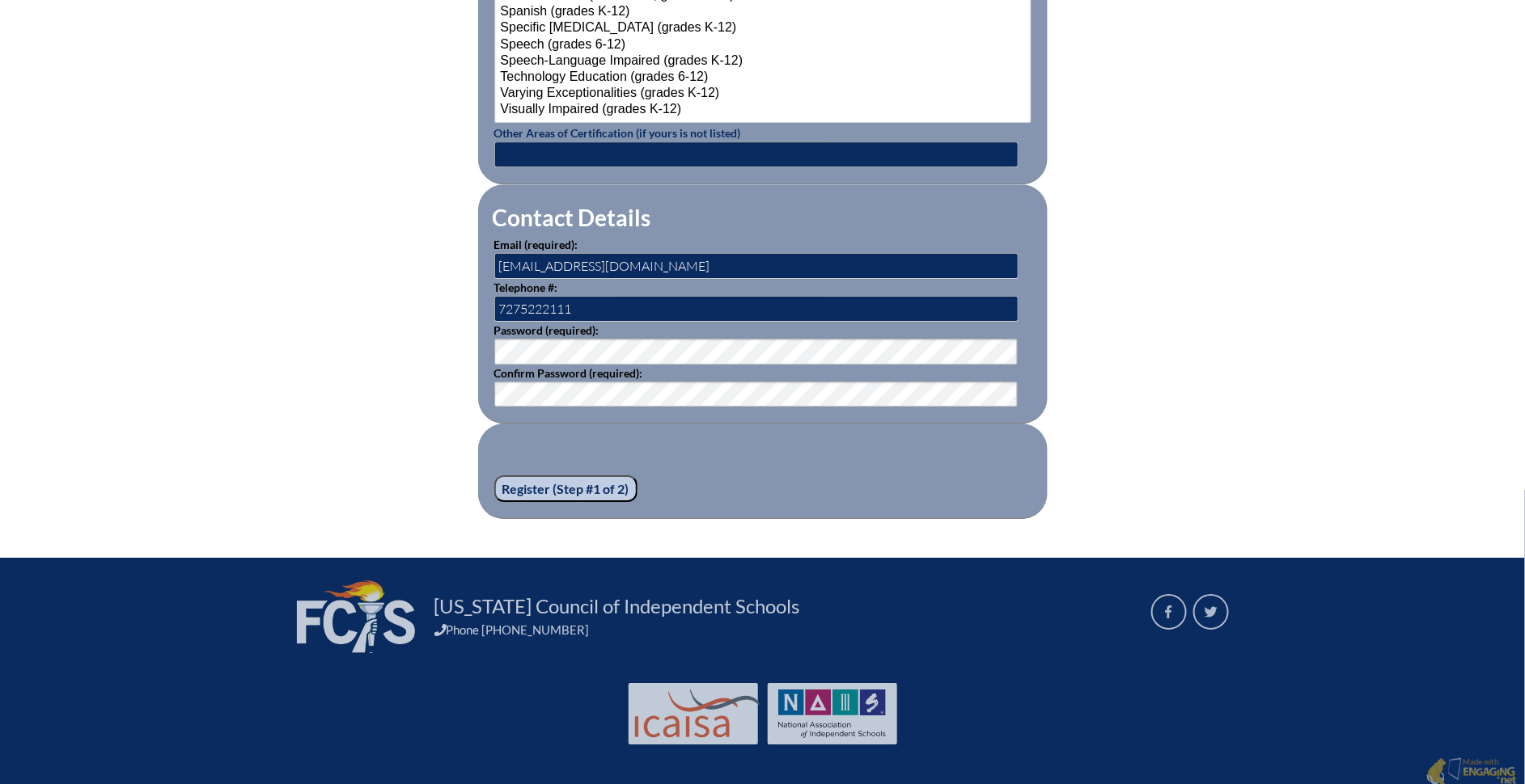
click at [576, 476] on input "Register (Step #1 of 2)" at bounding box center [565, 490] width 143 height 28
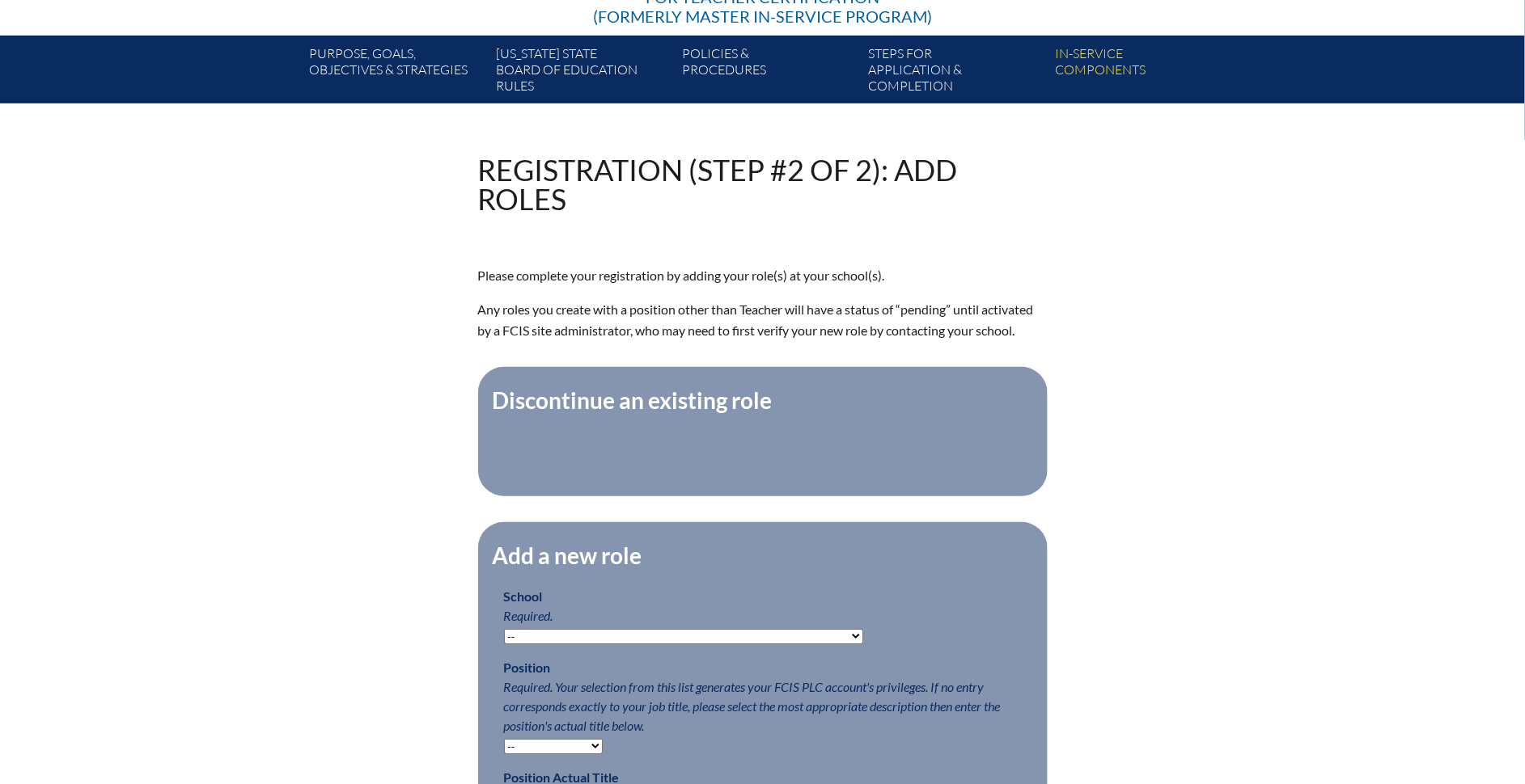
scroll to position [362, 0]
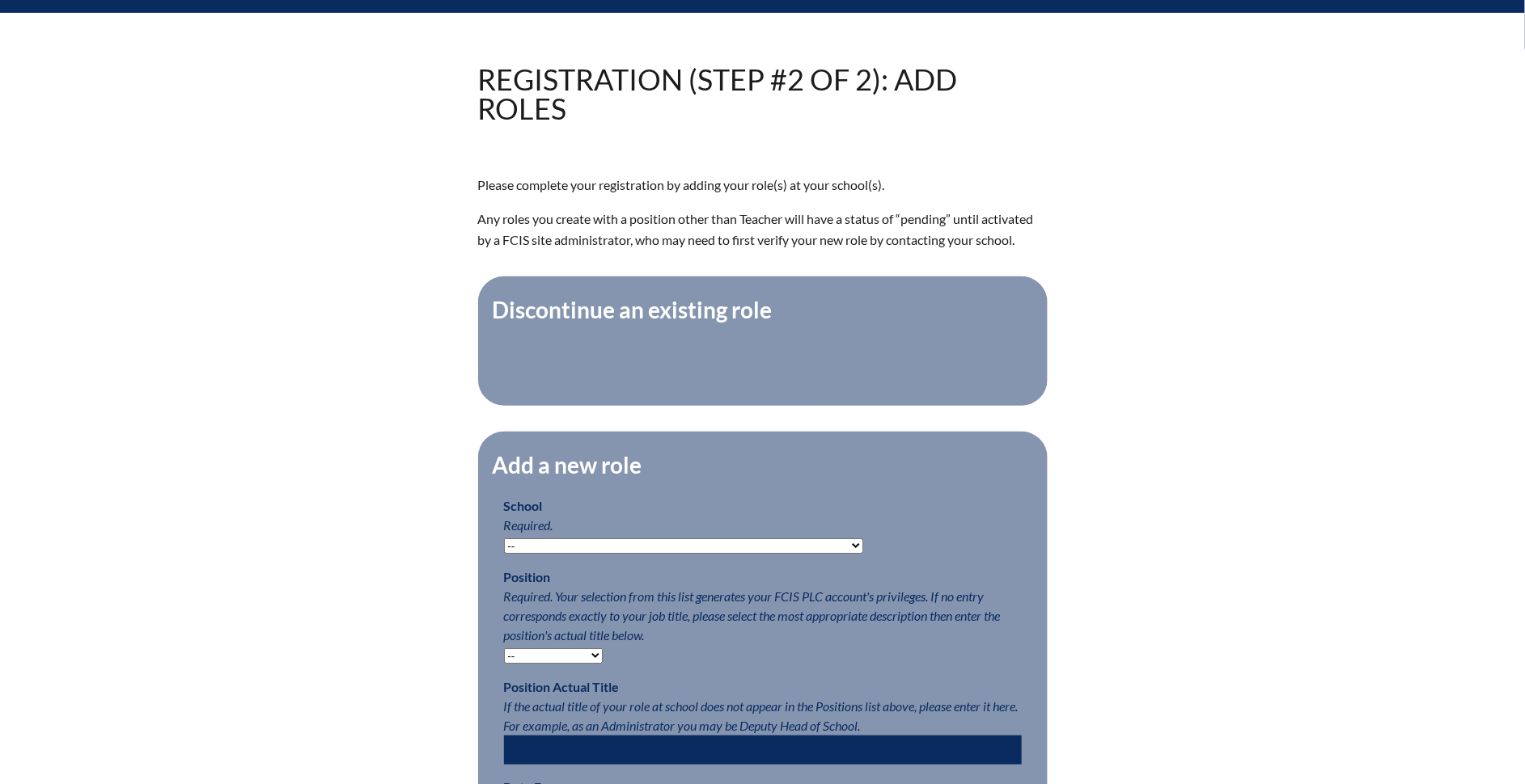
click at [565, 550] on select "-- [MEDICAL_DATA] Inspired Academy Academy at [GEOGRAPHIC_DATA] Academy at the …" at bounding box center [684, 546] width 359 height 15
select select "20338"
click at [504, 548] on select "-- [MEDICAL_DATA] Inspired Academy Academy at [GEOGRAPHIC_DATA] Academy at the …" at bounding box center [684, 546] width 359 height 15
click at [578, 660] on select "-- Teacher PLC Coordinator Head of School Administrator" at bounding box center [553, 655] width 99 height 15
select select "15563"
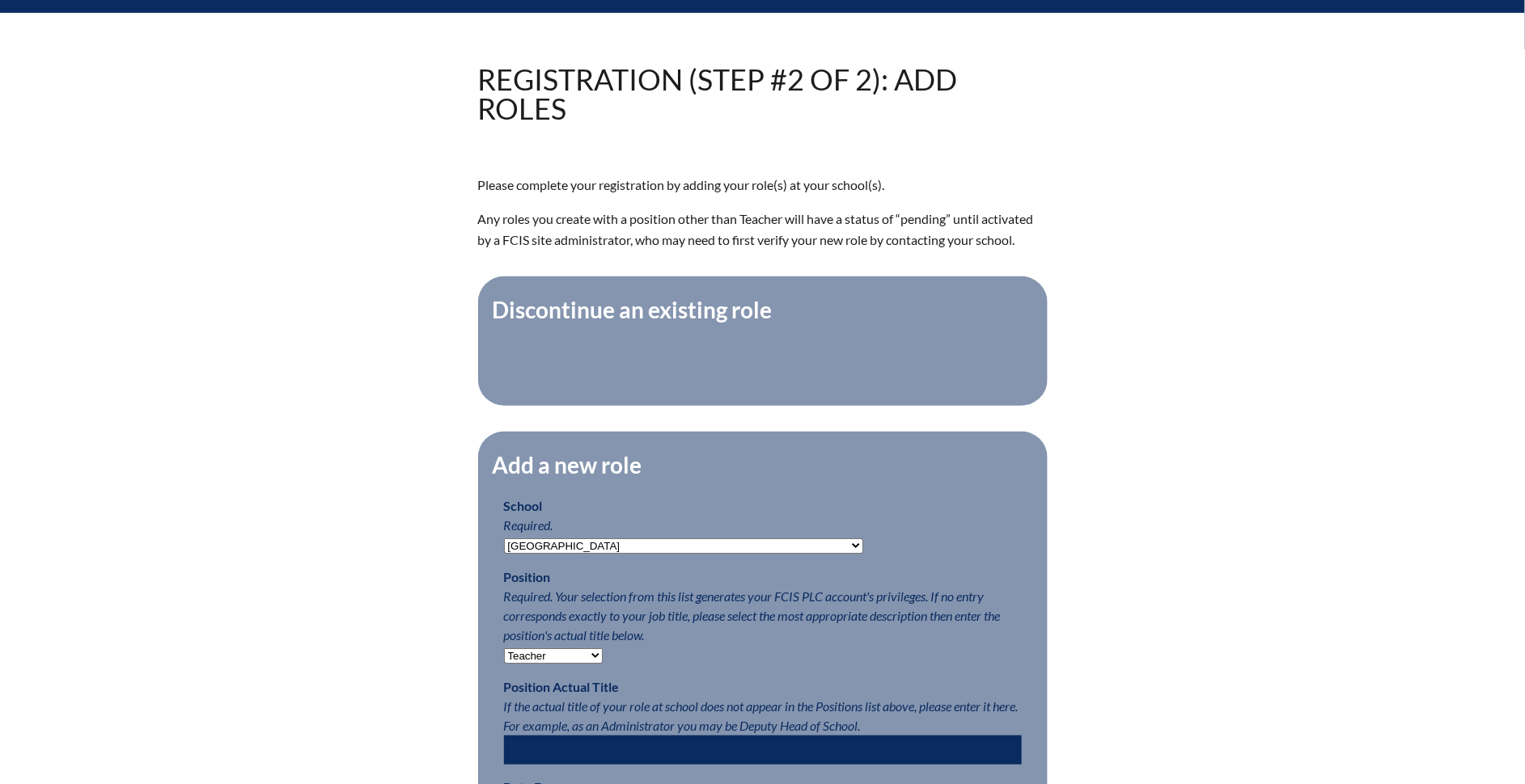
click at [504, 657] on select "-- Teacher PLC Coordinator Head of School Administrator" at bounding box center [553, 655] width 99 height 15
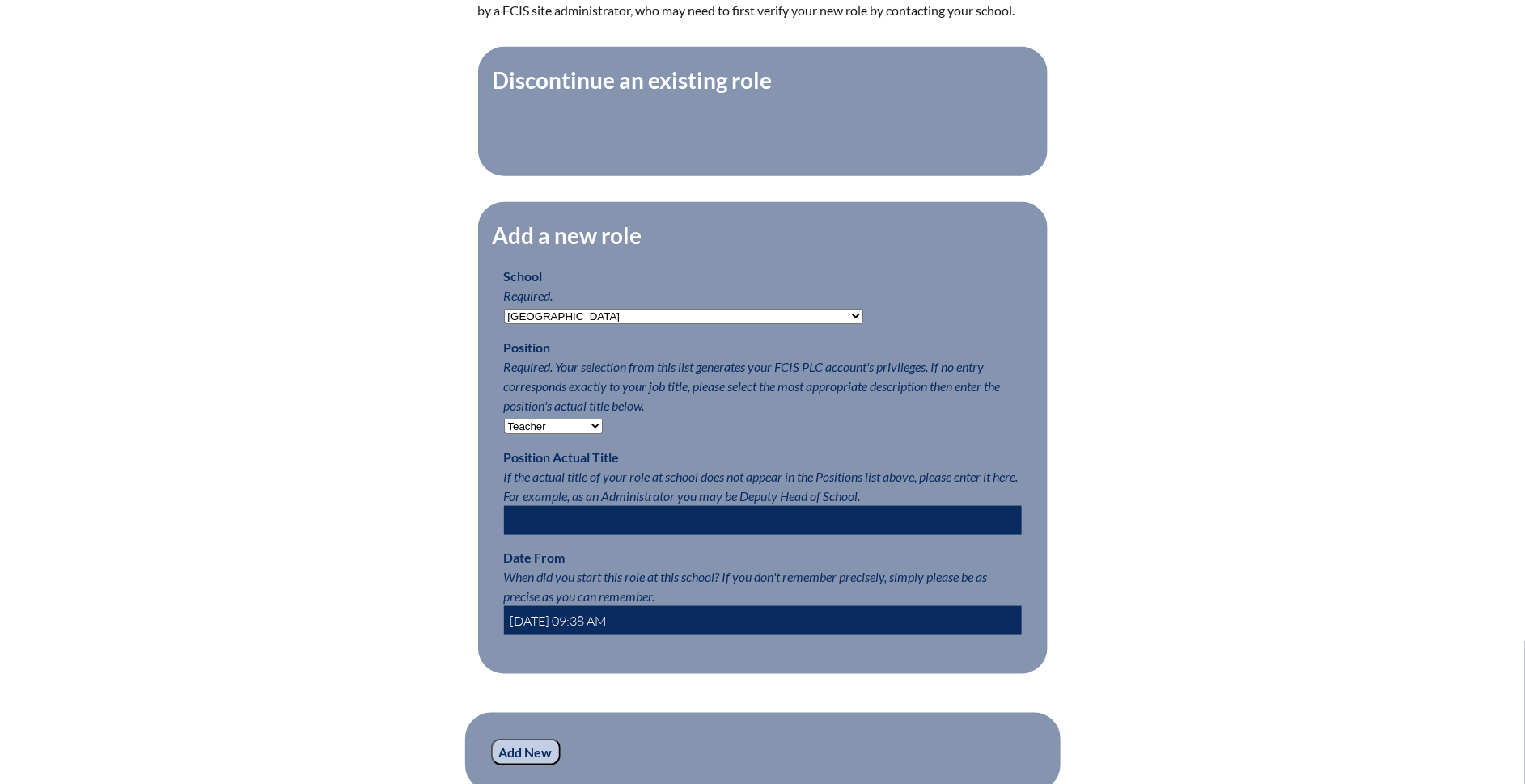
scroll to position [598, 0]
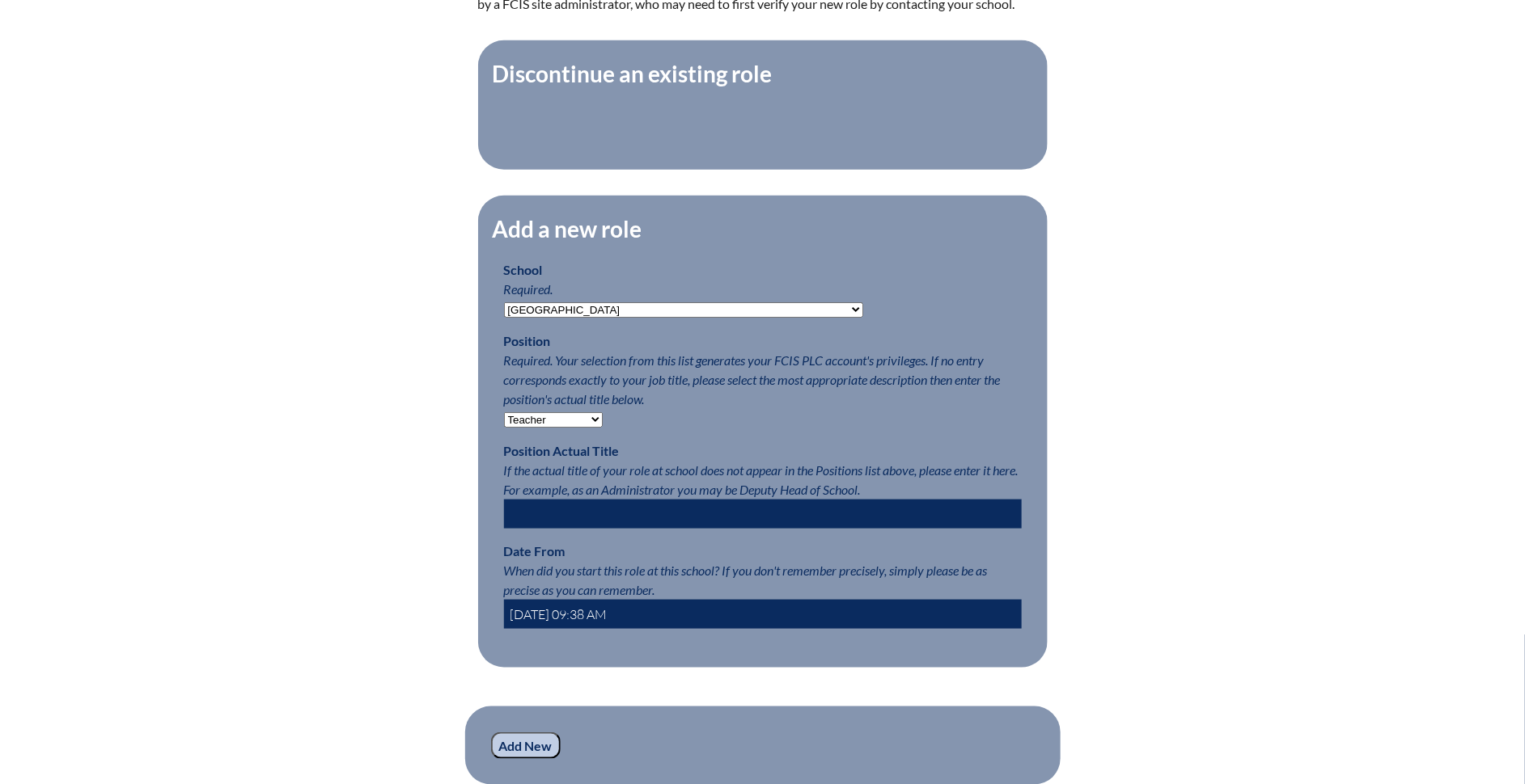
click at [548, 529] on input "text" at bounding box center [762, 514] width 518 height 29
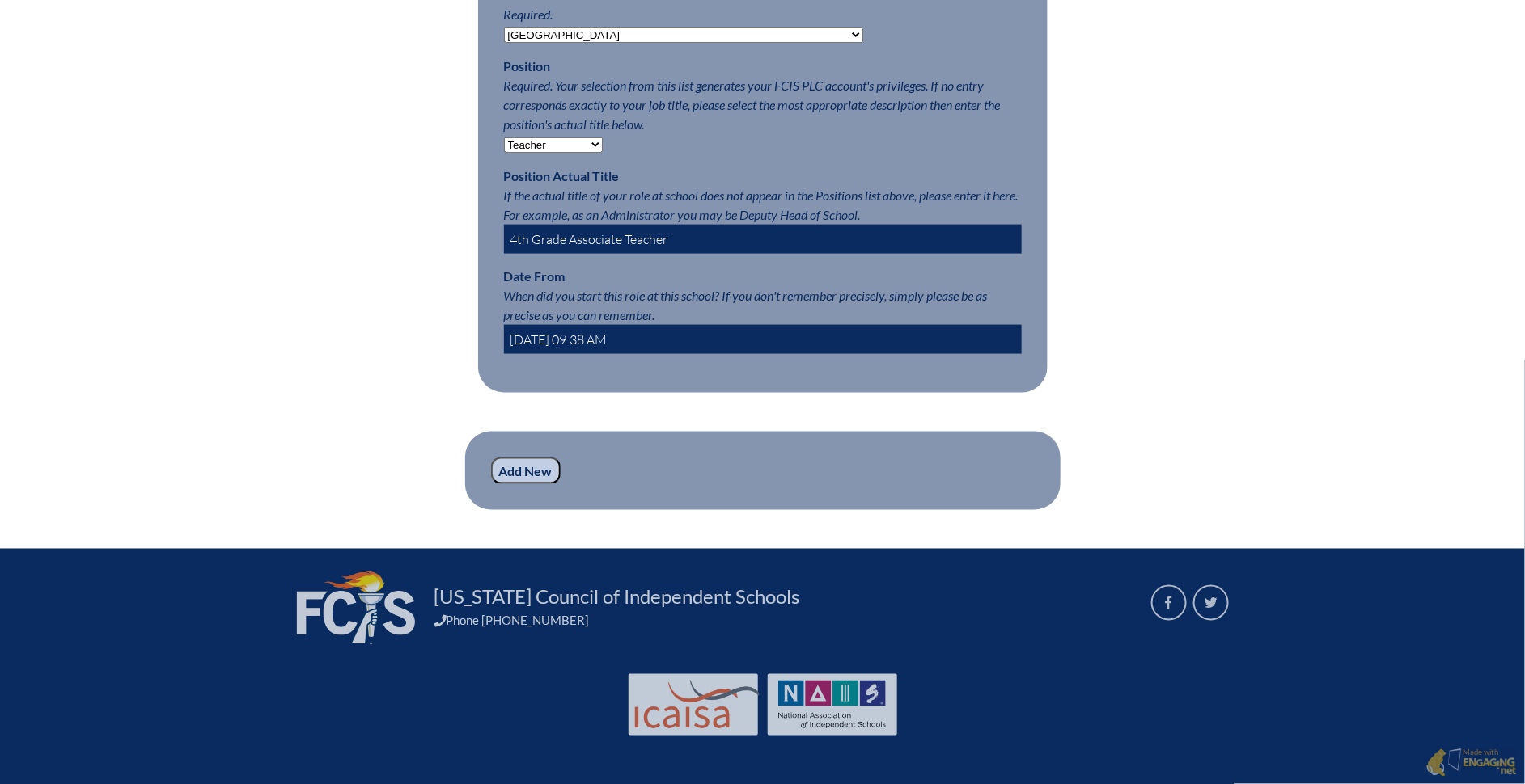
scroll to position [894, 0]
type input "4th Grade Associate Teacher"
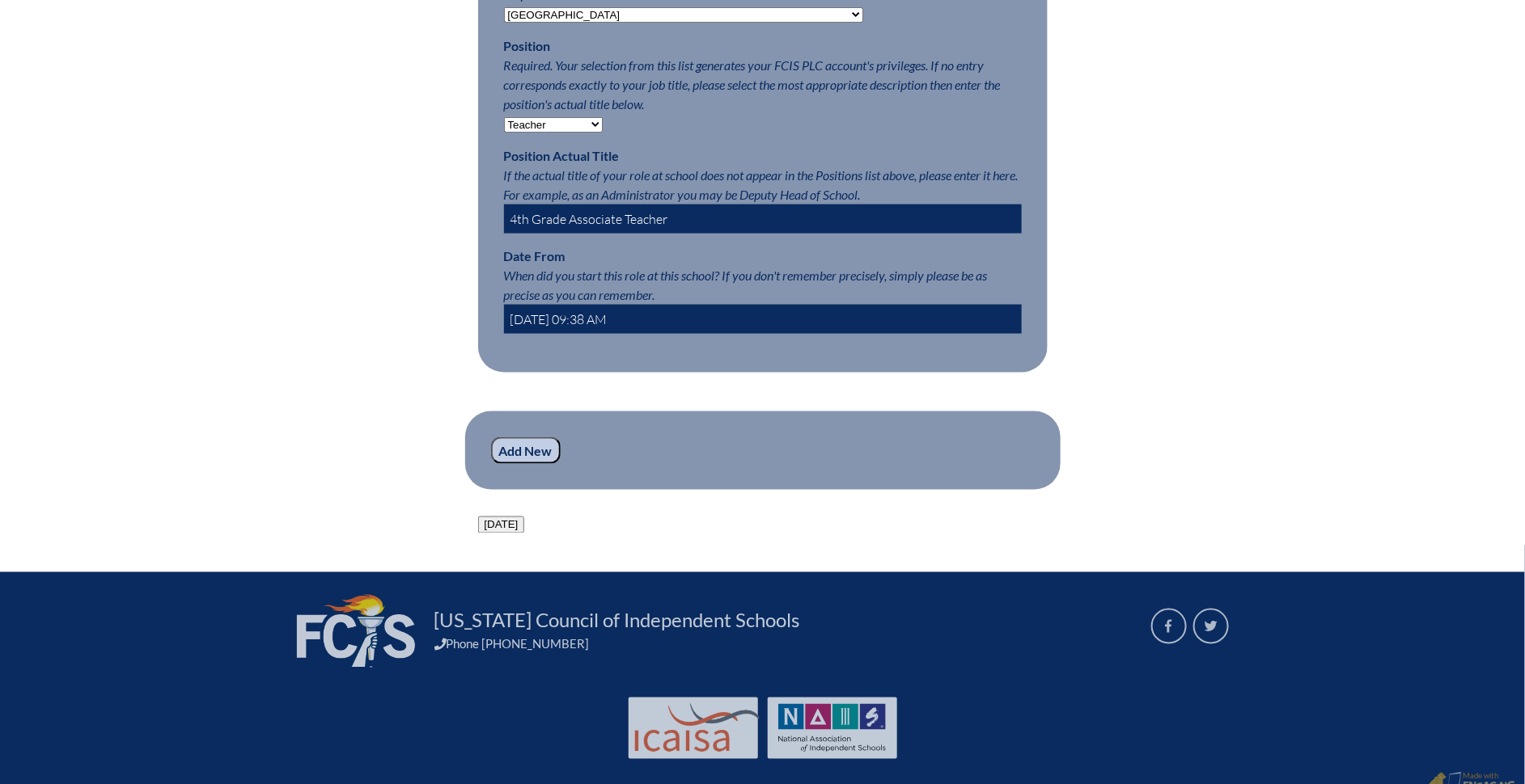
click at [570, 321] on input "[DATE] 09:38 AM" at bounding box center [762, 319] width 518 height 29
click at [575, 321] on input "[DATE] 09:38 AM" at bounding box center [762, 319] width 518 height 29
click at [497, 534] on button "[DATE]" at bounding box center [501, 525] width 47 height 17
type input "2025-08-21 9:38 AM"
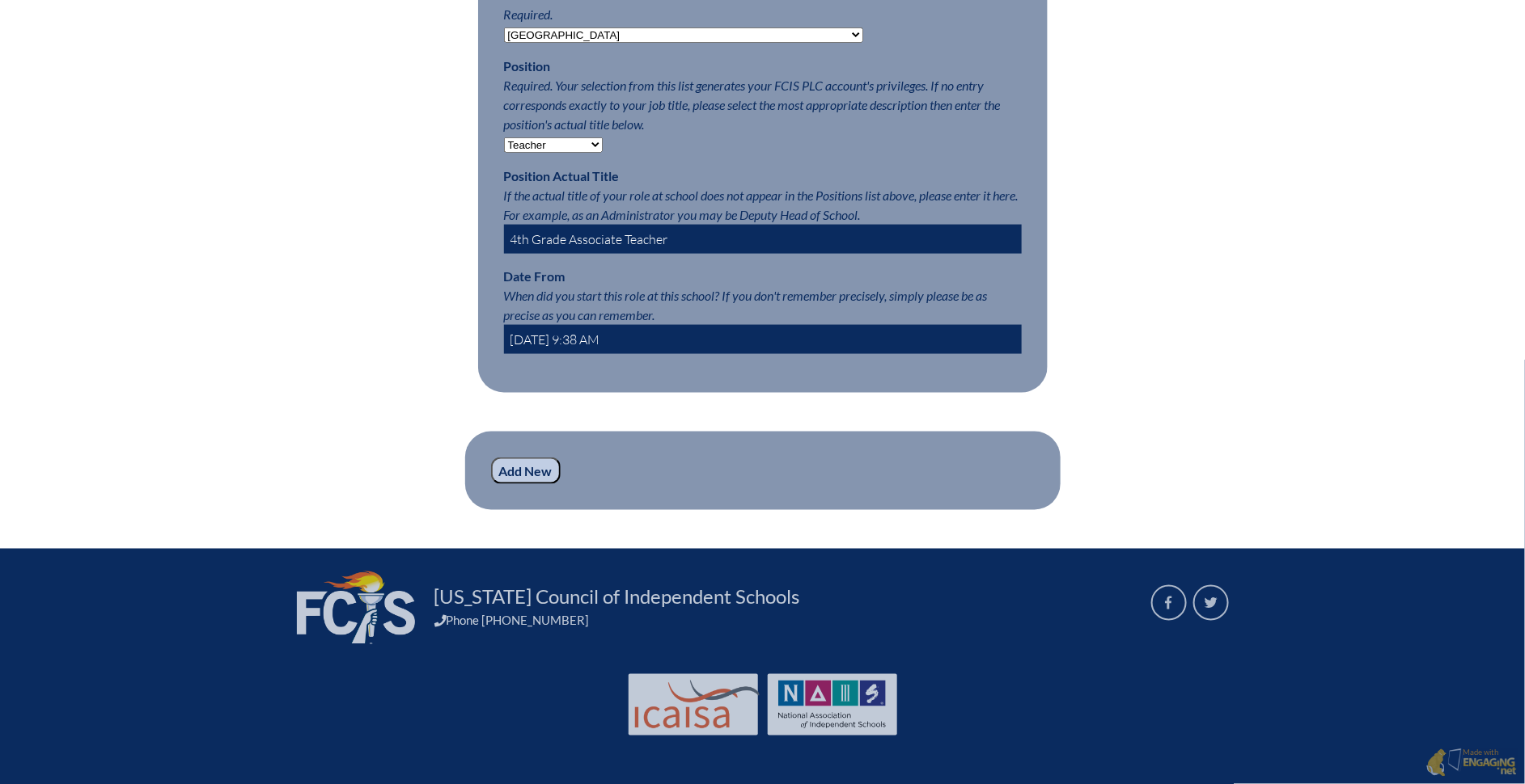
click at [533, 475] on input "Add New" at bounding box center [526, 472] width 70 height 28
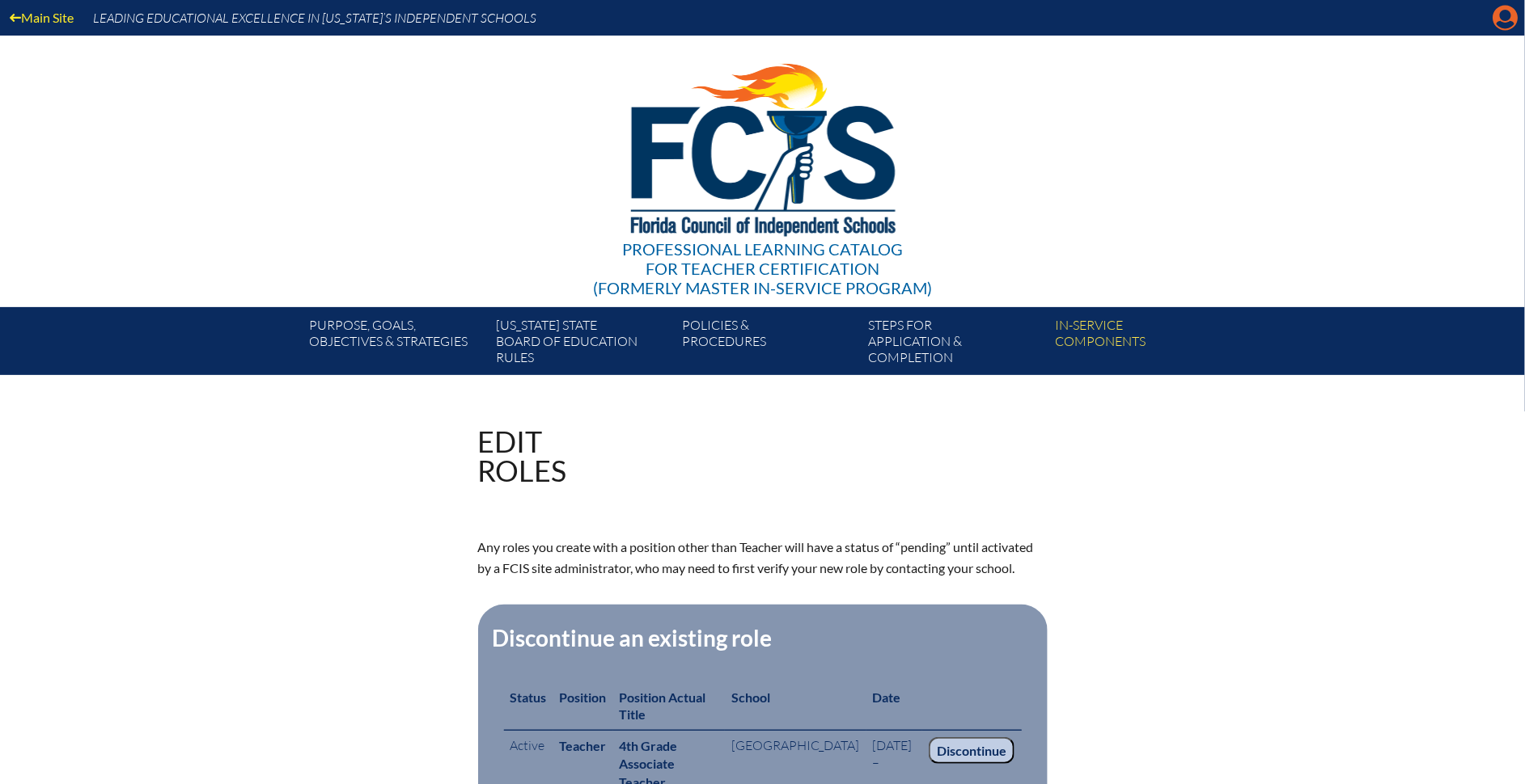
click at [1508, 19] on icon "Manage account" at bounding box center [1505, 18] width 26 height 26
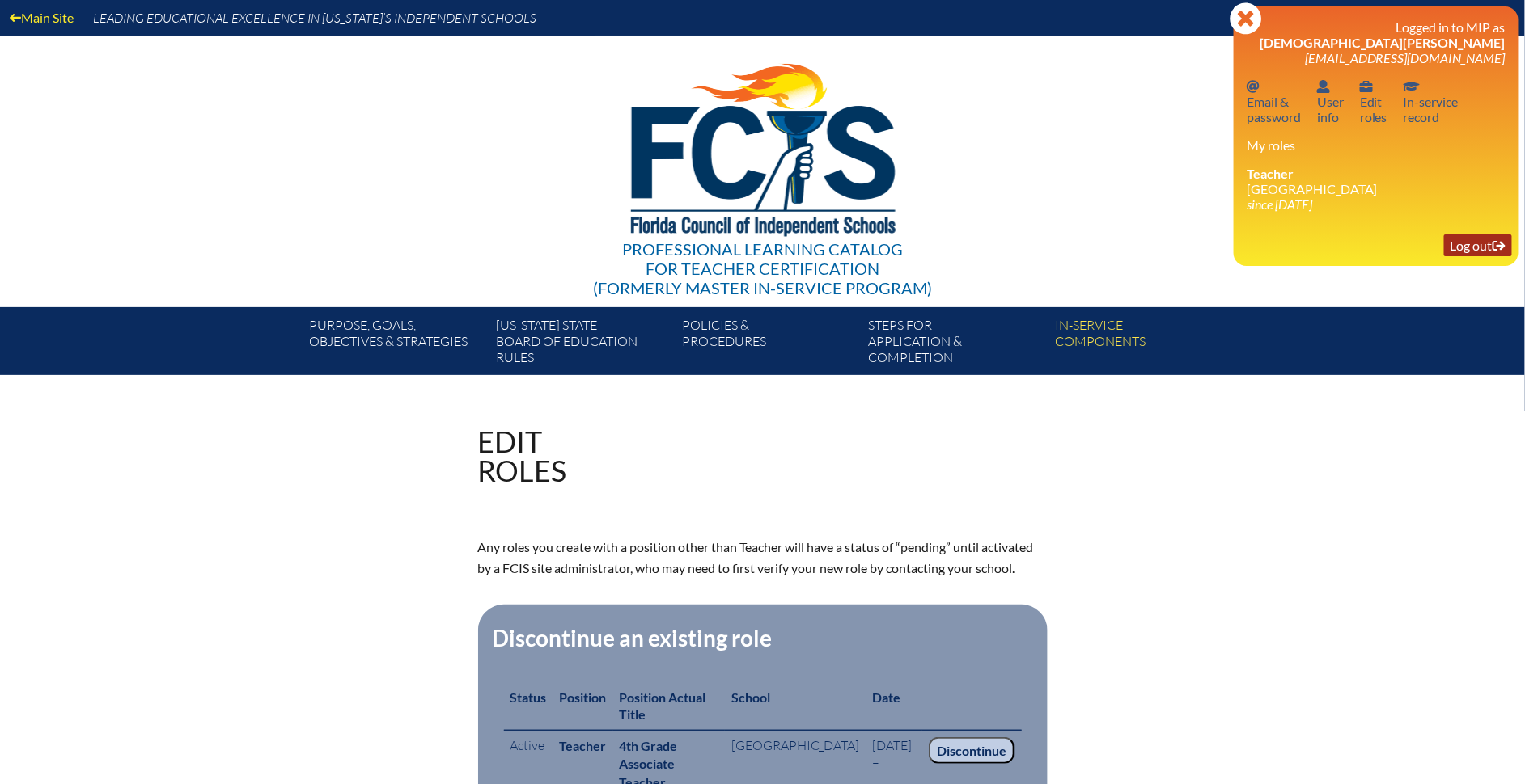
click at [1491, 245] on link "Log out Log out" at bounding box center [1478, 245] width 68 height 22
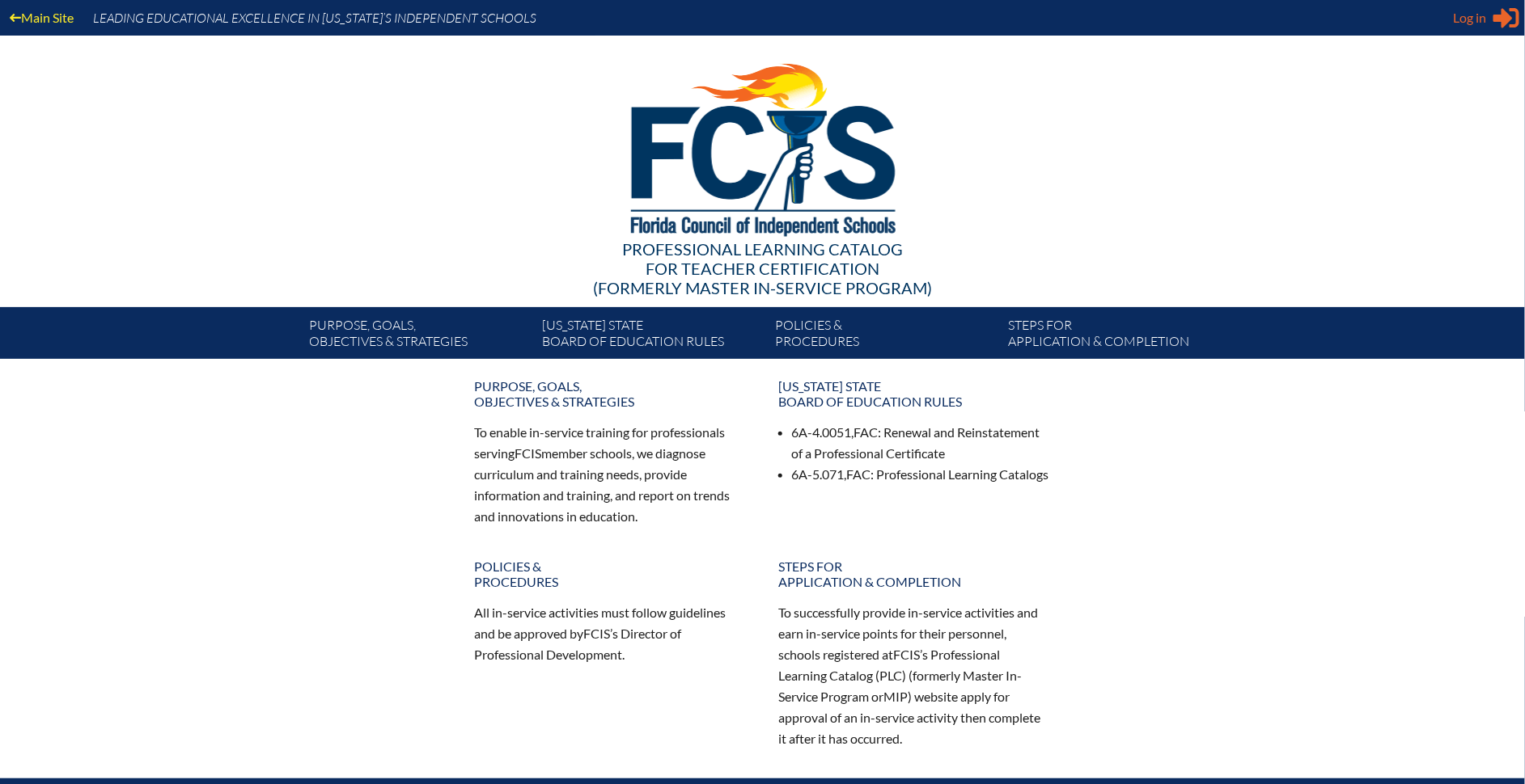
click at [1486, 27] on span "Log in" at bounding box center [1469, 17] width 33 height 19
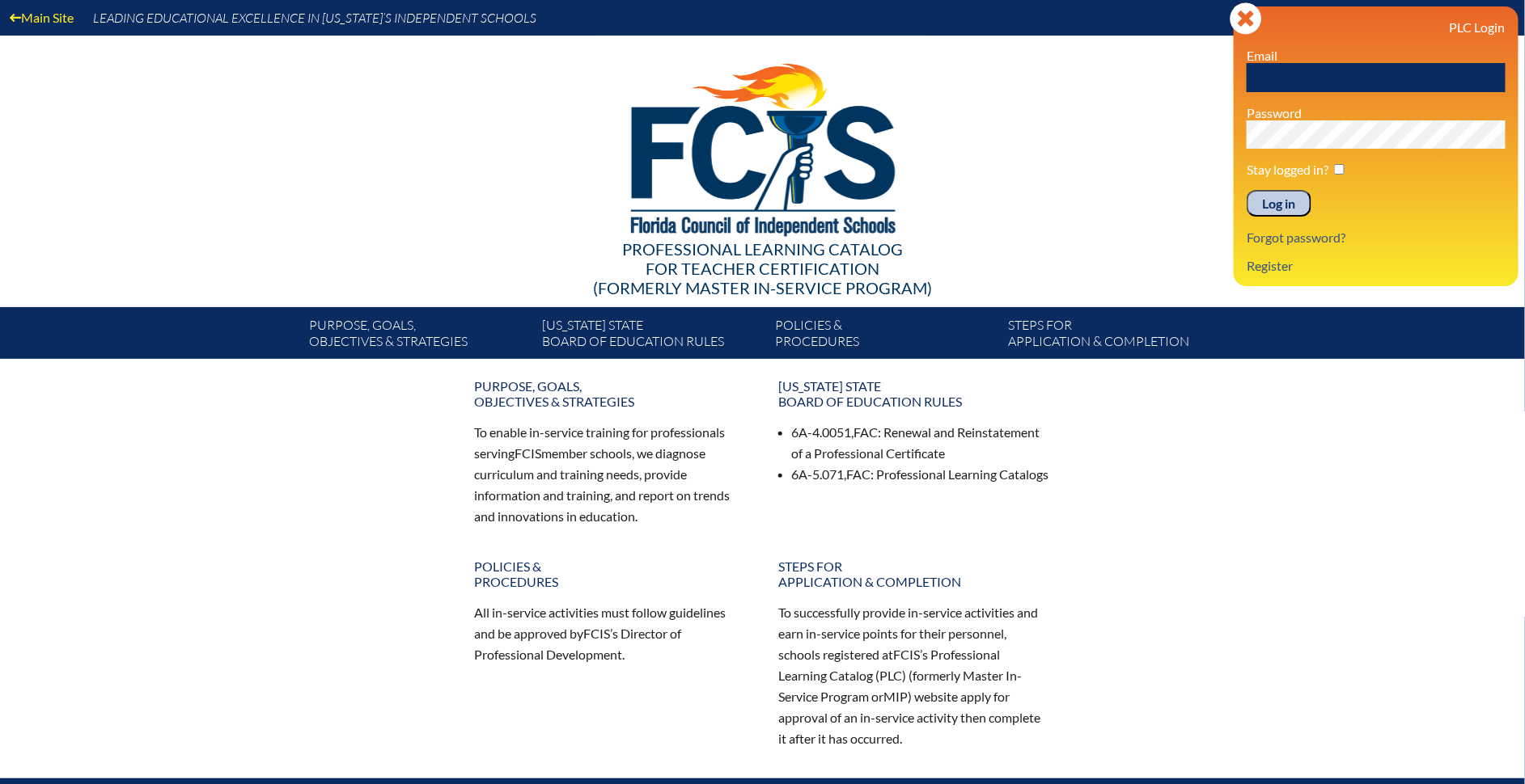
click at [1278, 75] on input "text" at bounding box center [1375, 77] width 258 height 29
type input "[EMAIL_ADDRESS][DOMAIN_NAME]"
click at [1294, 202] on input "Log in" at bounding box center [1278, 203] width 65 height 28
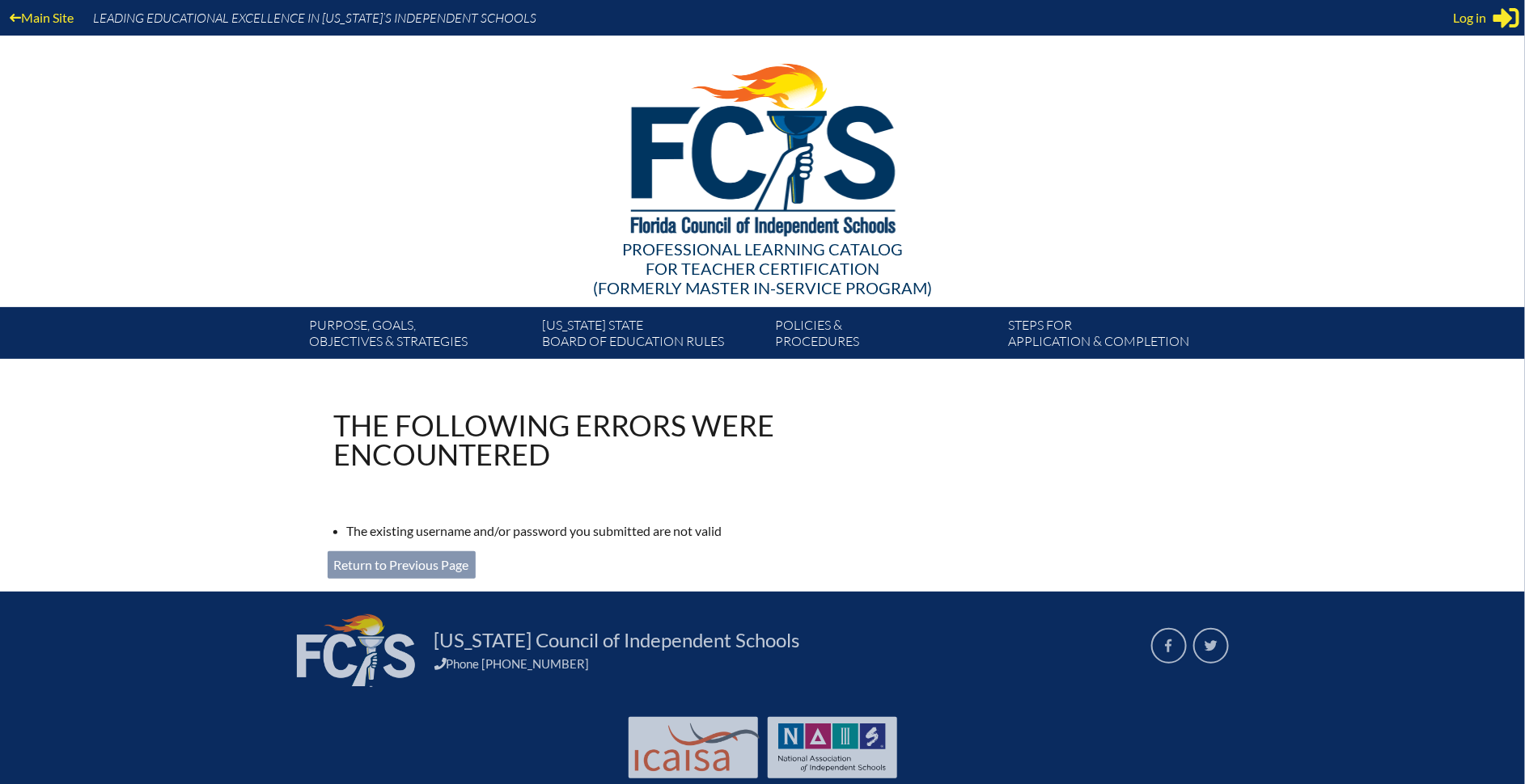
click at [1448, 23] on div "Main Site Leading Educational Excellence in [US_STATE]’s Independent Schools" at bounding box center [762, 18] width 1525 height 36
click at [1460, 19] on span "Log in" at bounding box center [1469, 17] width 33 height 19
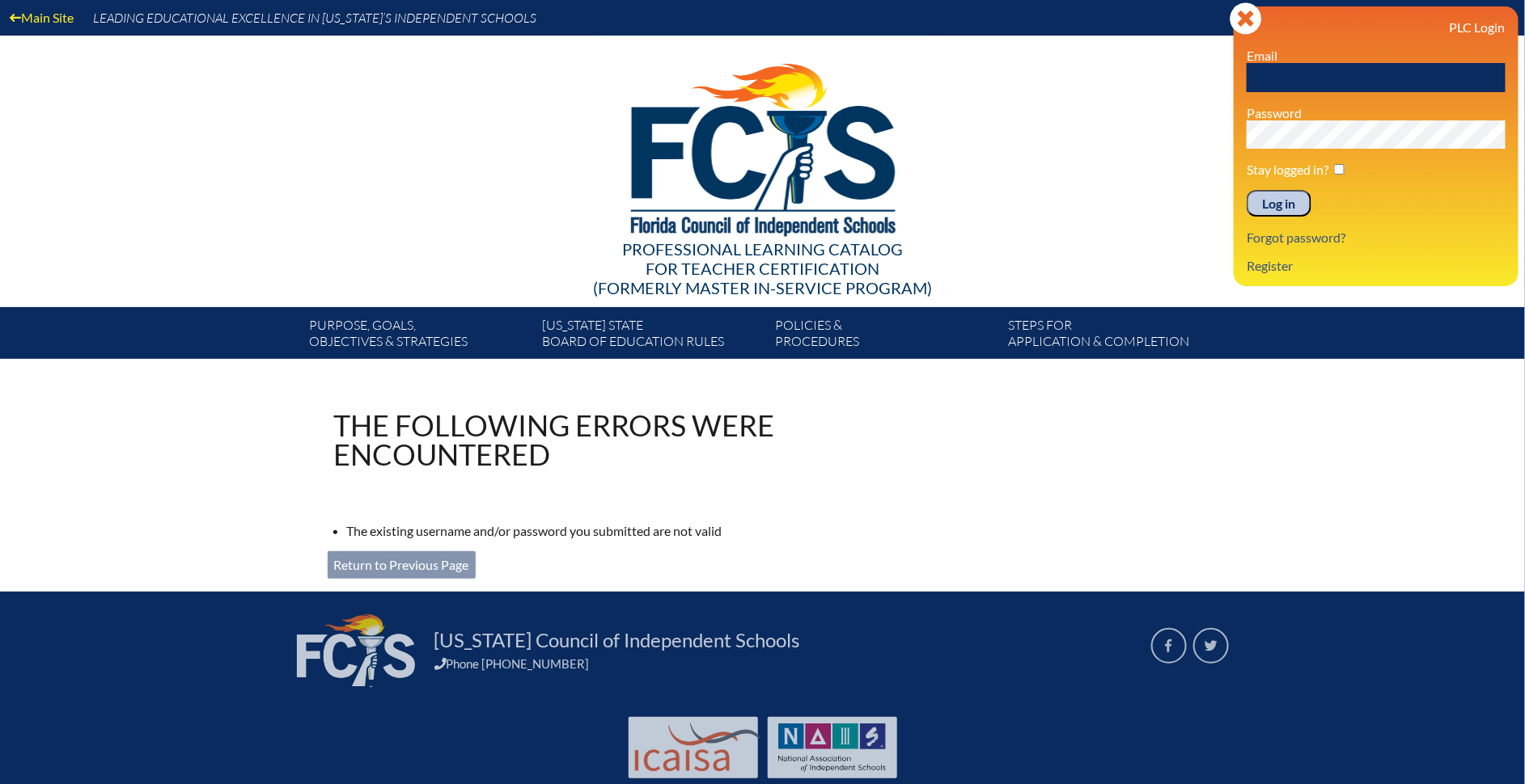
click at [1380, 73] on input "text" at bounding box center [1375, 77] width 258 height 29
type input "[EMAIL_ADDRESS][DOMAIN_NAME]"
click at [1282, 204] on input "Log in" at bounding box center [1278, 203] width 65 height 28
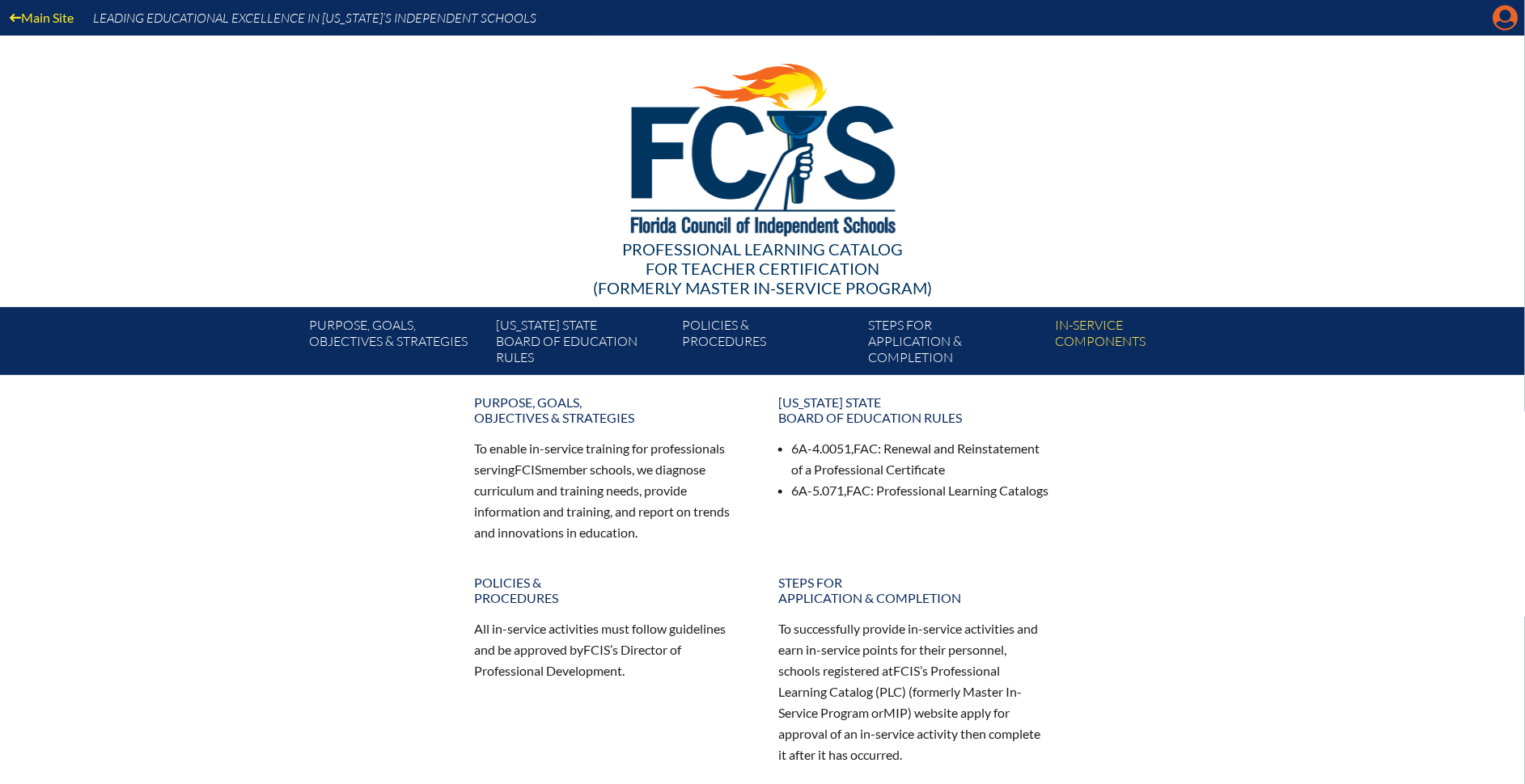
click at [1501, 15] on icon "Manage account" at bounding box center [1505, 18] width 26 height 26
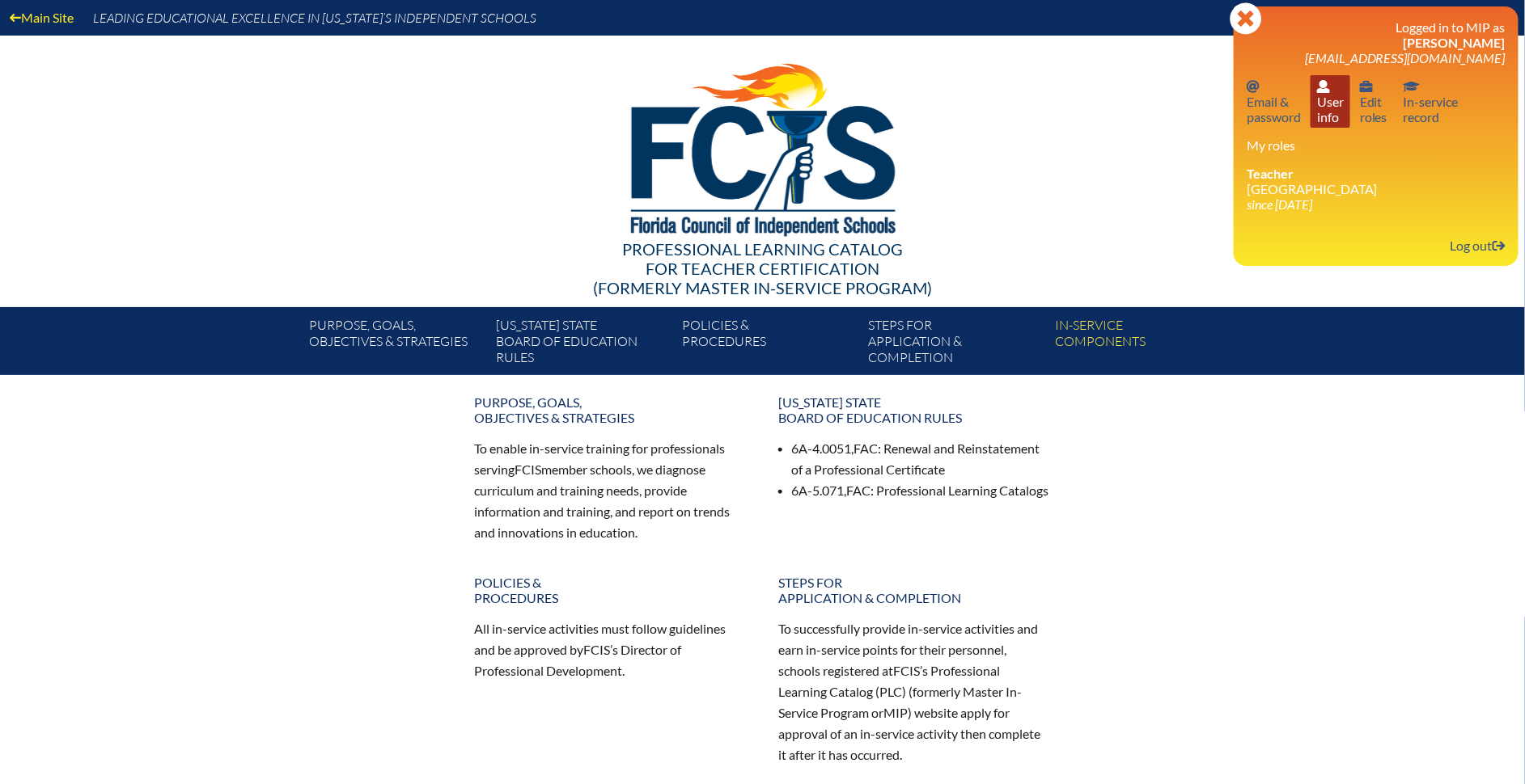
click at [1320, 96] on link "User info User info" at bounding box center [1330, 101] width 40 height 53
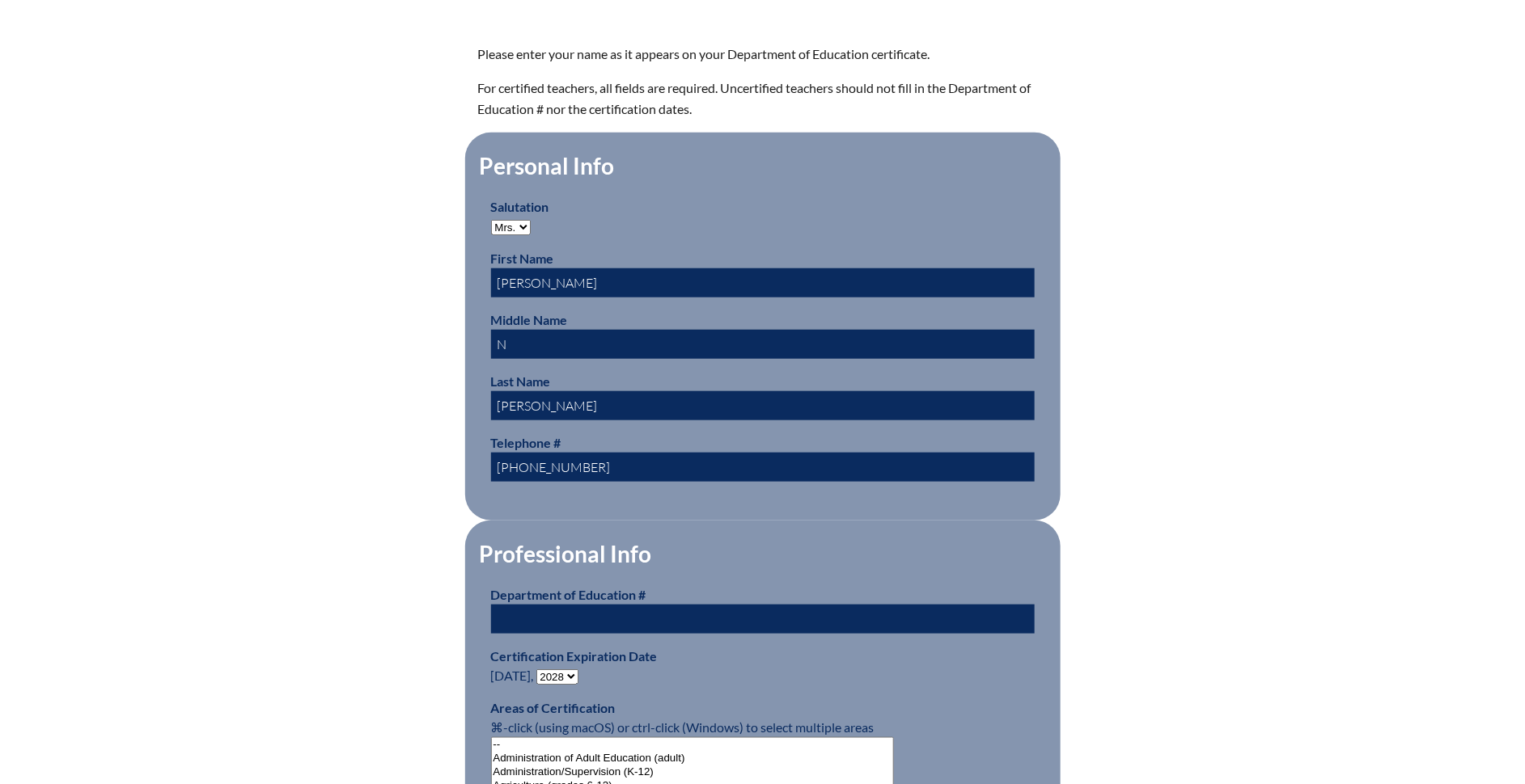
scroll to position [495, 0]
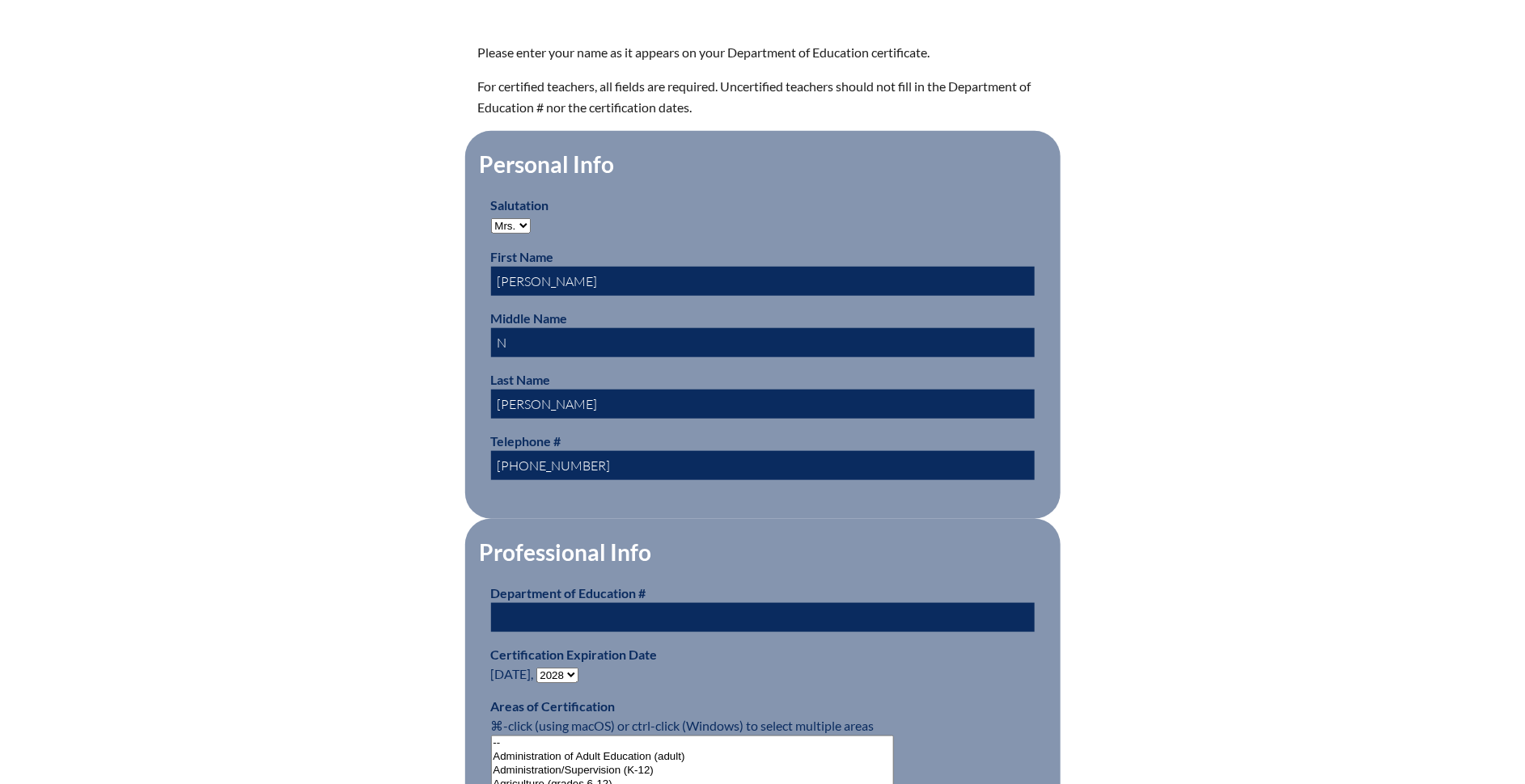
click at [638, 606] on input "text" at bounding box center [762, 617] width 544 height 29
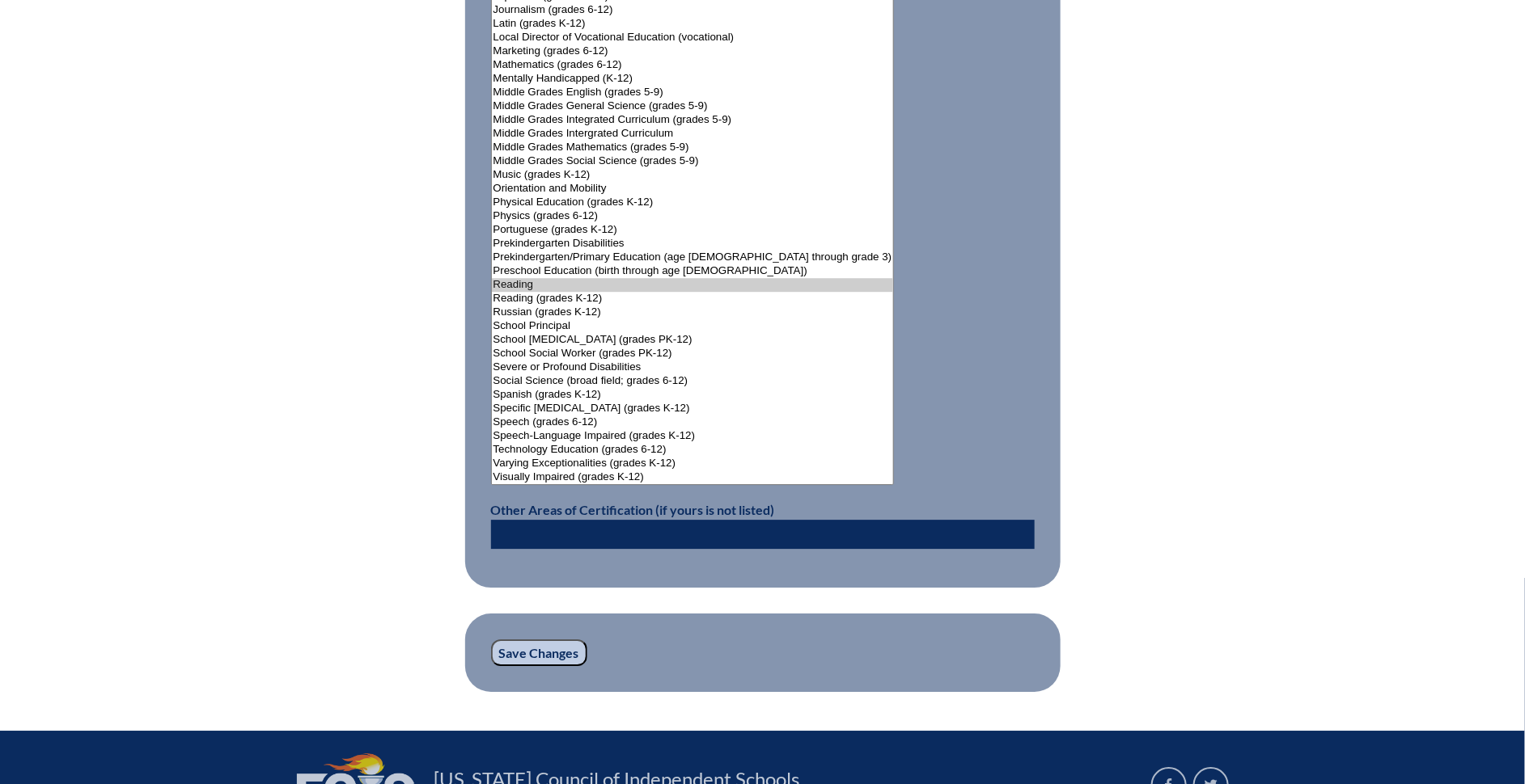
scroll to position [1910, 0]
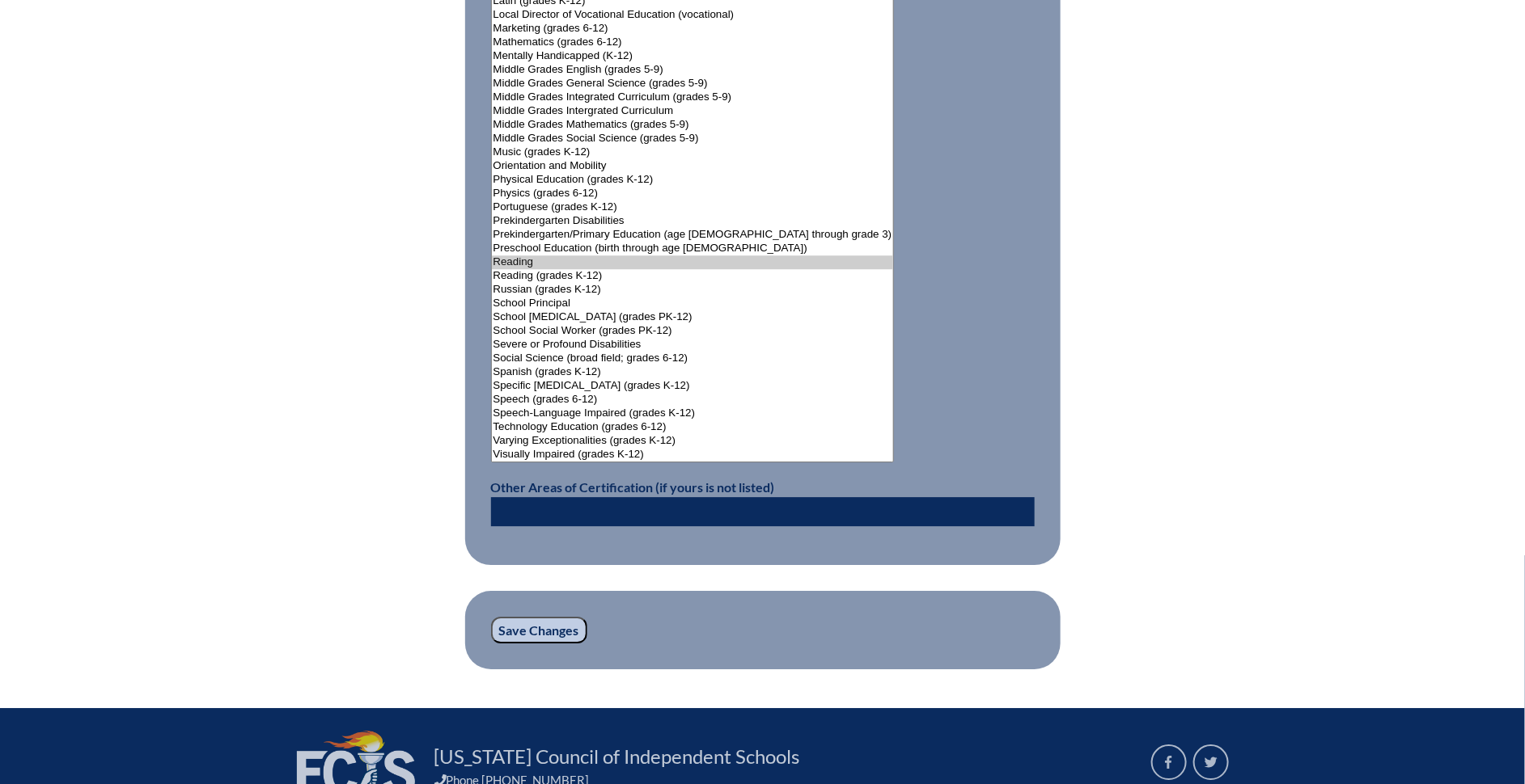
type input "927845"
click at [533, 616] on input "Save Changes" at bounding box center [539, 630] width 96 height 28
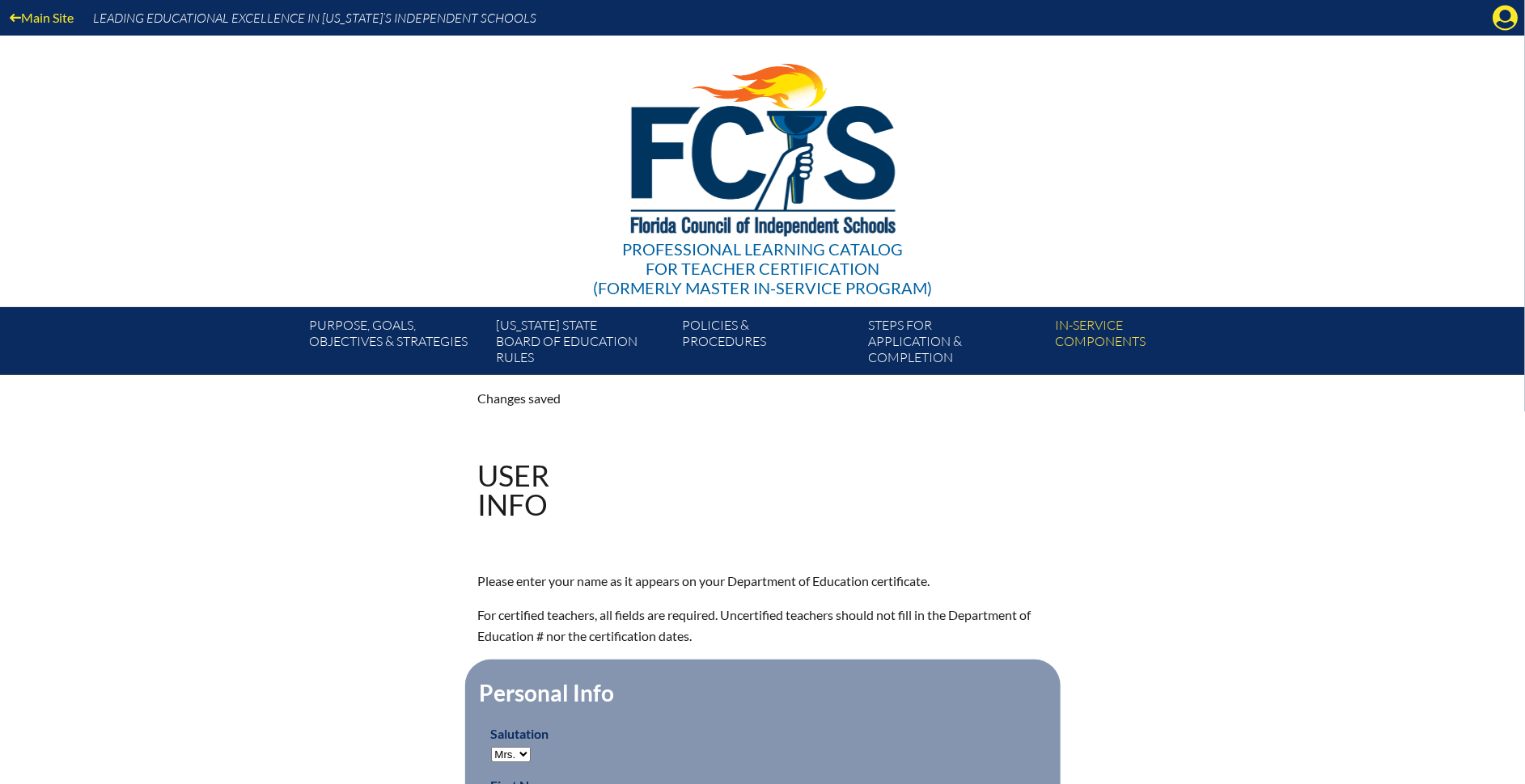
click at [821, 506] on div "User Info" at bounding box center [762, 490] width 570 height 58
click at [1506, 28] on icon "Manage account" at bounding box center [1505, 18] width 26 height 26
